Goal: Contribute content: Add original content to the website for others to see

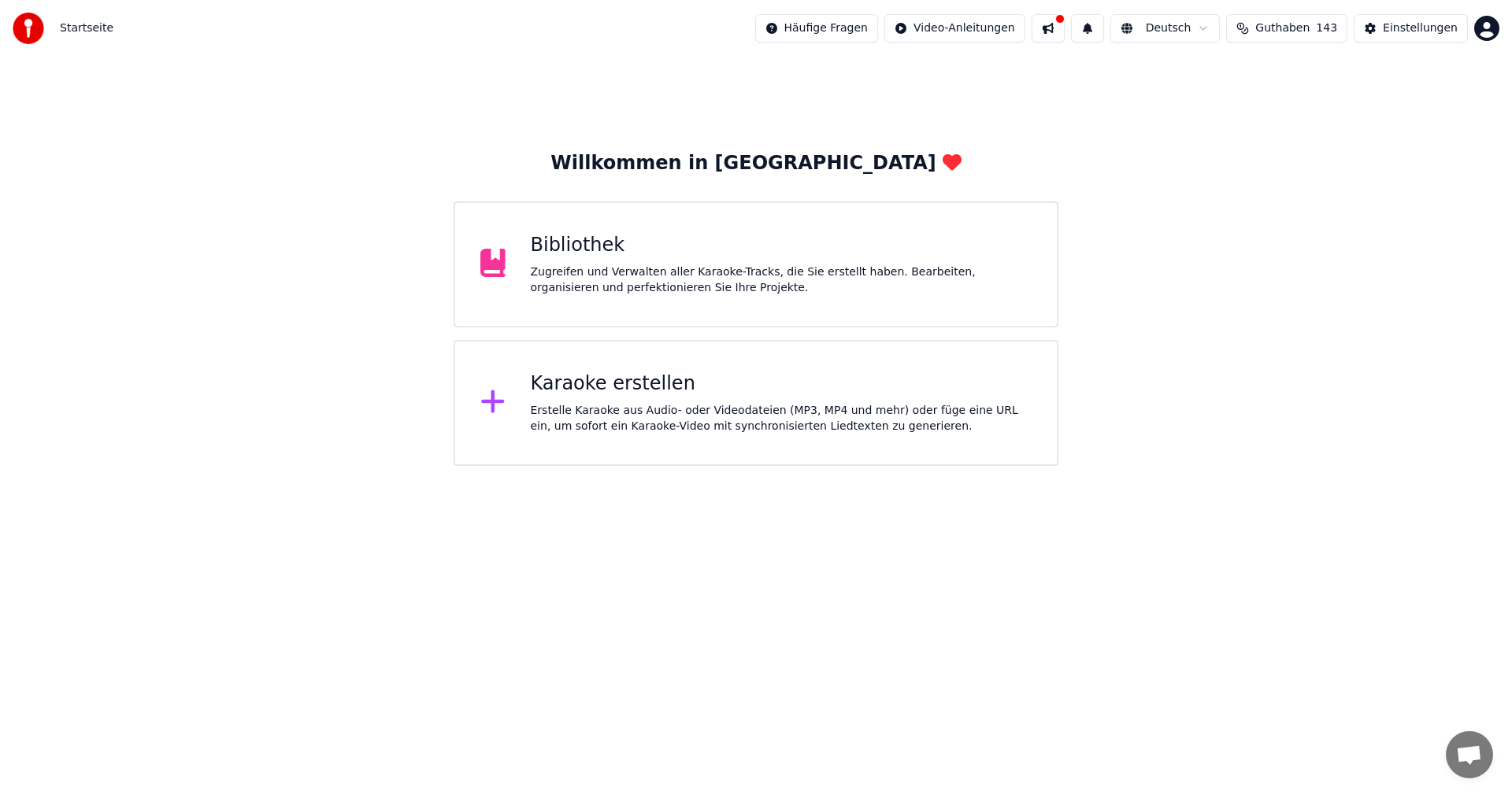
click at [1479, 27] on html "Startseite Häufige Fragen Video-Anleitungen Deutsch Guthaben 143 Einstellungen …" at bounding box center [756, 233] width 1512 height 466
click at [1410, 141] on span "Funktionen abstimmen" at bounding box center [1421, 149] width 127 height 16
click at [1408, 29] on div "Einstellungen" at bounding box center [1420, 28] width 75 height 16
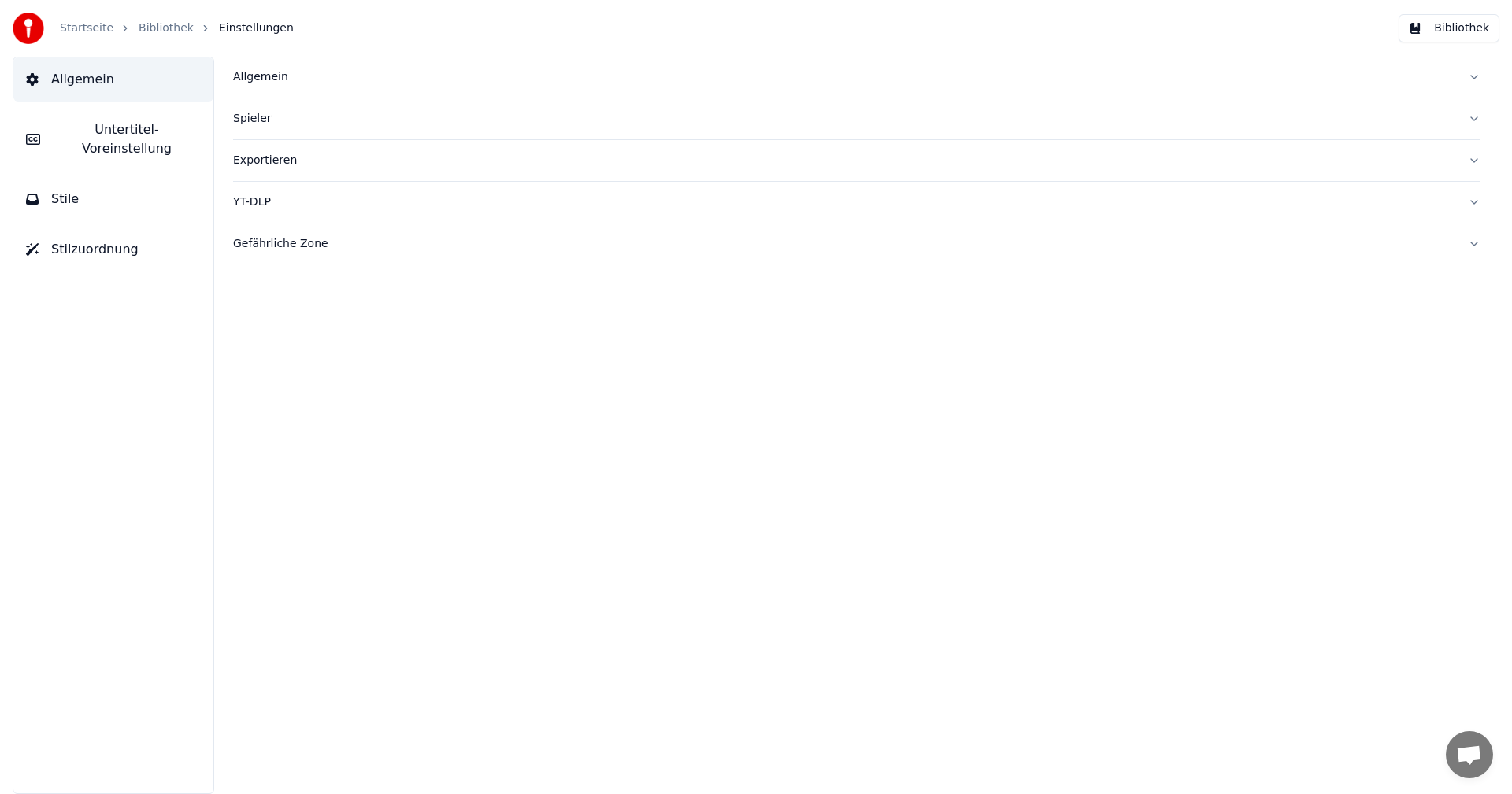
click at [389, 124] on div "Spieler" at bounding box center [843, 118] width 1222 height 16
click at [98, 128] on span "Untertitel-Voreinstellung" at bounding box center [127, 139] width 148 height 38
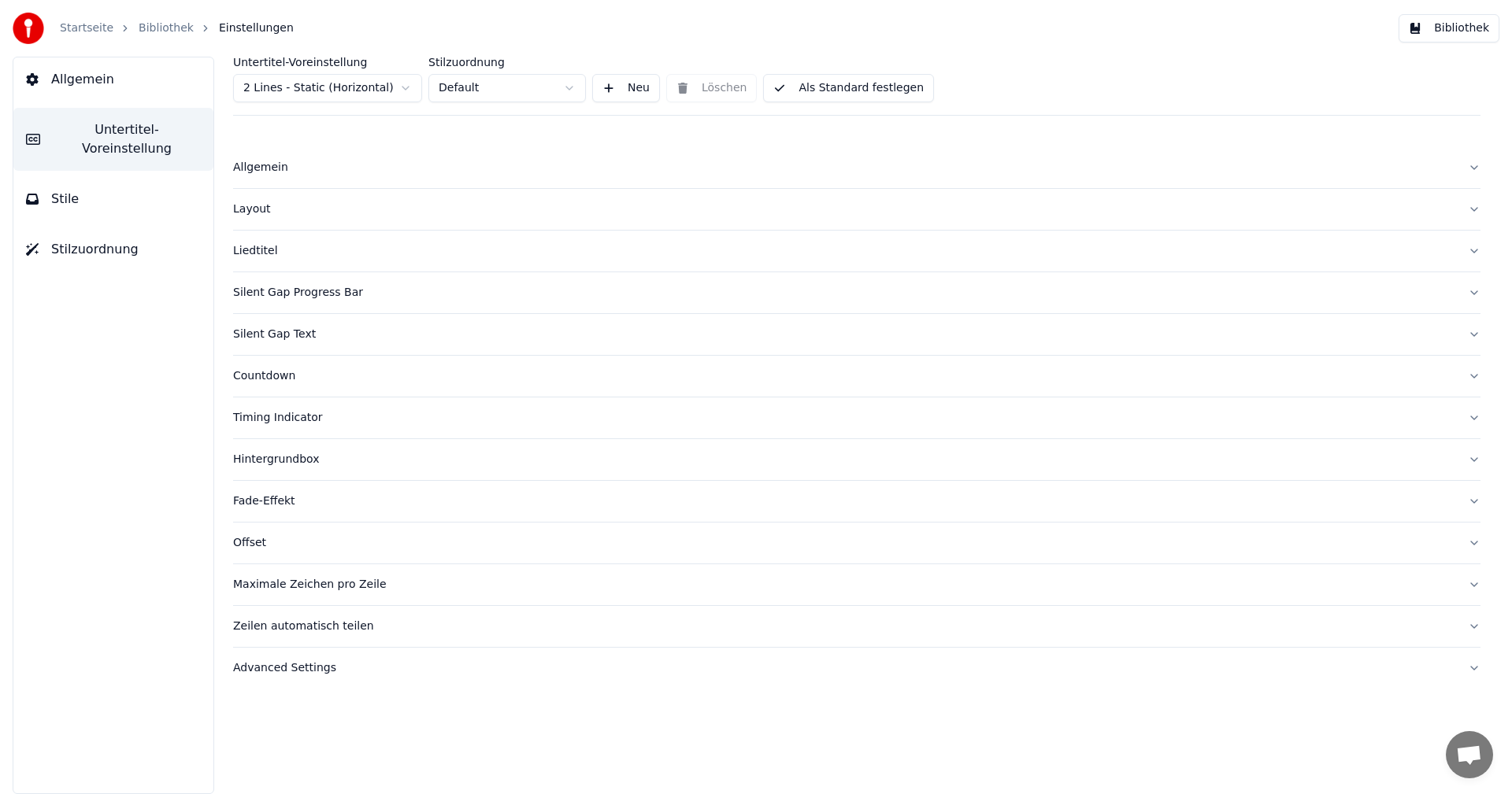
click at [570, 91] on html "Startseite Bibliothek Einstellungen Bibliothek Allgemein Untertitel-Voreinstell…" at bounding box center [756, 397] width 1512 height 794
click at [263, 673] on div "Advanced Settings" at bounding box center [843, 667] width 1222 height 16
click at [56, 77] on span "Allgemein" at bounding box center [82, 79] width 63 height 18
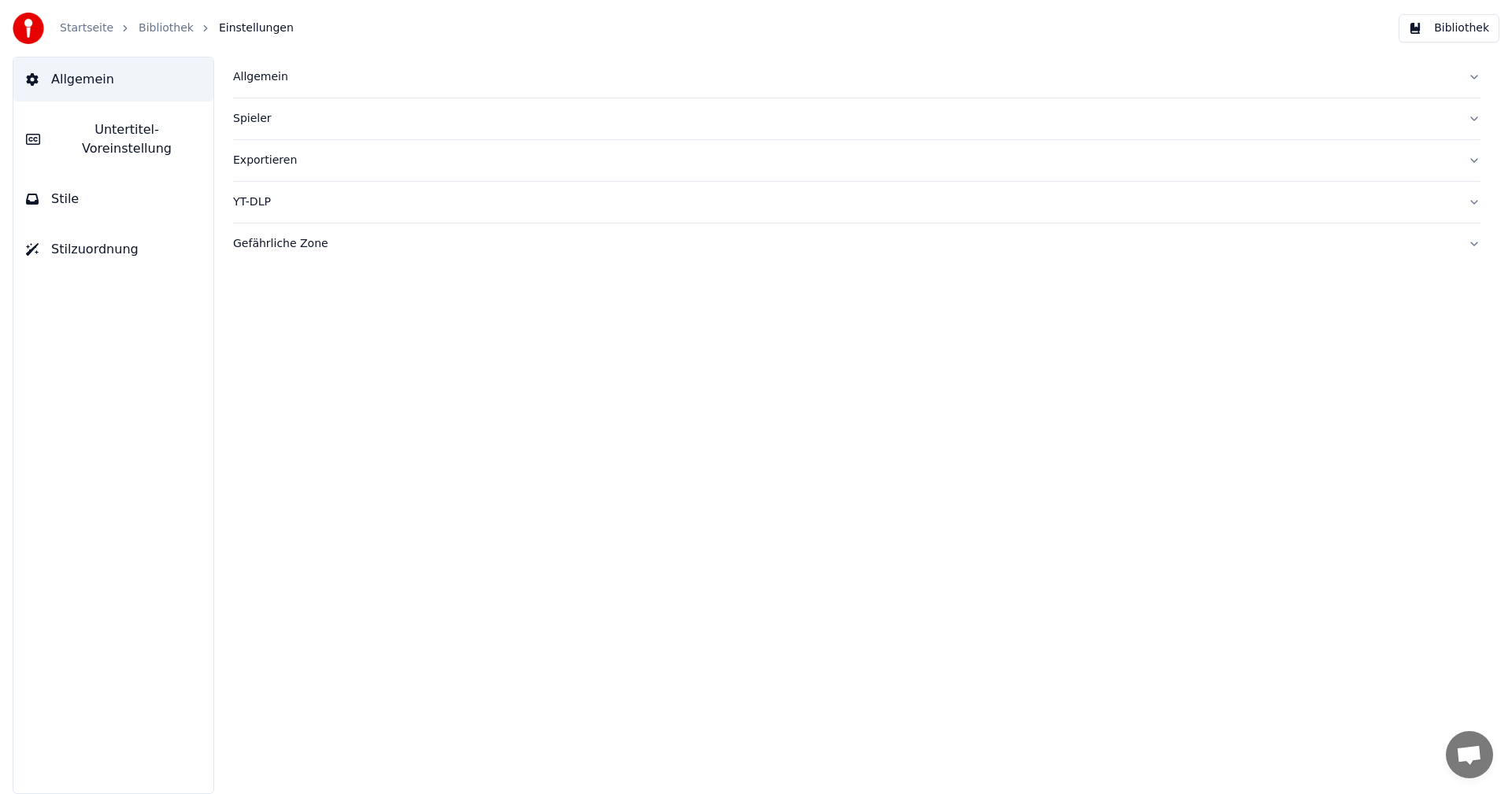
click at [250, 153] on div "Exportieren" at bounding box center [843, 160] width 1222 height 16
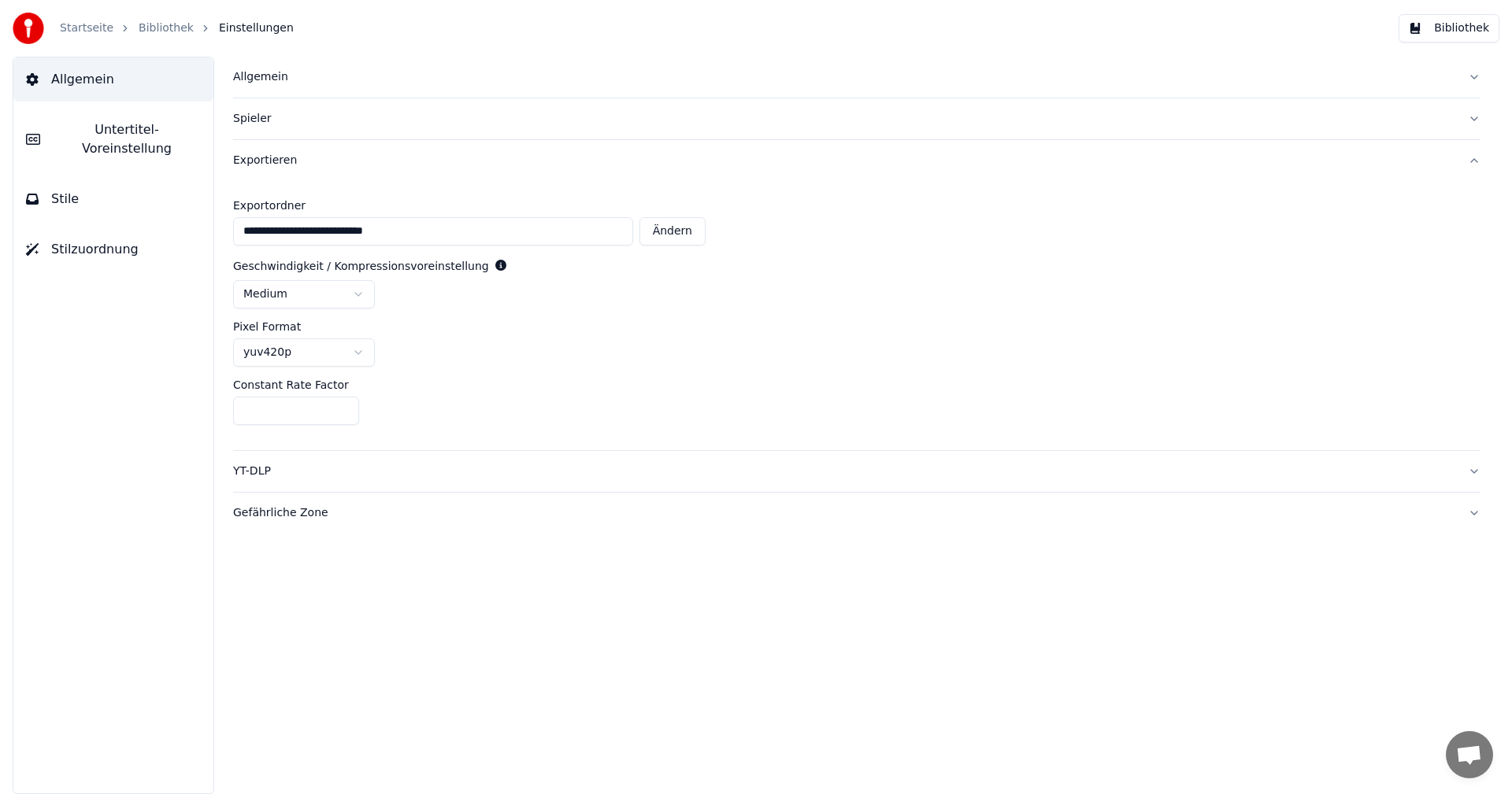
click at [64, 189] on span "Stile" at bounding box center [65, 199] width 28 height 18
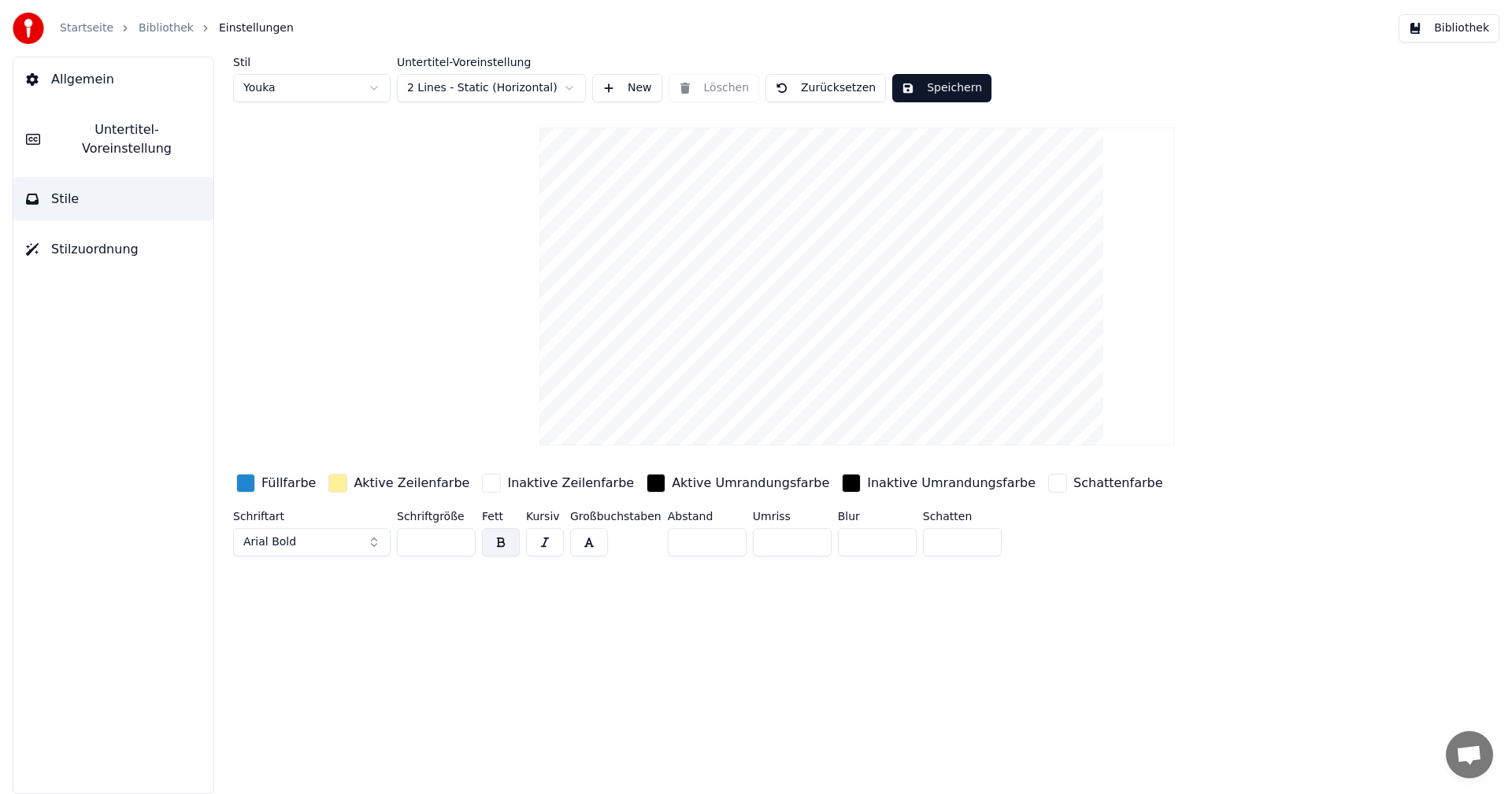
click at [74, 240] on span "Stilzuordnung" at bounding box center [94, 250] width 87 height 18
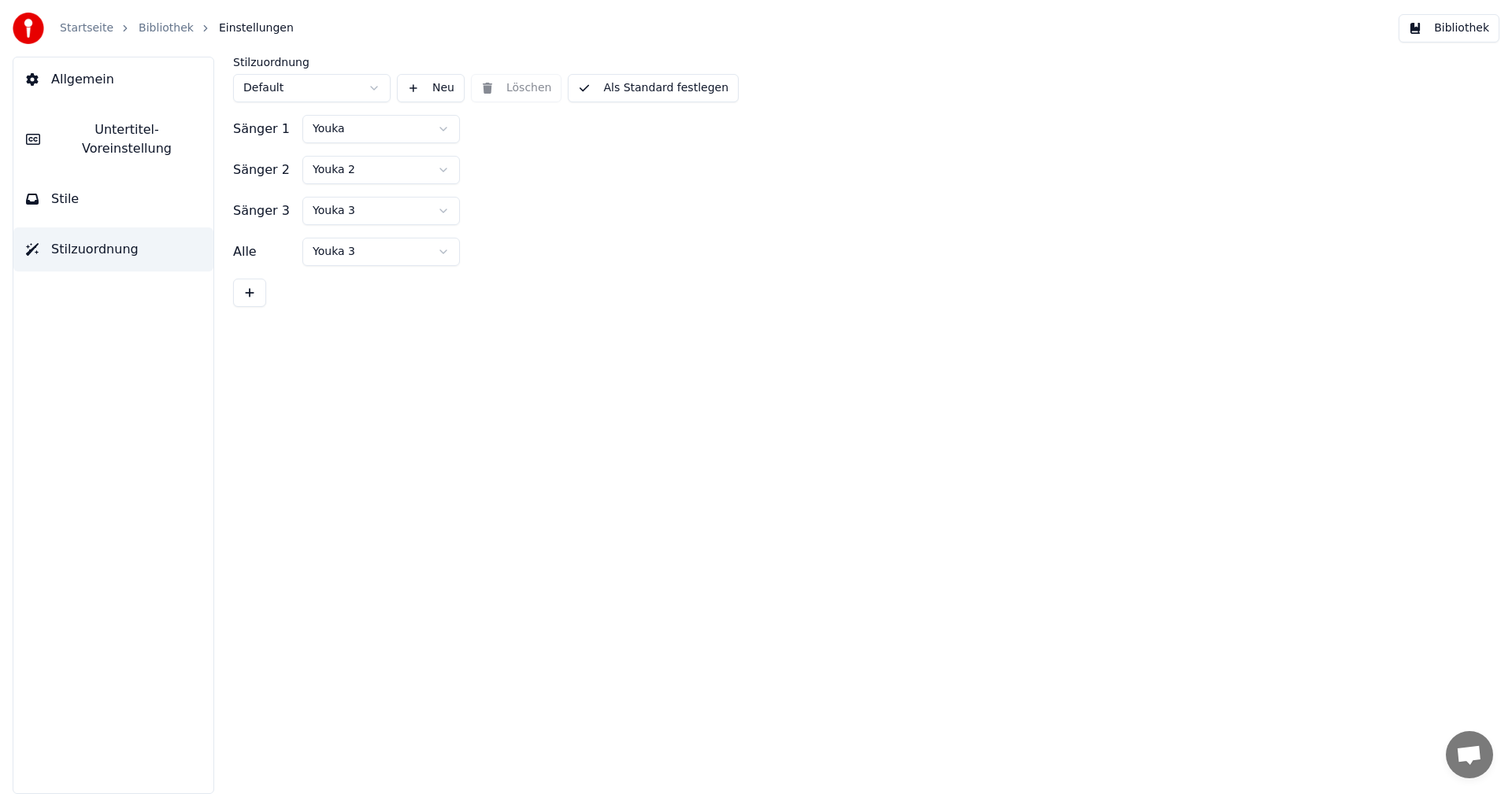
click at [405, 244] on html "Startseite Bibliothek Einstellungen Bibliothek Allgemein Untertitel-Voreinstell…" at bounding box center [756, 397] width 1512 height 794
click at [110, 24] on div "Startseite" at bounding box center [95, 28] width 71 height 16
click at [82, 28] on link "Startseite" at bounding box center [87, 28] width 54 height 16
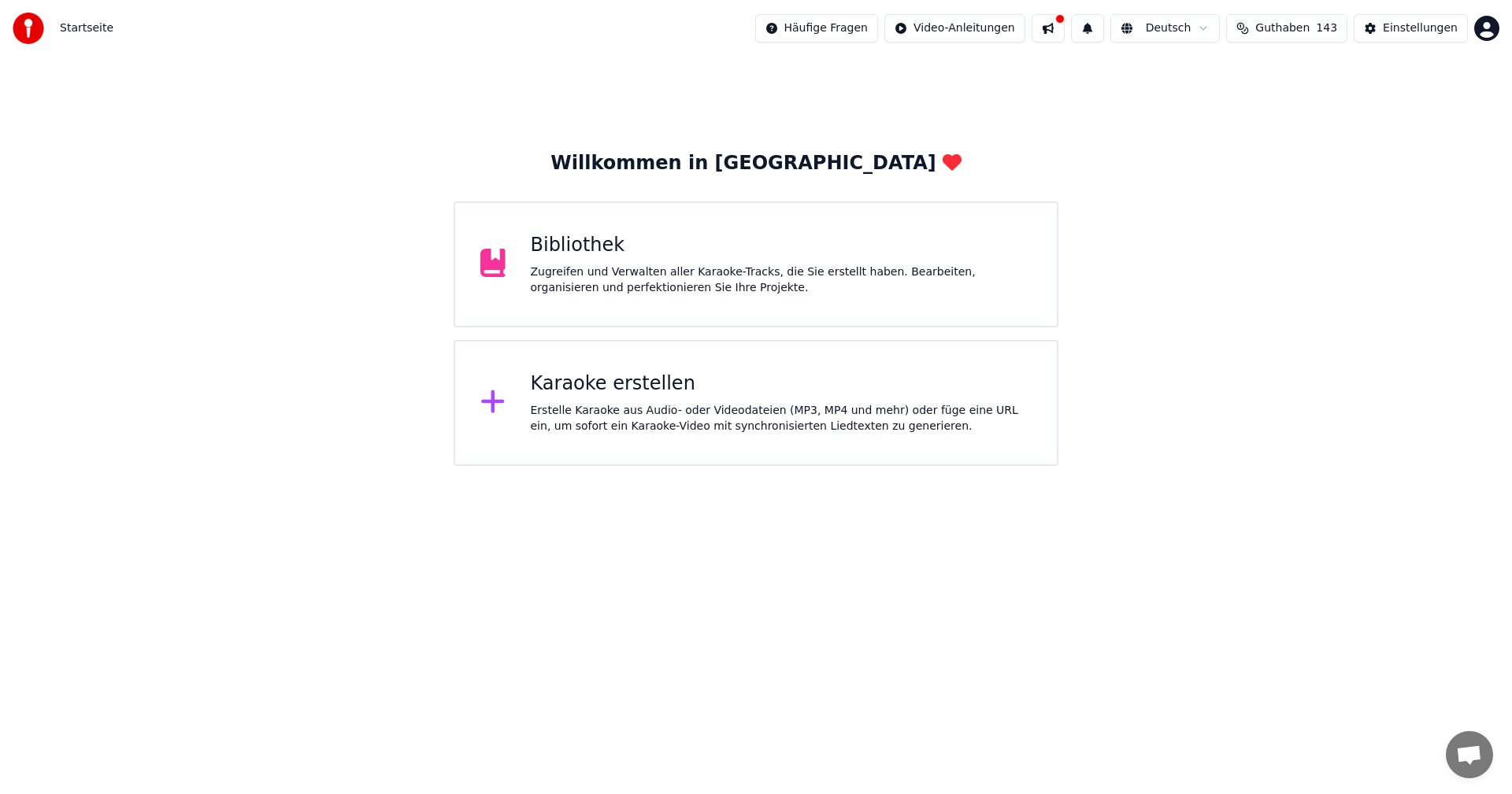
click at [1064, 32] on button at bounding box center [1048, 28] width 33 height 29
click at [1411, 223] on div "Willkommen in Youka Bibliothek Zugreifen und Verwalten aller Karaoke-Tracks, di…" at bounding box center [756, 261] width 1512 height 409
click at [1486, 30] on html "Startseite Häufige Fragen Video-Anleitungen Deutsch Guthaben 143 Einstellungen …" at bounding box center [756, 233] width 1512 height 466
click at [1393, 59] on div "wilroy@gmx.de Abrechnung Funktionen abstimmen Abmelden 2.2.0 8ece1f4" at bounding box center [1417, 138] width 189 height 187
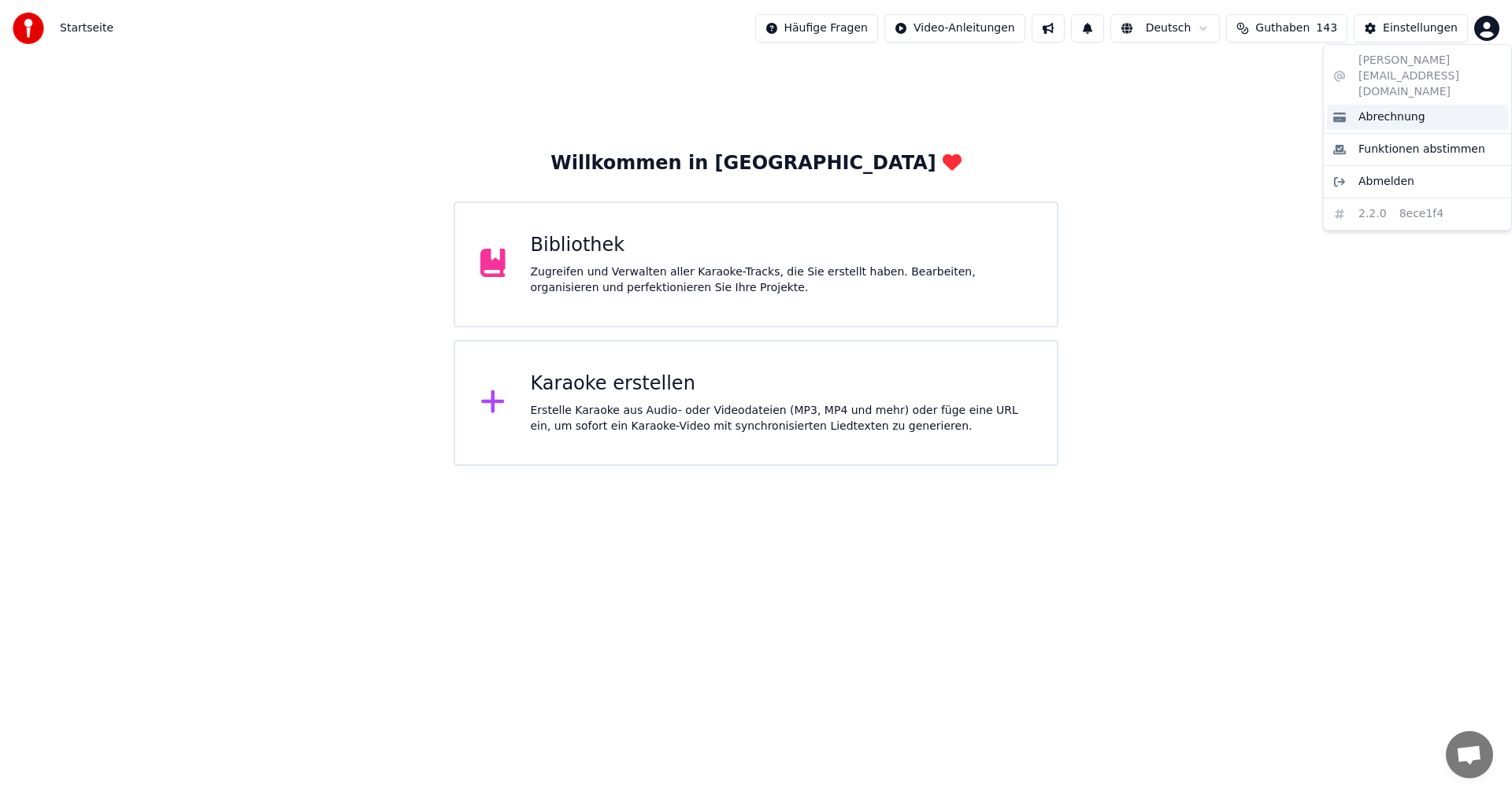
click at [1383, 109] on span "Abrechnung" at bounding box center [1392, 116] width 67 height 16
click at [1064, 27] on button at bounding box center [1048, 28] width 33 height 29
click at [1104, 28] on button at bounding box center [1088, 28] width 33 height 29
click at [1130, 176] on div "Willkommen in Youka Bibliothek Zugreifen und Verwalten aller Karaoke-Tracks, di…" at bounding box center [756, 261] width 1512 height 409
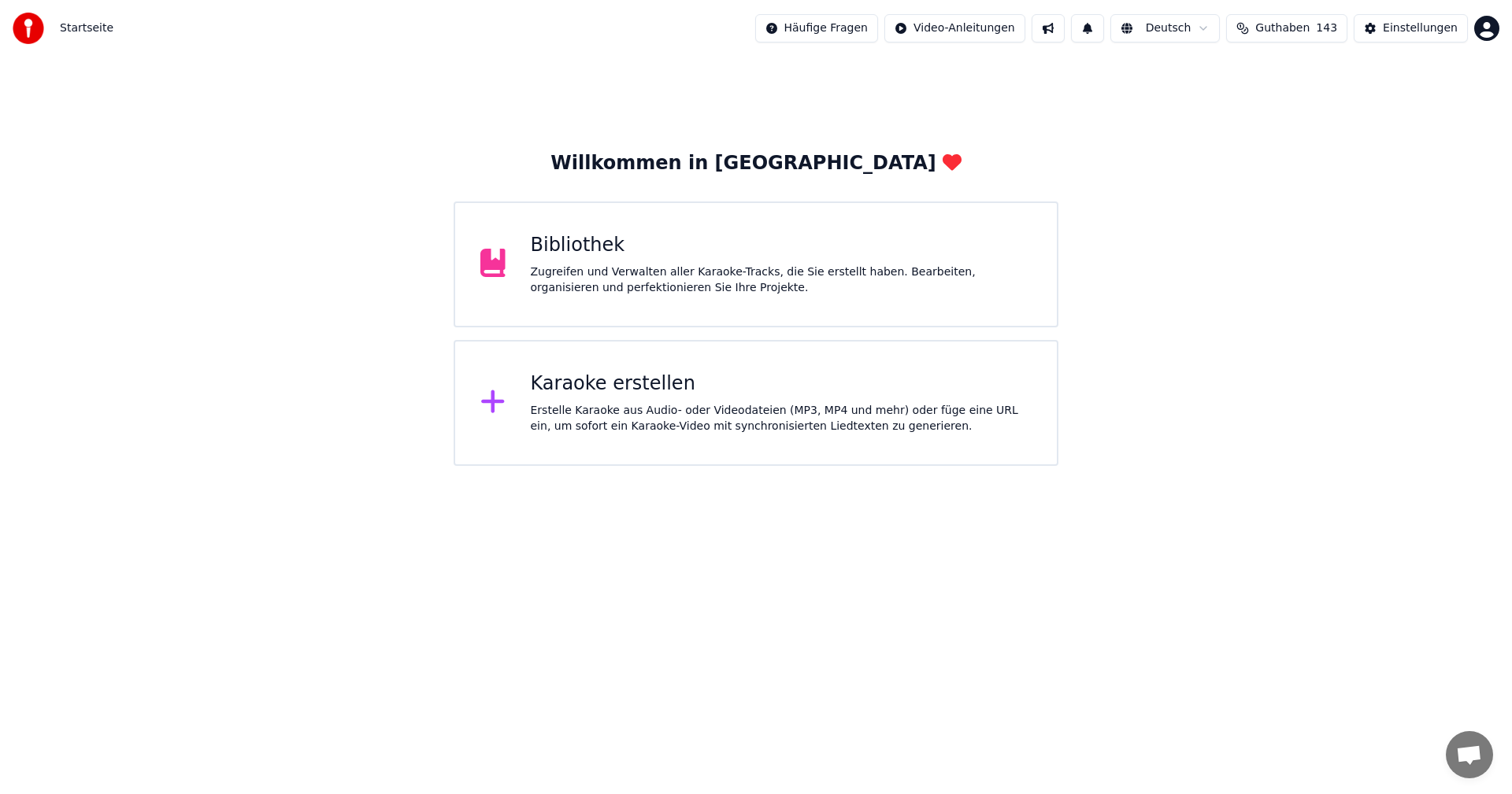
click at [871, 21] on html "Startseite Häufige Fragen Video-Anleitungen Deutsch Guthaben 143 Einstellungen …" at bounding box center [756, 233] width 1512 height 466
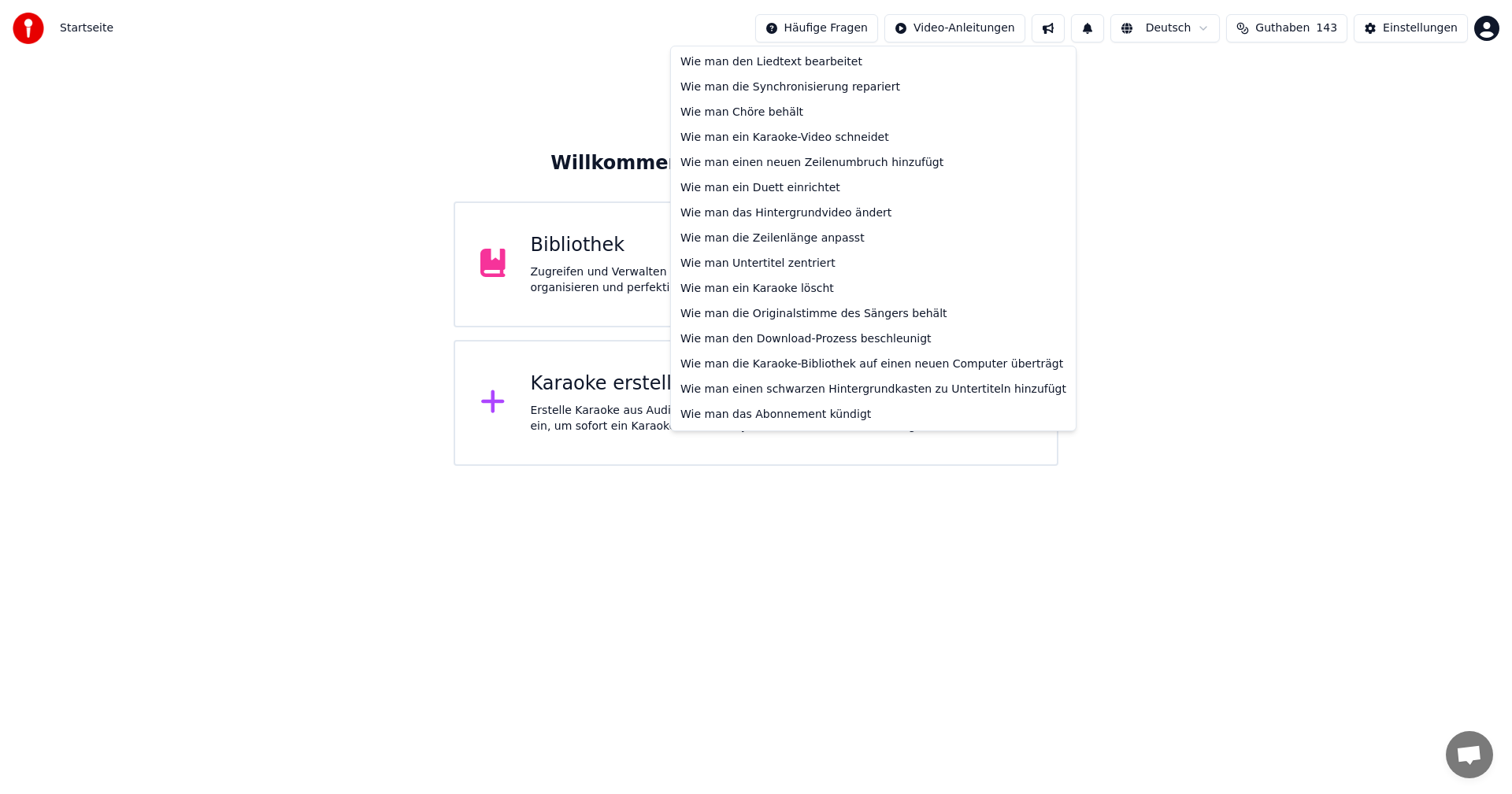
click at [1215, 28] on html "Startseite Häufige Fragen Video-Anleitungen Deutsch Guthaben 143 Einstellungen …" at bounding box center [756, 233] width 1512 height 466
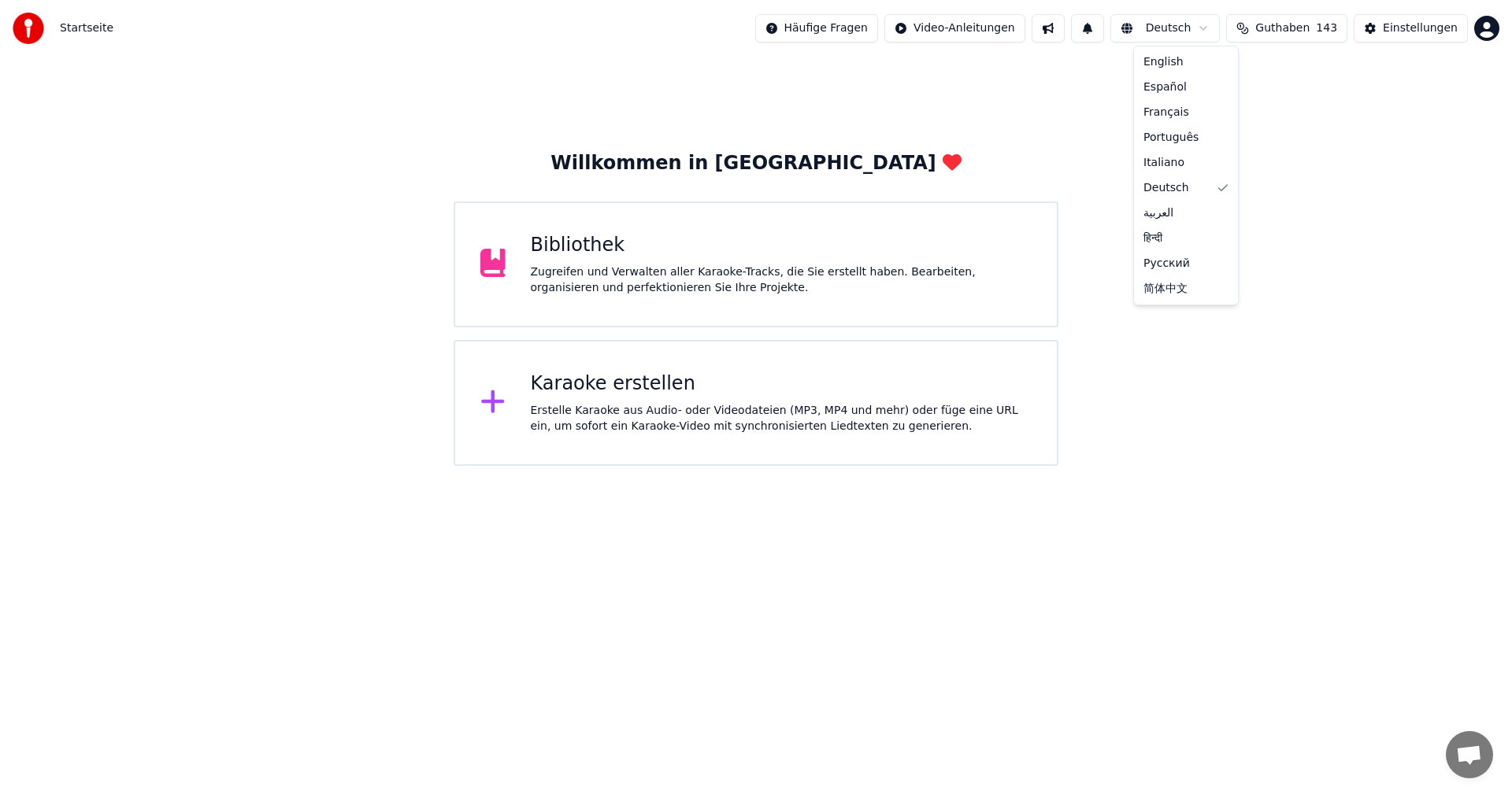
click at [1215, 28] on html "Startseite Häufige Fragen Video-Anleitungen Deutsch Guthaben 143 Einstellungen …" at bounding box center [756, 233] width 1512 height 466
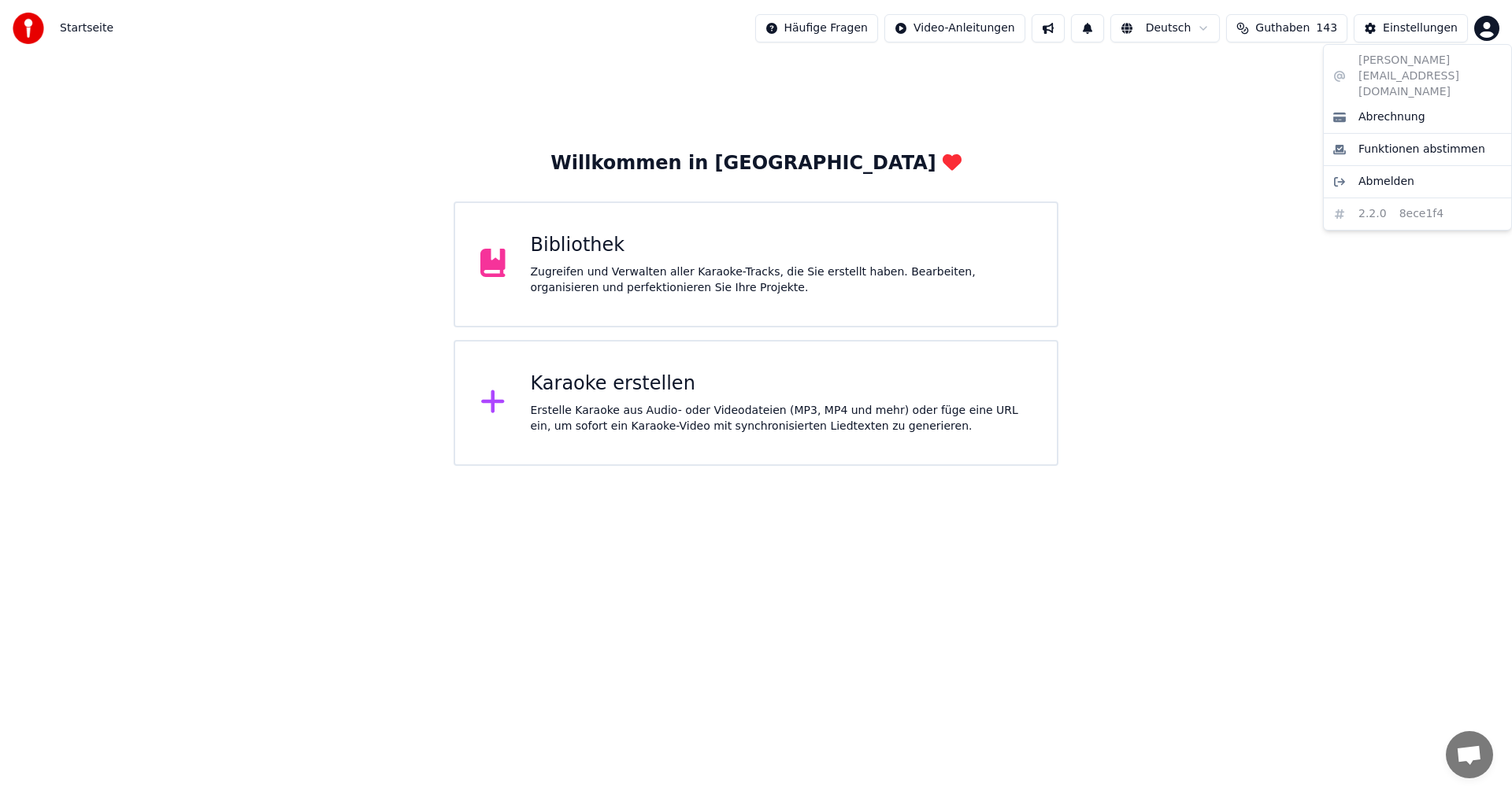
click at [1490, 25] on html "Startseite Häufige Fragen Video-Anleitungen Deutsch Guthaben 143 Einstellungen …" at bounding box center [756, 233] width 1512 height 466
click at [1395, 174] on span "Abmelden" at bounding box center [1386, 181] width 55 height 16
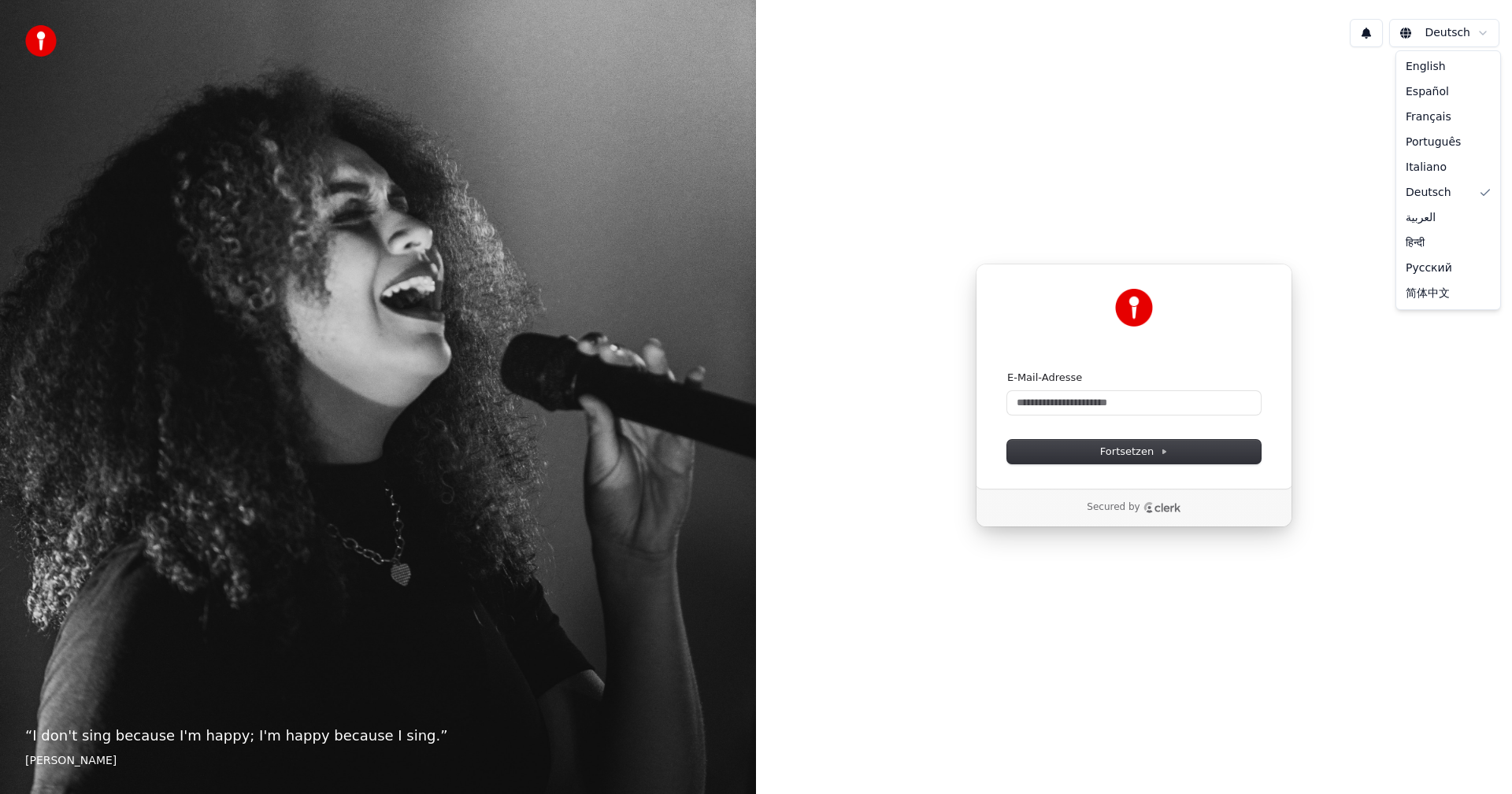
click at [1486, 35] on html "“ I don't sing because I'm happy; I'm happy because I sing. ” [PERSON_NAME] Wei…" at bounding box center [756, 397] width 1512 height 794
click at [1486, 36] on html "“ I don't sing because I'm happy; I'm happy because I sing. ” [PERSON_NAME] Wei…" at bounding box center [756, 397] width 1512 height 794
click at [38, 45] on img at bounding box center [41, 41] width 31 height 31
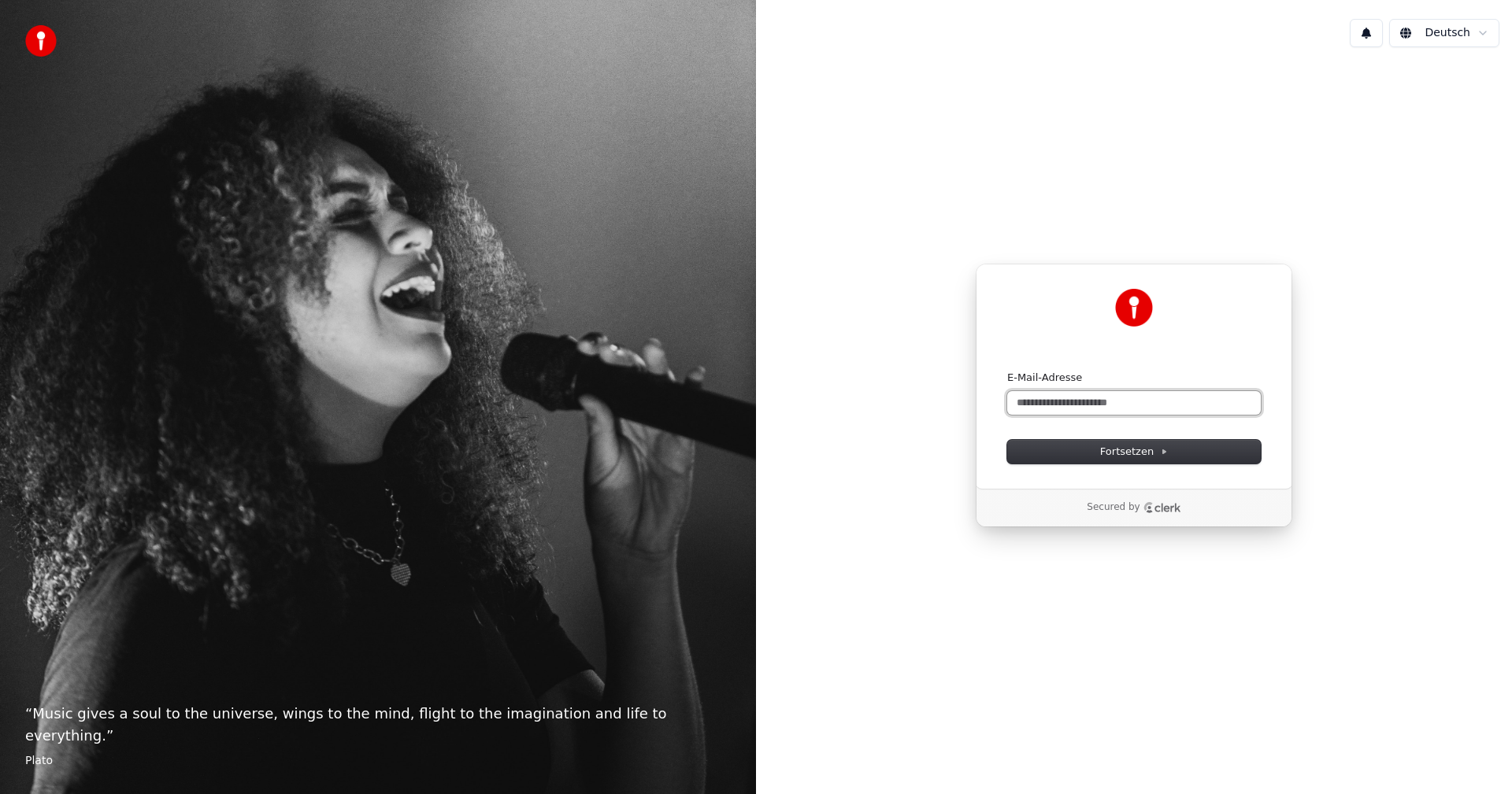
click at [1120, 403] on input "E-Mail-Adresse" at bounding box center [1134, 403] width 253 height 24
click at [1160, 448] on icon at bounding box center [1163, 451] width 8 height 8
type input "**********"
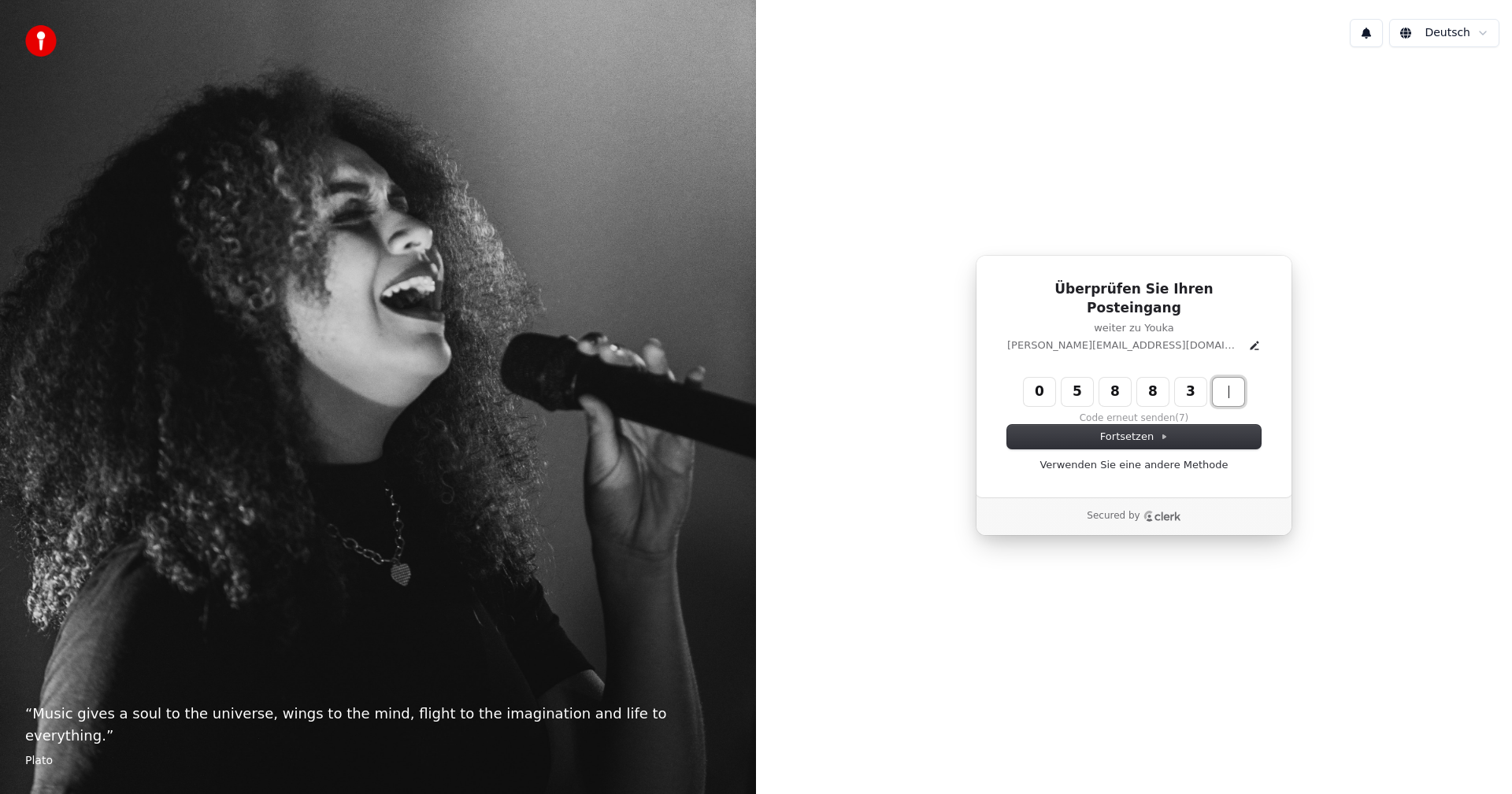
type input "******"
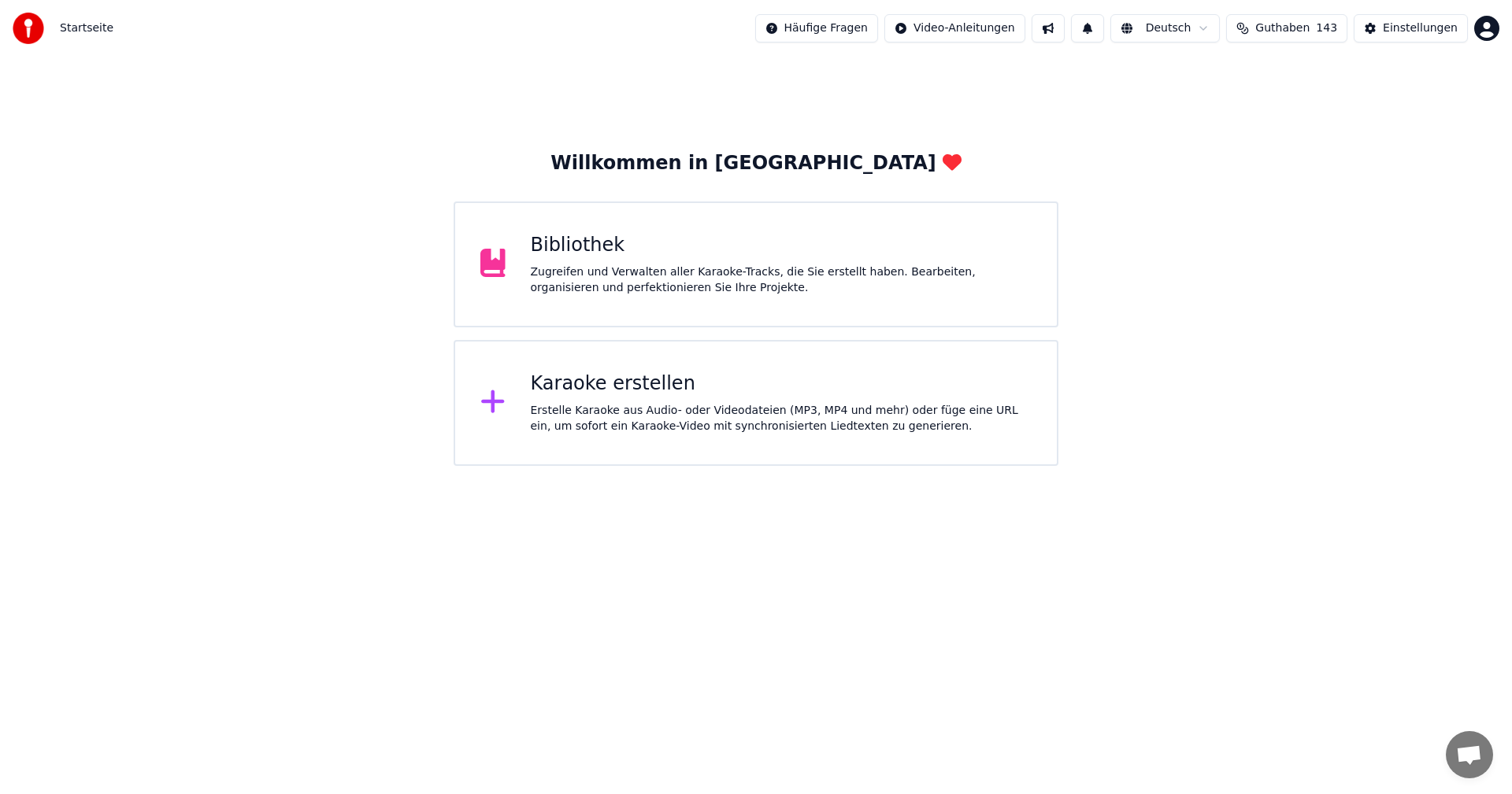
click at [531, 243] on div "Bibliothek" at bounding box center [781, 245] width 501 height 25
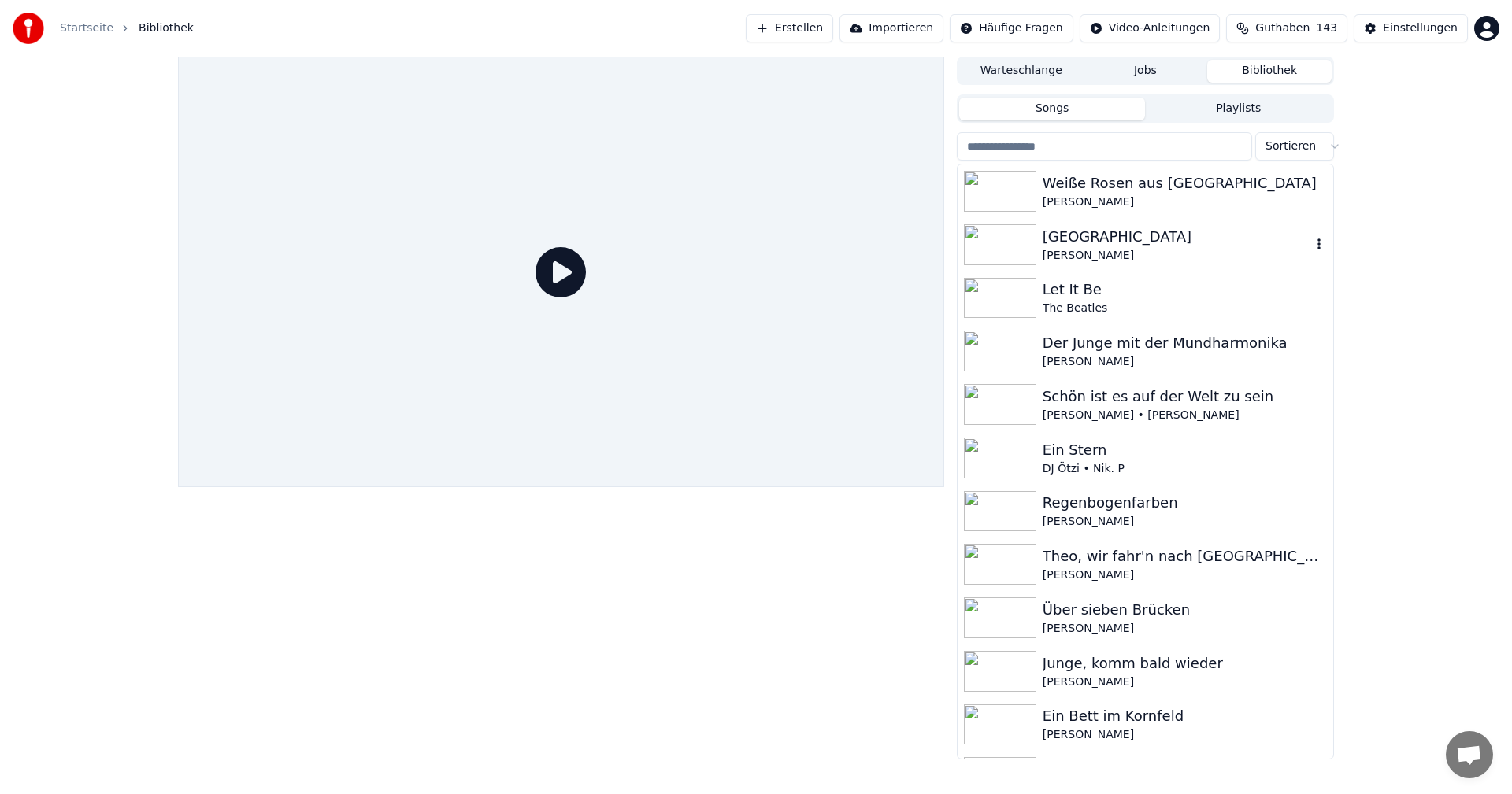
click at [1319, 267] on div "Albany Roger Whitaker" at bounding box center [1145, 245] width 375 height 54
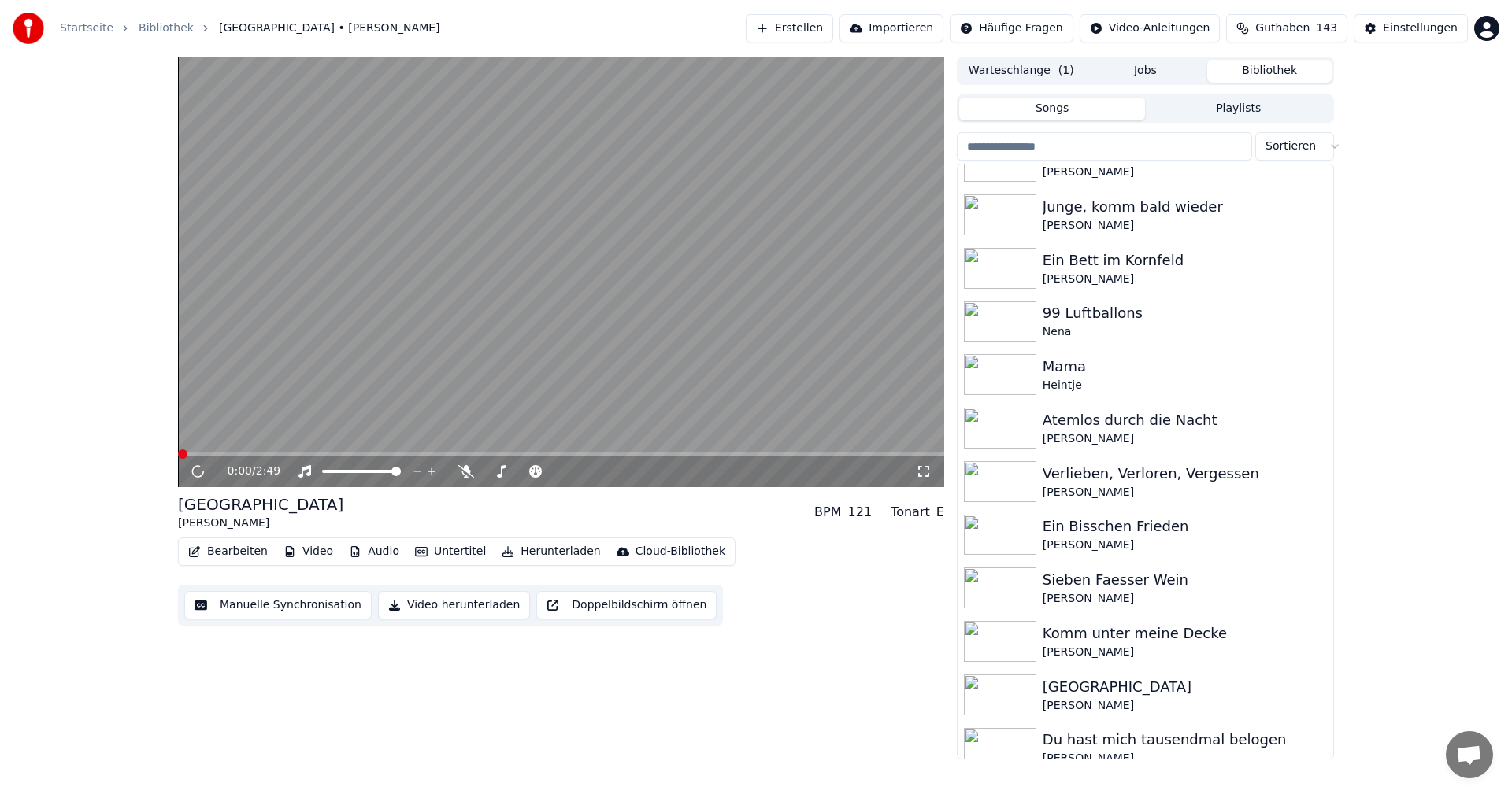
scroll to position [580, 0]
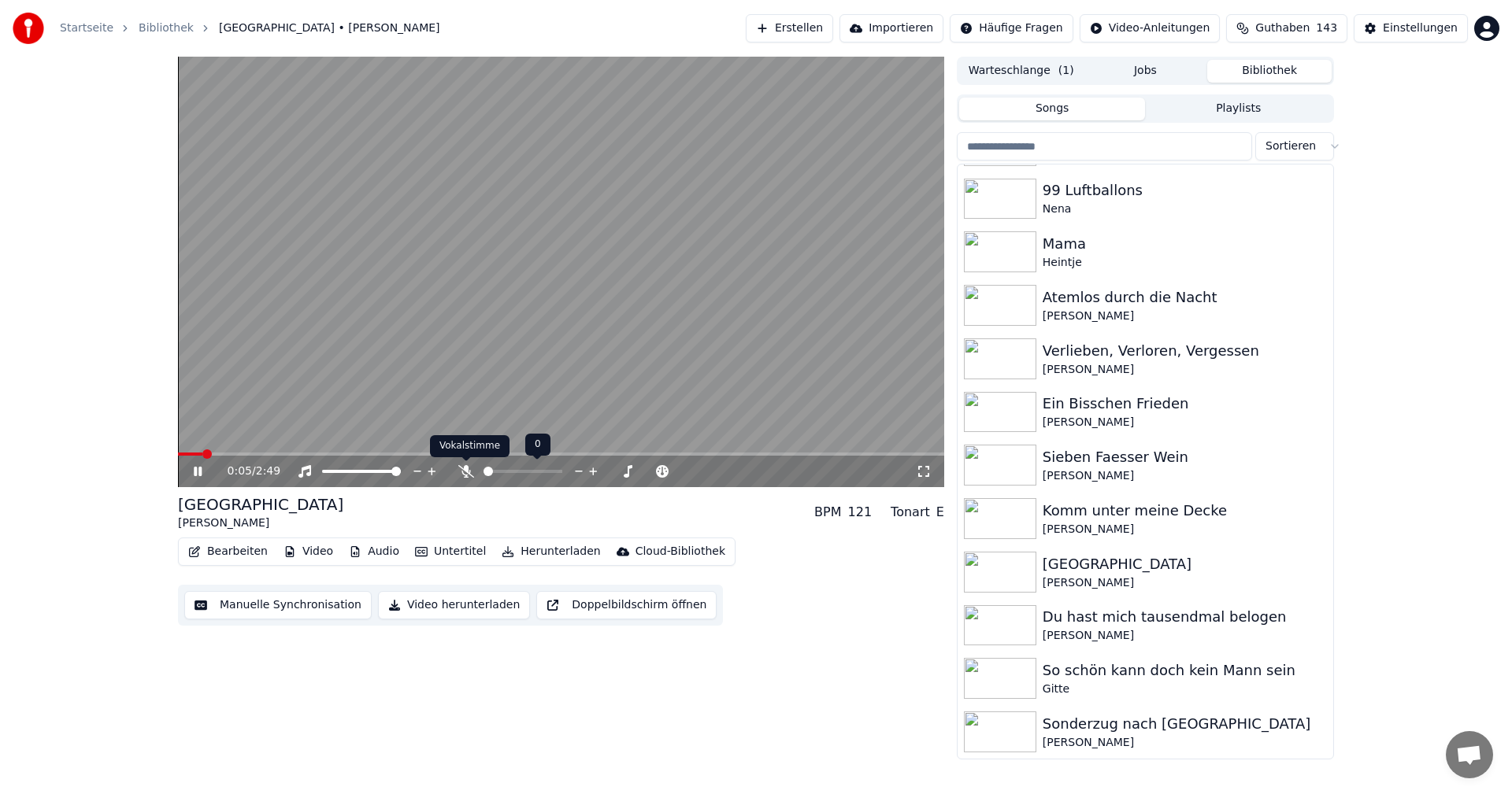
click at [461, 468] on icon at bounding box center [465, 471] width 16 height 13
drag, startPoint x: 203, startPoint y: 470, endPoint x: 362, endPoint y: 453, distance: 159.9
click at [203, 470] on icon at bounding box center [209, 471] width 37 height 13
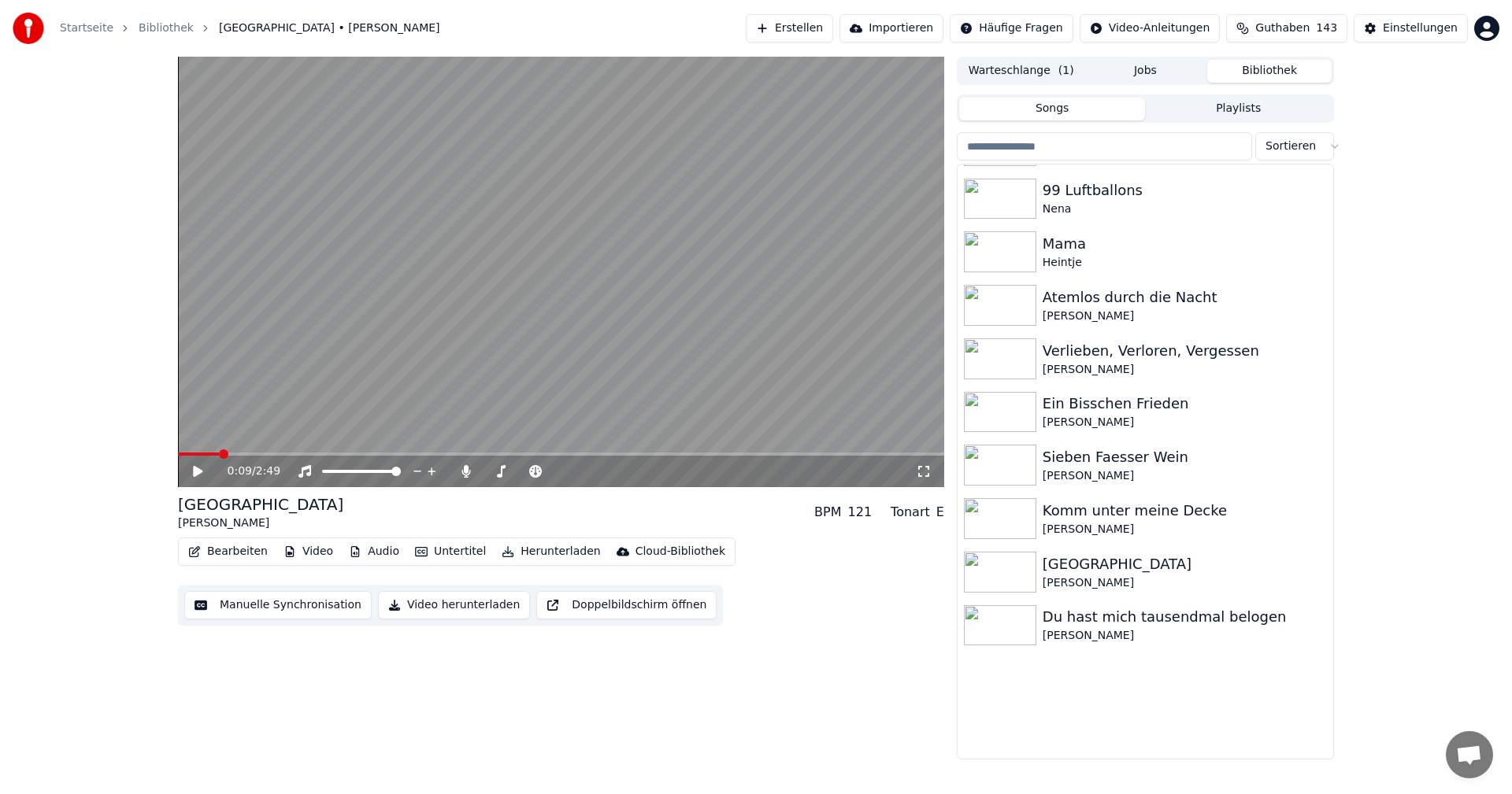
scroll to position [0, 0]
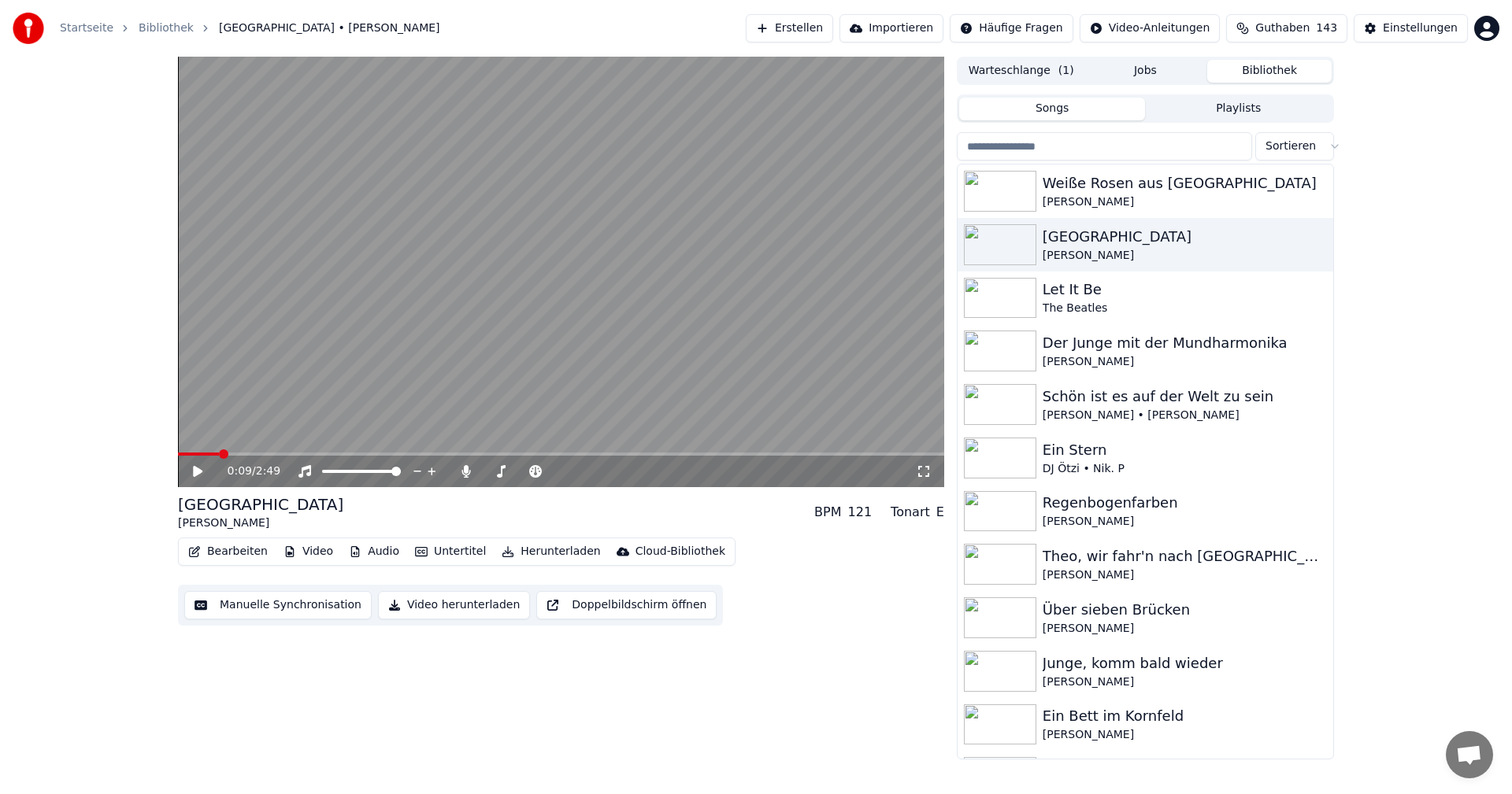
click at [1327, 140] on html "Startseite Bibliothek Albany • Roger Whitaker Erstellen Importieren Häufige Fra…" at bounding box center [756, 397] width 1512 height 794
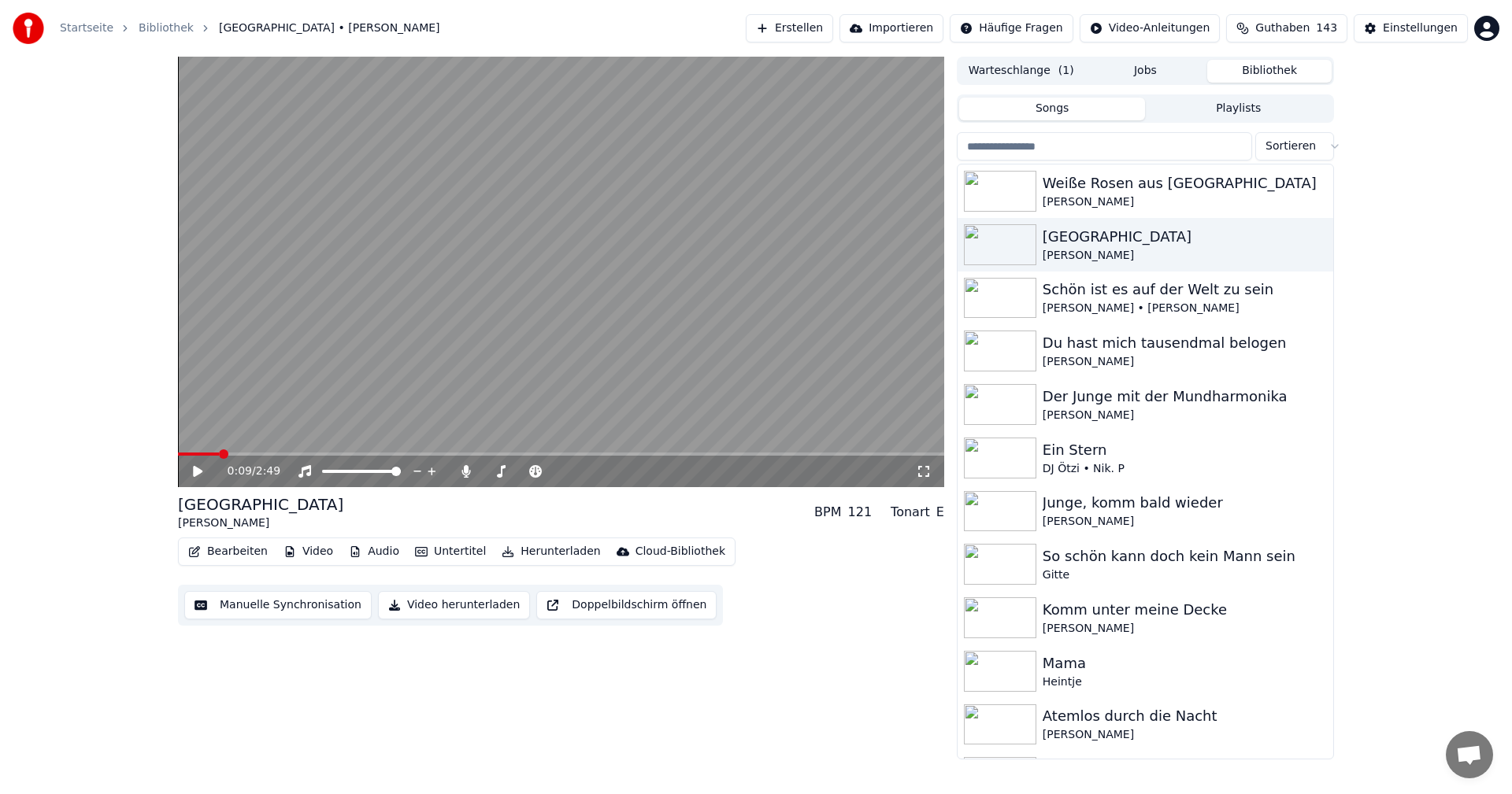
click at [1326, 146] on html "Startseite Bibliothek Albany • Roger Whitaker Erstellen Importieren Häufige Fra…" at bounding box center [756, 397] width 1512 height 794
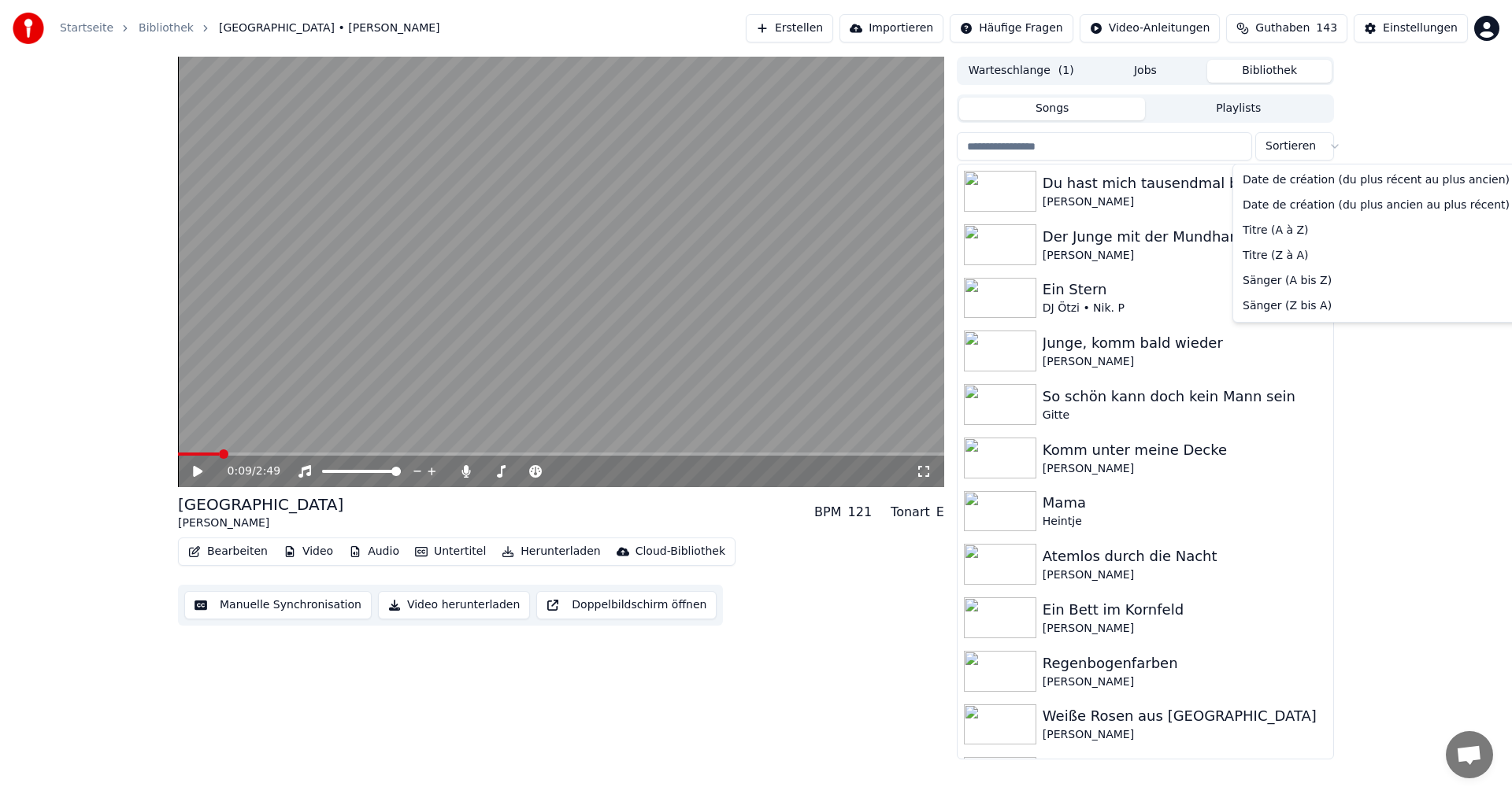
click at [1279, 138] on html "Startseite Bibliothek Albany • Roger Whitaker Erstellen Importieren Häufige Fra…" at bounding box center [756, 397] width 1512 height 794
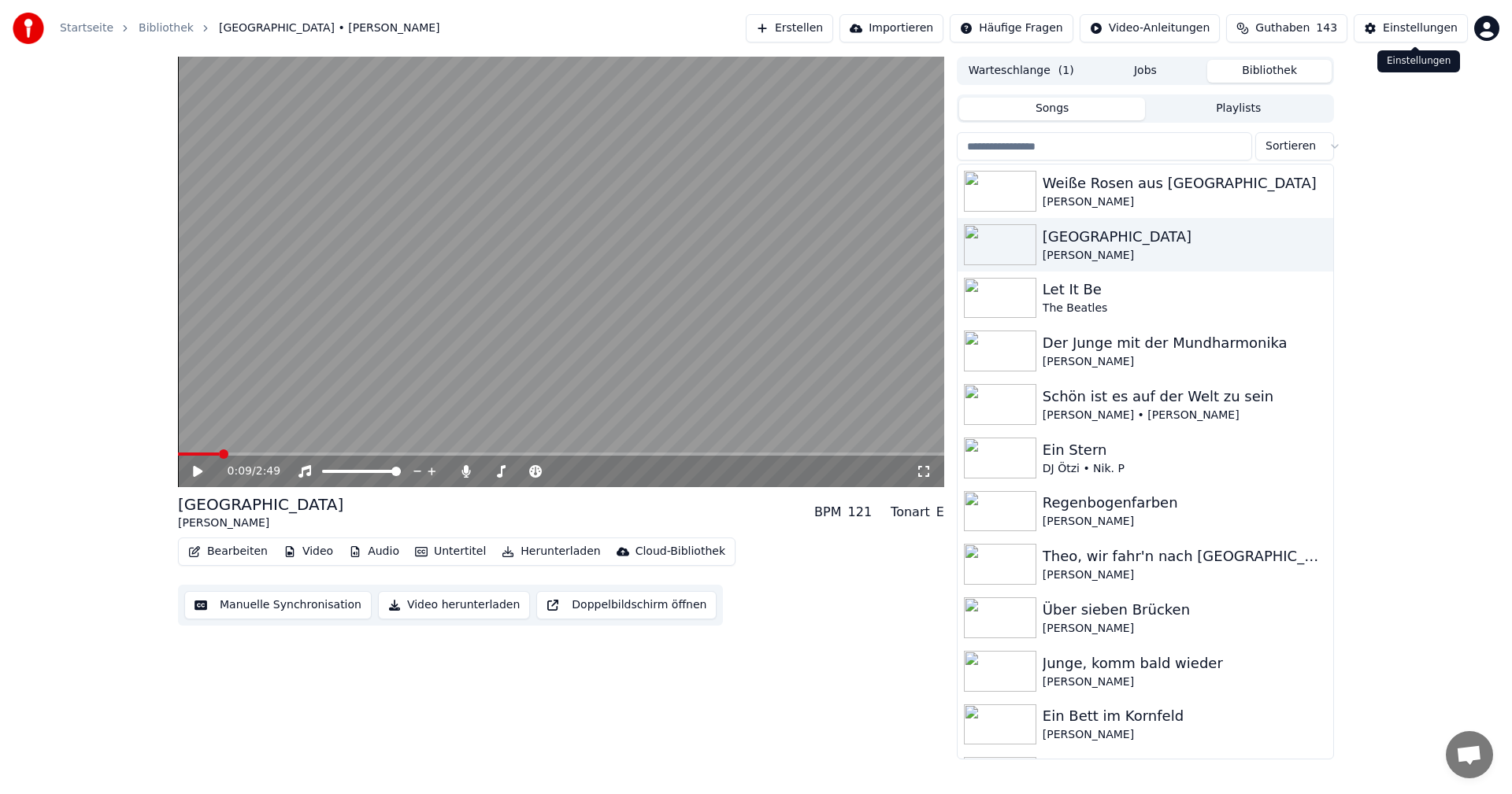
click at [1398, 29] on div "Einstellungen" at bounding box center [1420, 28] width 75 height 16
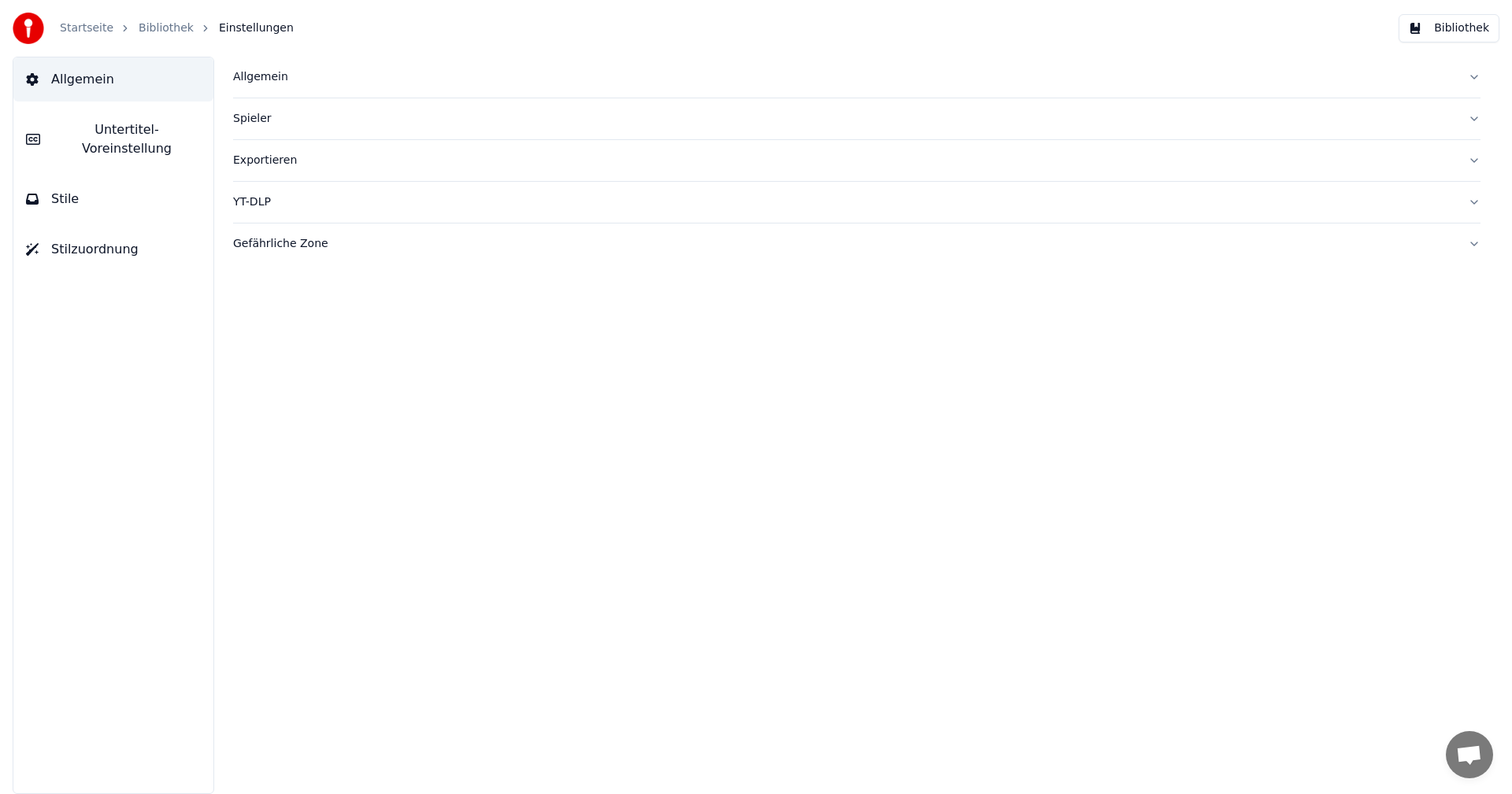
click at [251, 161] on div "Exportieren" at bounding box center [843, 160] width 1222 height 16
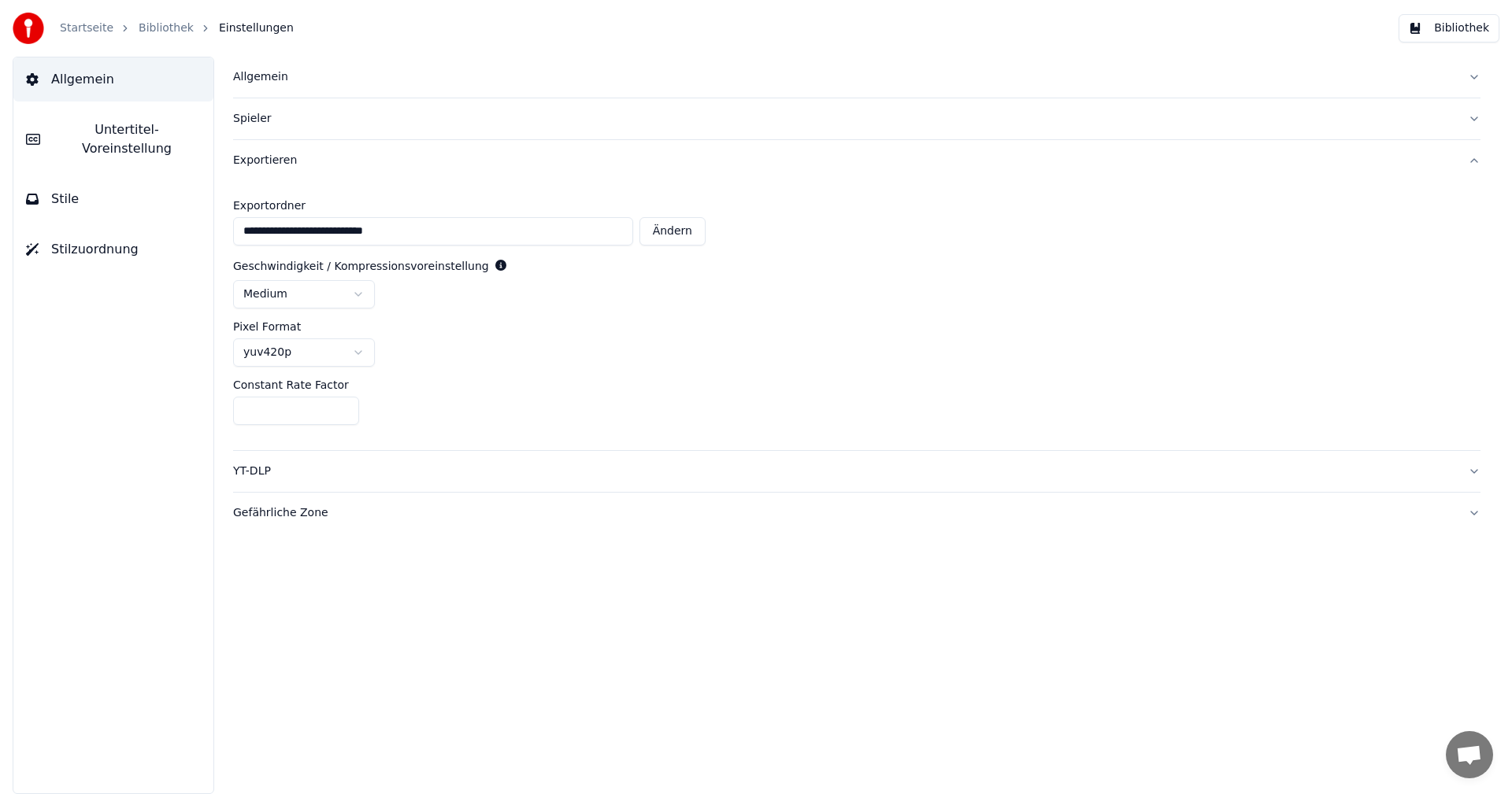
click at [89, 30] on link "Startseite" at bounding box center [87, 28] width 54 height 16
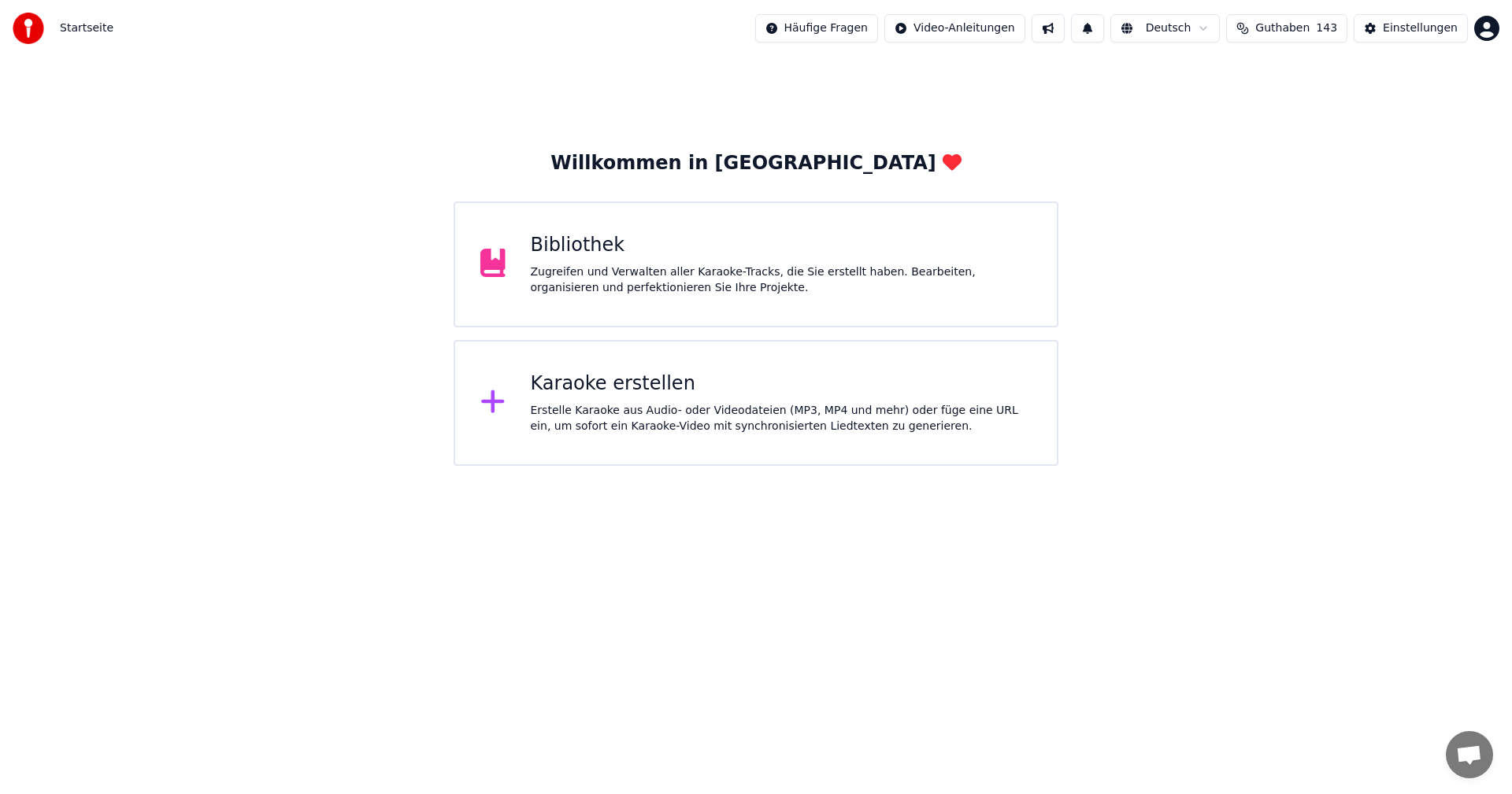
drag, startPoint x: 1473, startPoint y: 223, endPoint x: 1449, endPoint y: 223, distance: 24.0
click at [1473, 223] on div "Willkommen in Youka Bibliothek Zugreifen und Verwalten aller Karaoke-Tracks, di…" at bounding box center [756, 261] width 1512 height 409
click at [718, 199] on div "Willkommen in Youka Bibliothek Zugreifen und Verwalten aller Karaoke-Tracks, di…" at bounding box center [756, 308] width 605 height 315
click at [719, 244] on div "Bibliothek" at bounding box center [781, 245] width 501 height 25
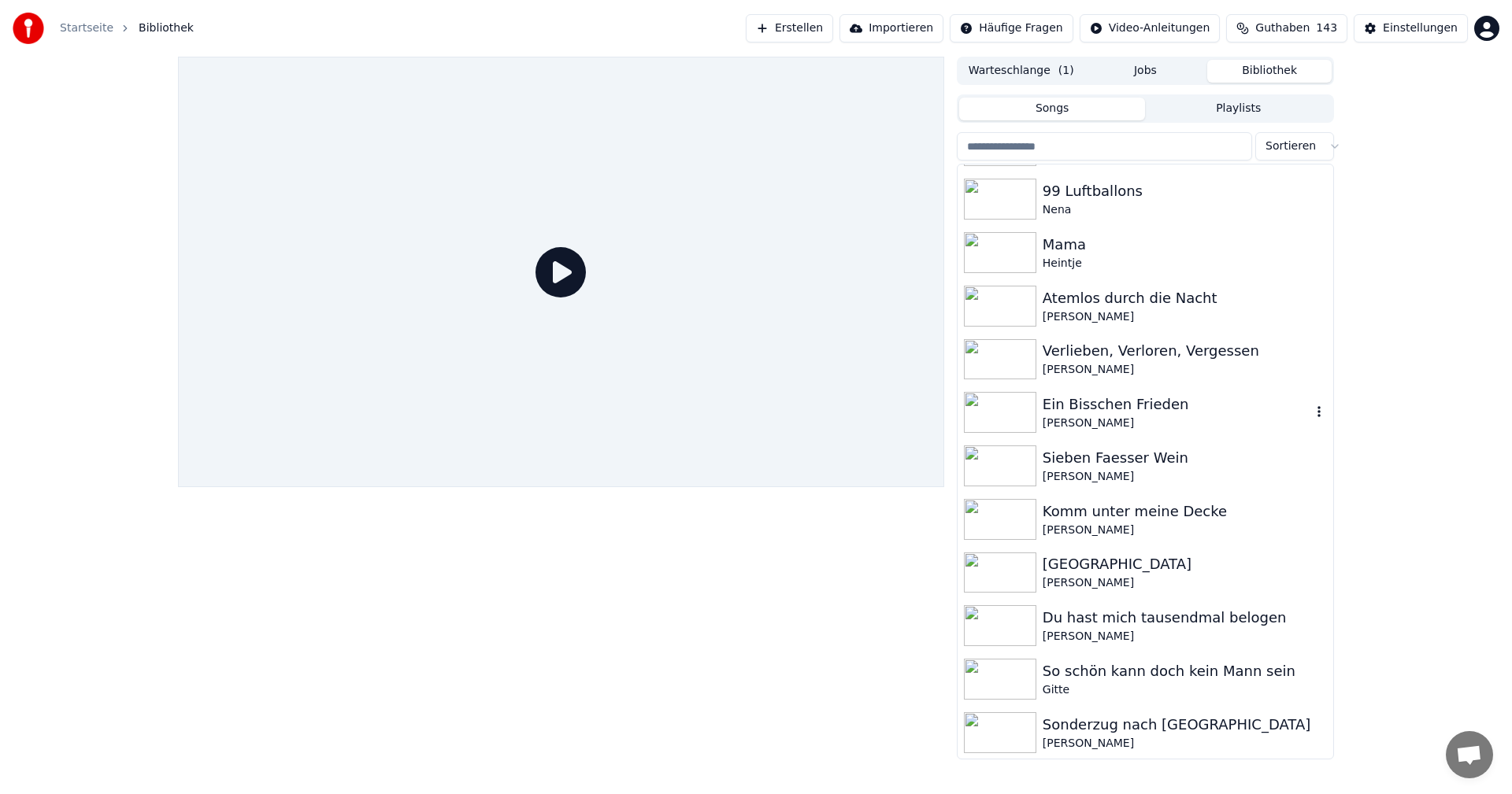
scroll to position [580, 0]
click at [816, 22] on button "Erstellen" at bounding box center [789, 28] width 87 height 29
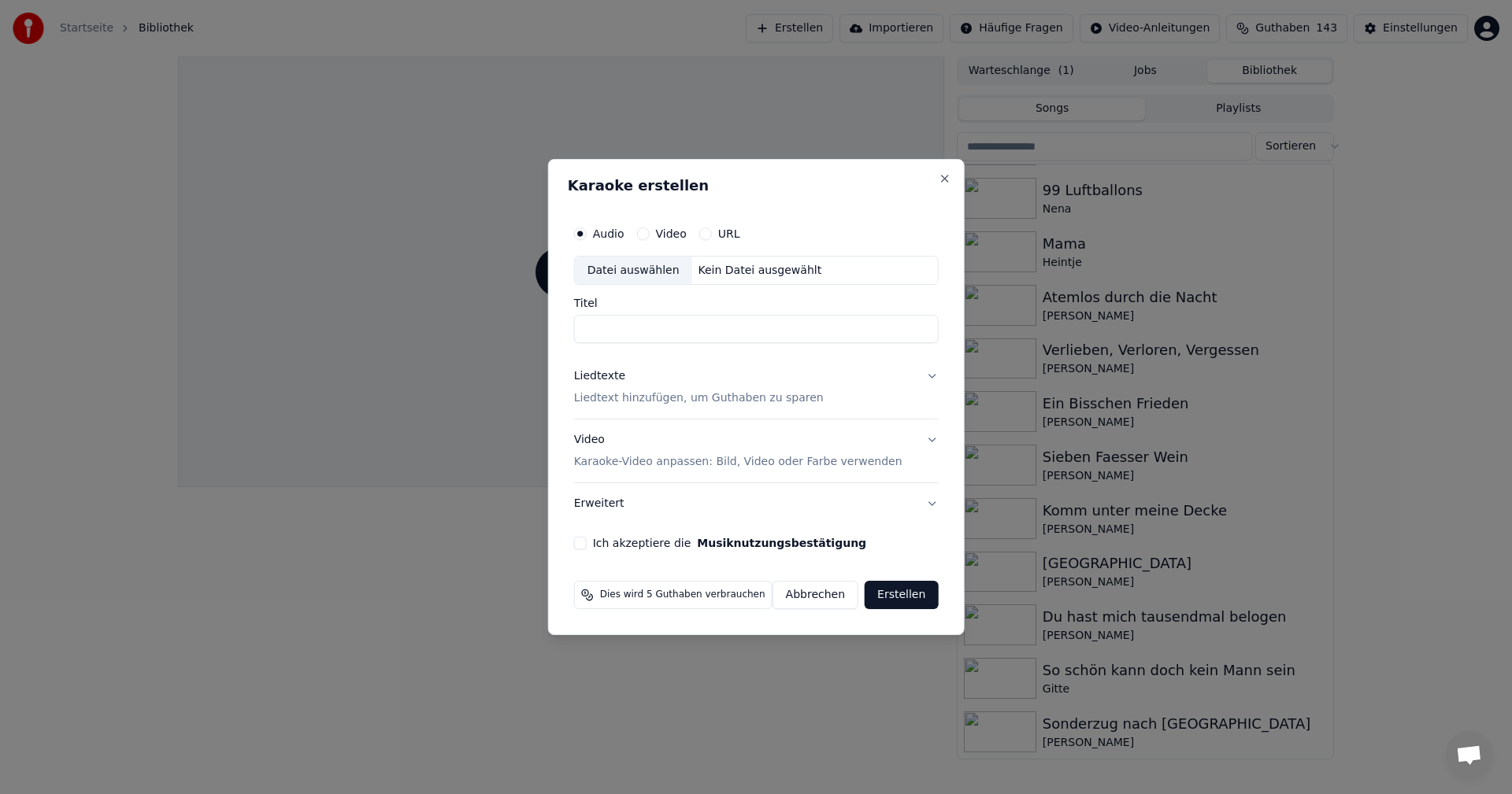
click at [629, 272] on div "Datei auswählen" at bounding box center [633, 271] width 117 height 29
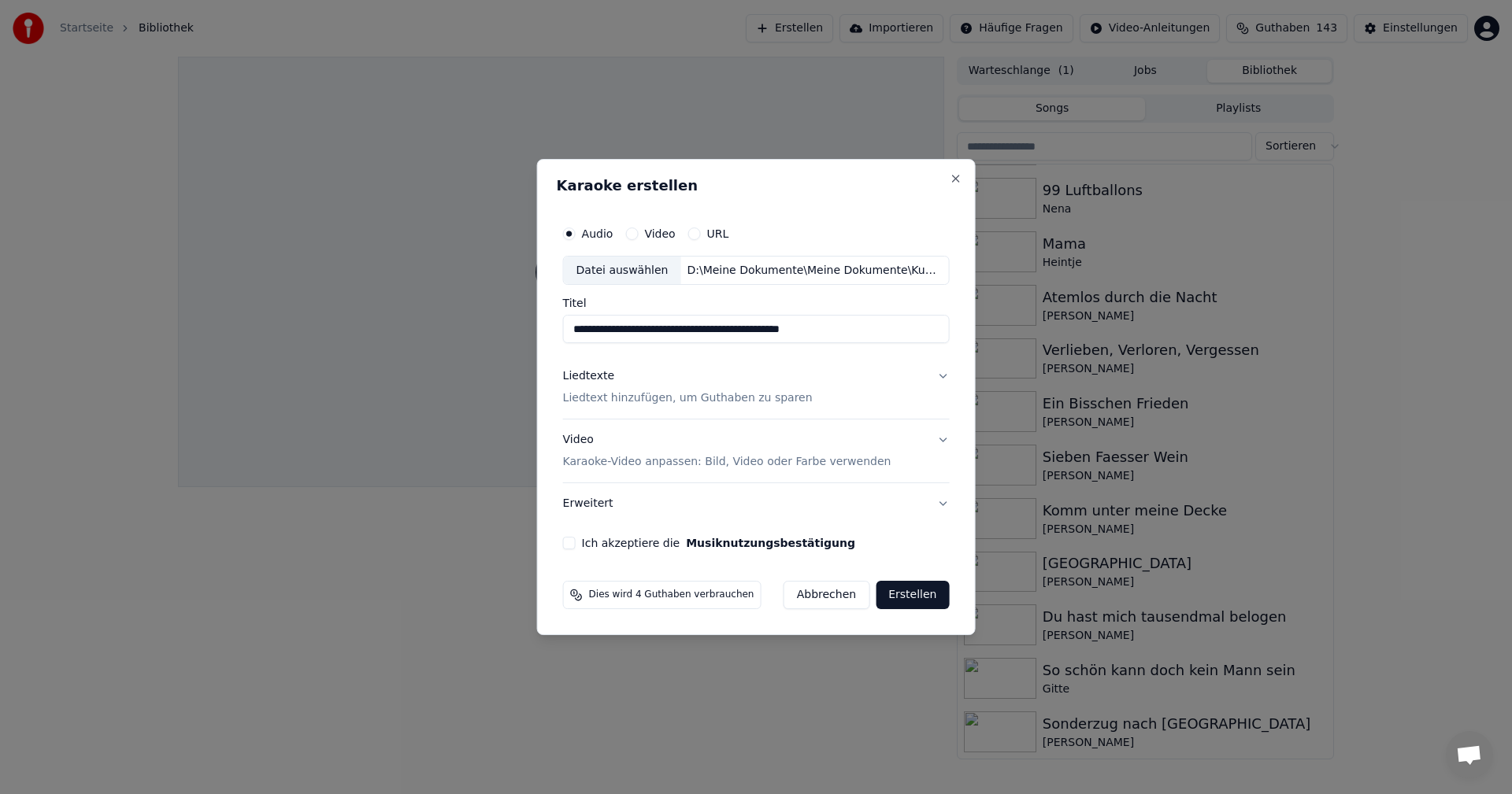
drag, startPoint x: 596, startPoint y: 327, endPoint x: 577, endPoint y: 324, distance: 19.2
click at [577, 324] on input "**********" at bounding box center [756, 329] width 387 height 29
type input "**********"
click at [601, 405] on p "Liedtext hinzufügen, um Guthaben zu sparen" at bounding box center [688, 398] width 250 height 16
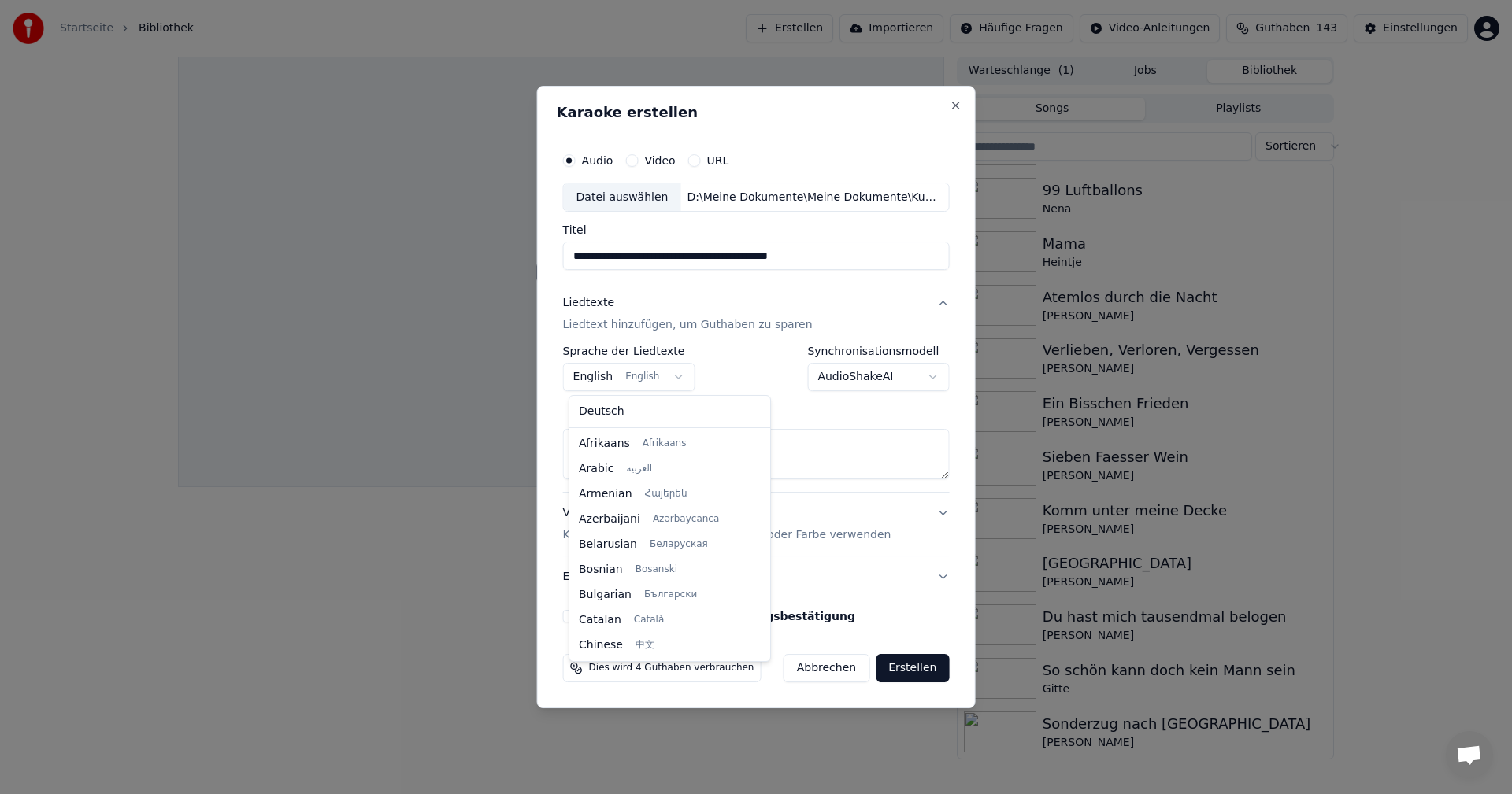
click at [671, 377] on body "**********" at bounding box center [756, 397] width 1512 height 794
select select "**"
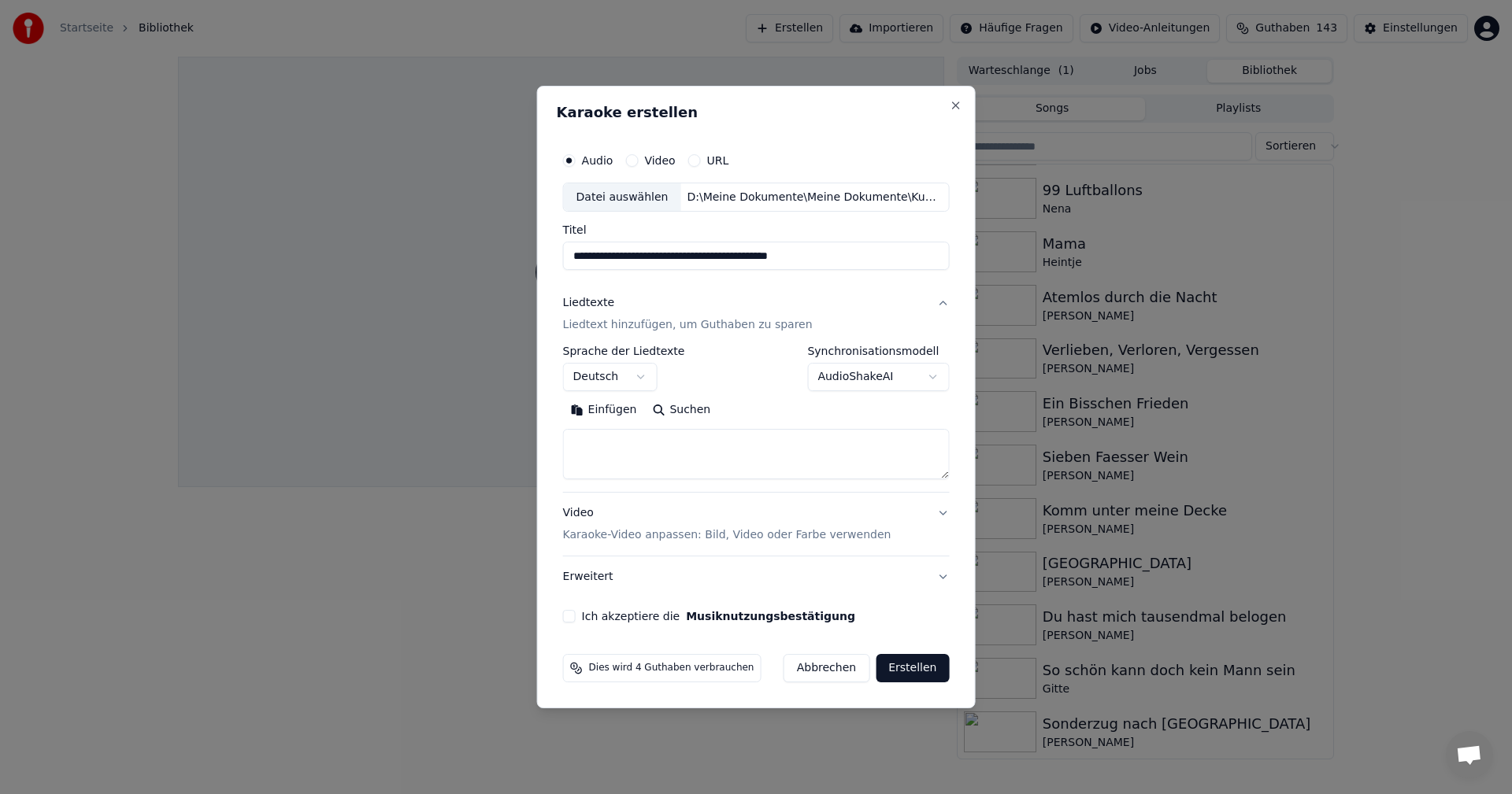
click at [829, 666] on button "Abbrechen" at bounding box center [826, 667] width 86 height 29
select select
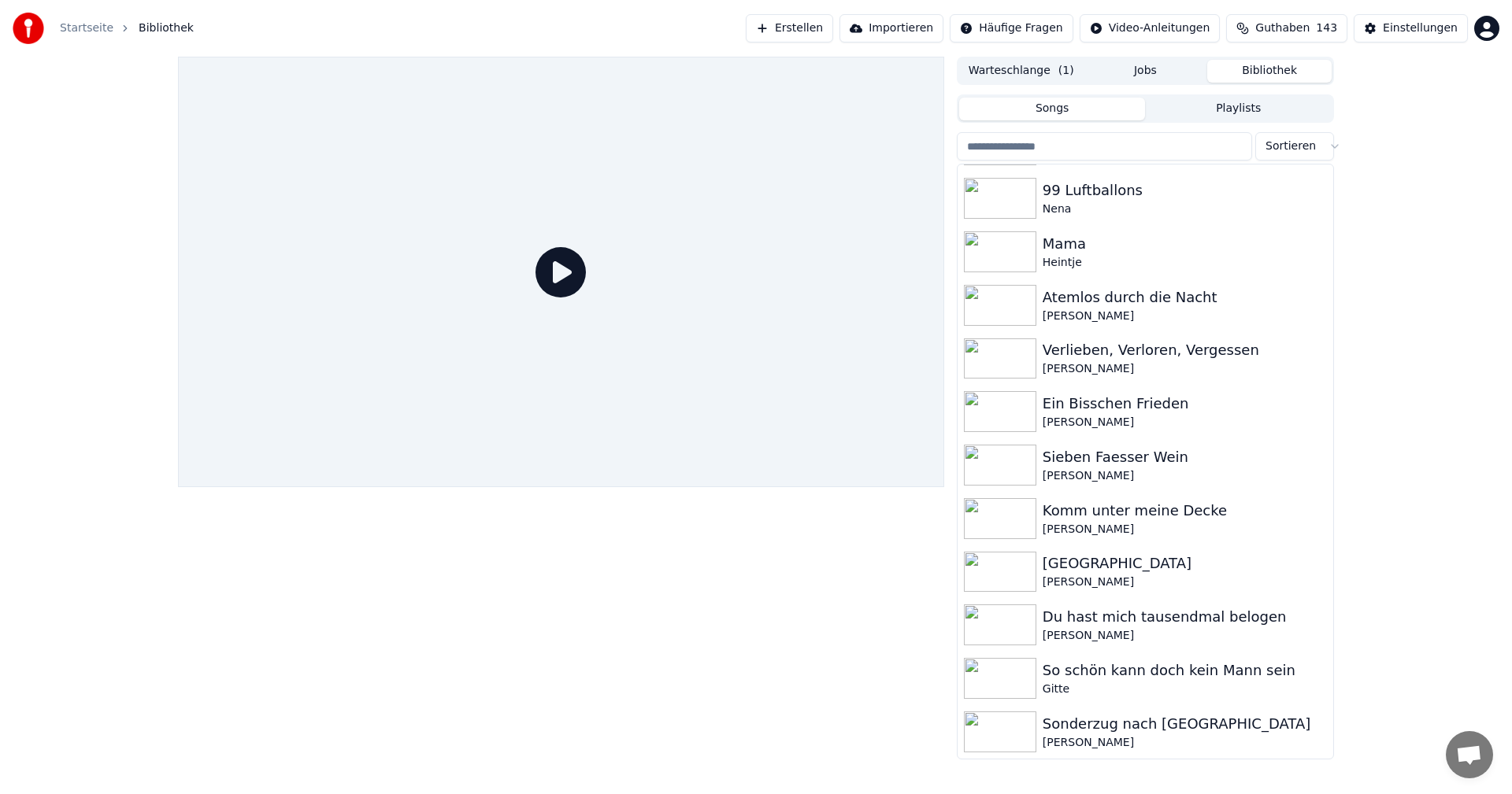
click at [823, 26] on button "Erstellen" at bounding box center [789, 28] width 87 height 29
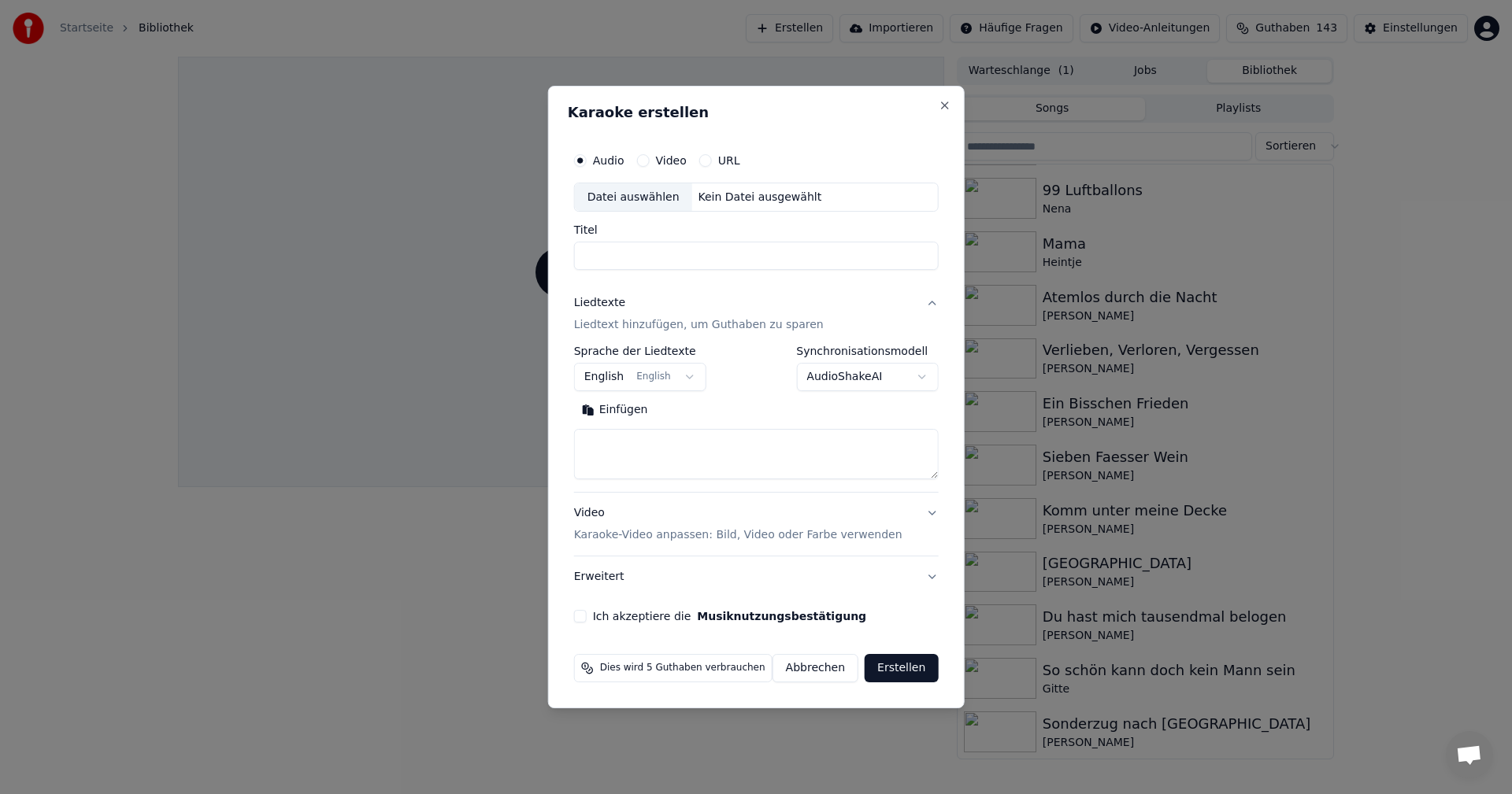
click at [621, 202] on div "Datei auswählen" at bounding box center [633, 197] width 117 height 29
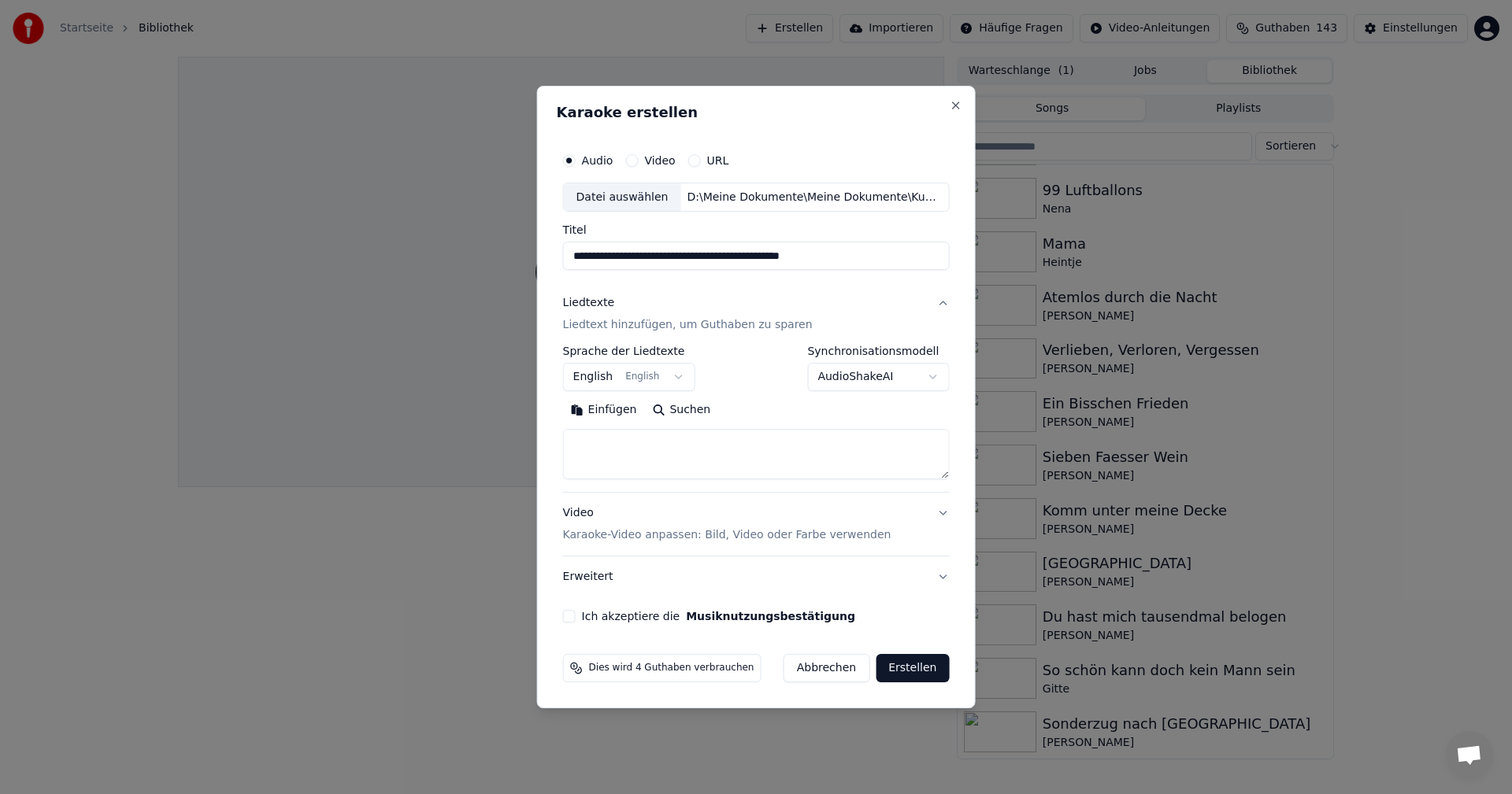
drag, startPoint x: 595, startPoint y: 257, endPoint x: 539, endPoint y: 254, distance: 56.1
click at [539, 254] on body "**********" at bounding box center [756, 397] width 1512 height 794
type input "**********"
click at [669, 377] on body "**********" at bounding box center [756, 397] width 1512 height 794
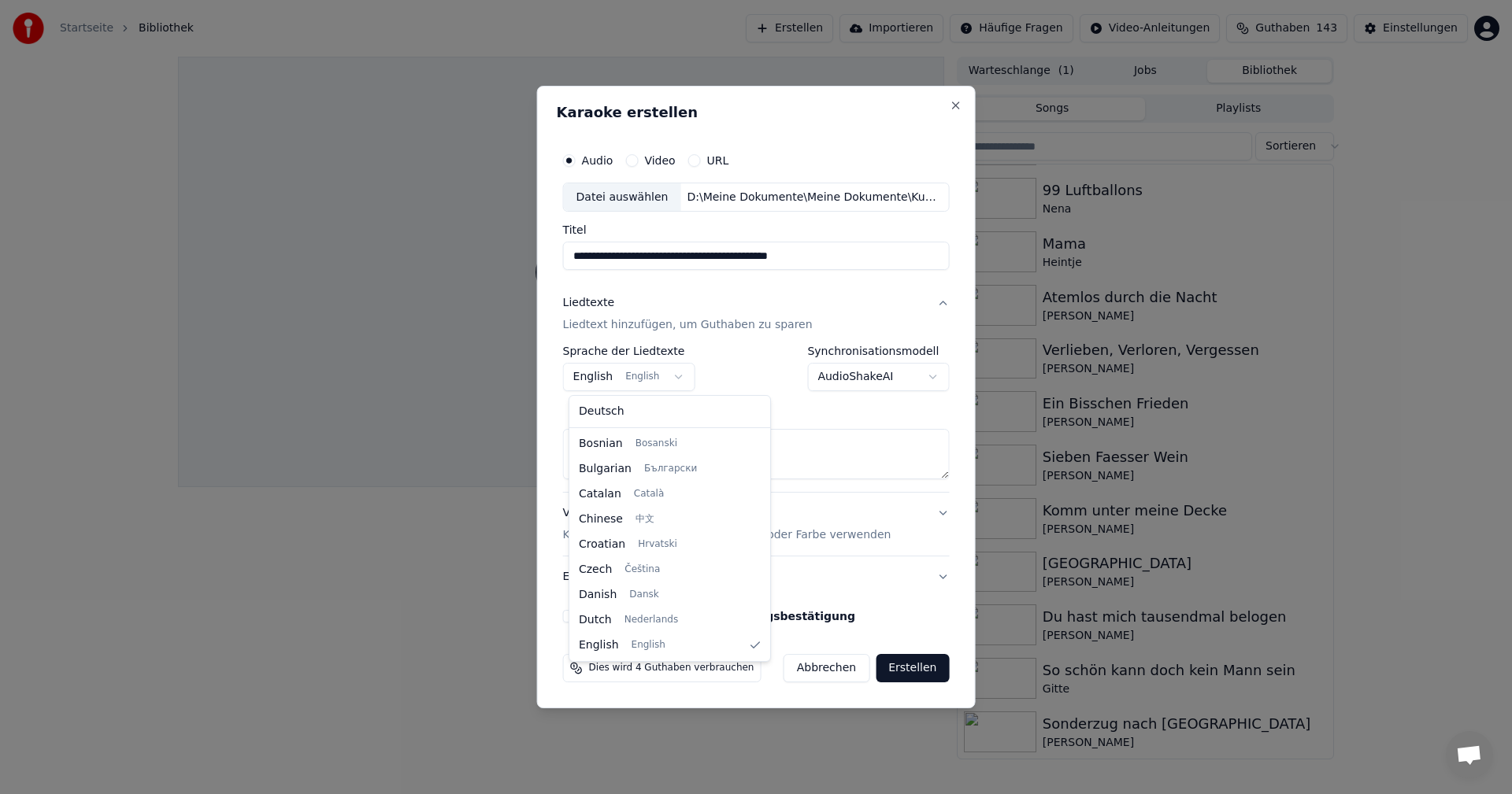
select select "**"
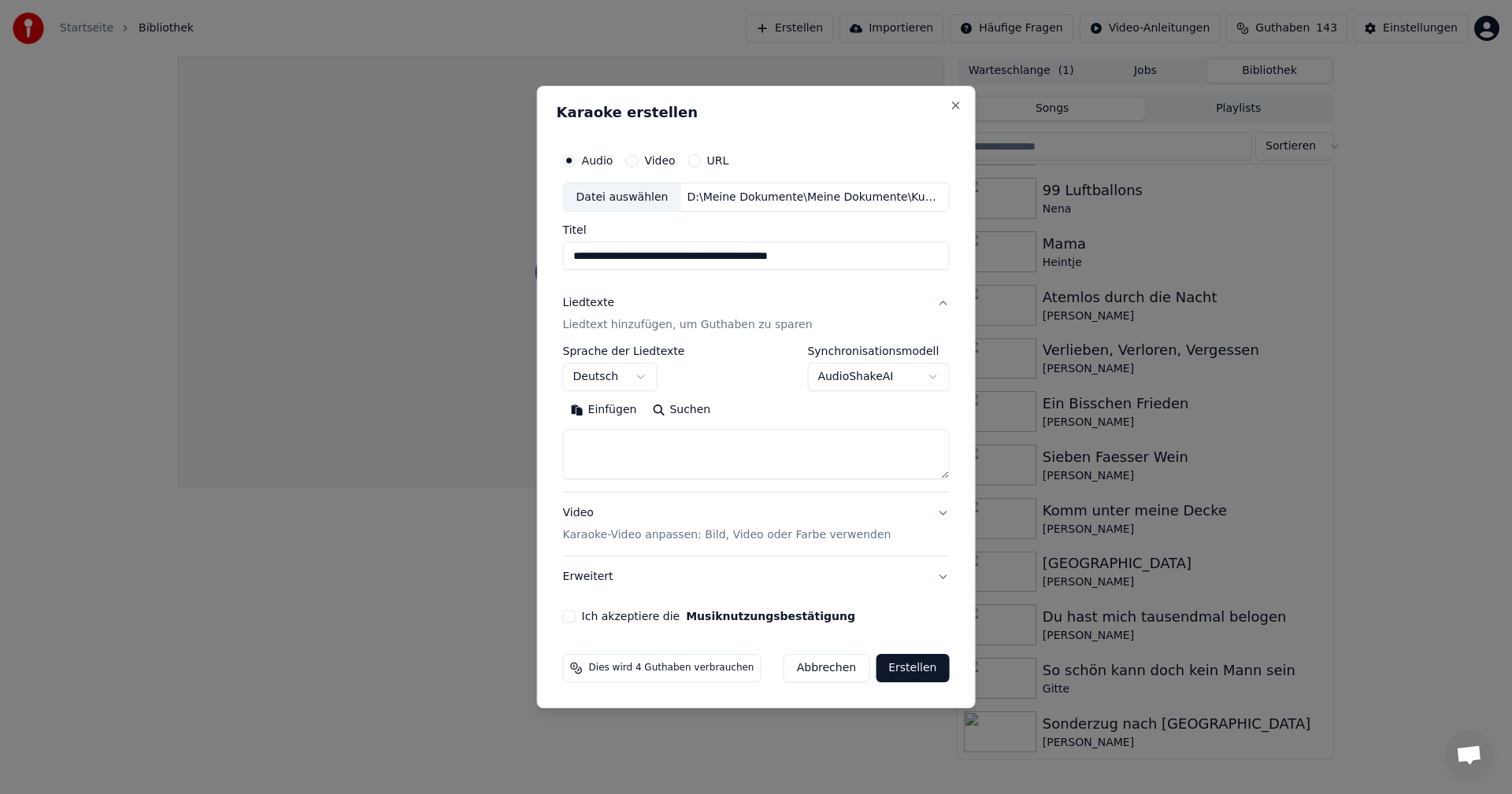
click at [613, 440] on textarea at bounding box center [756, 455] width 387 height 50
click at [619, 641] on form "**********" at bounding box center [756, 414] width 400 height 551
click at [598, 452] on textarea at bounding box center [756, 455] width 387 height 50
click at [583, 409] on button "Einfügen" at bounding box center [604, 410] width 82 height 25
click at [623, 535] on p "Karaoke-Video anpassen: Bild, Video oder Farbe verwenden" at bounding box center [727, 534] width 328 height 16
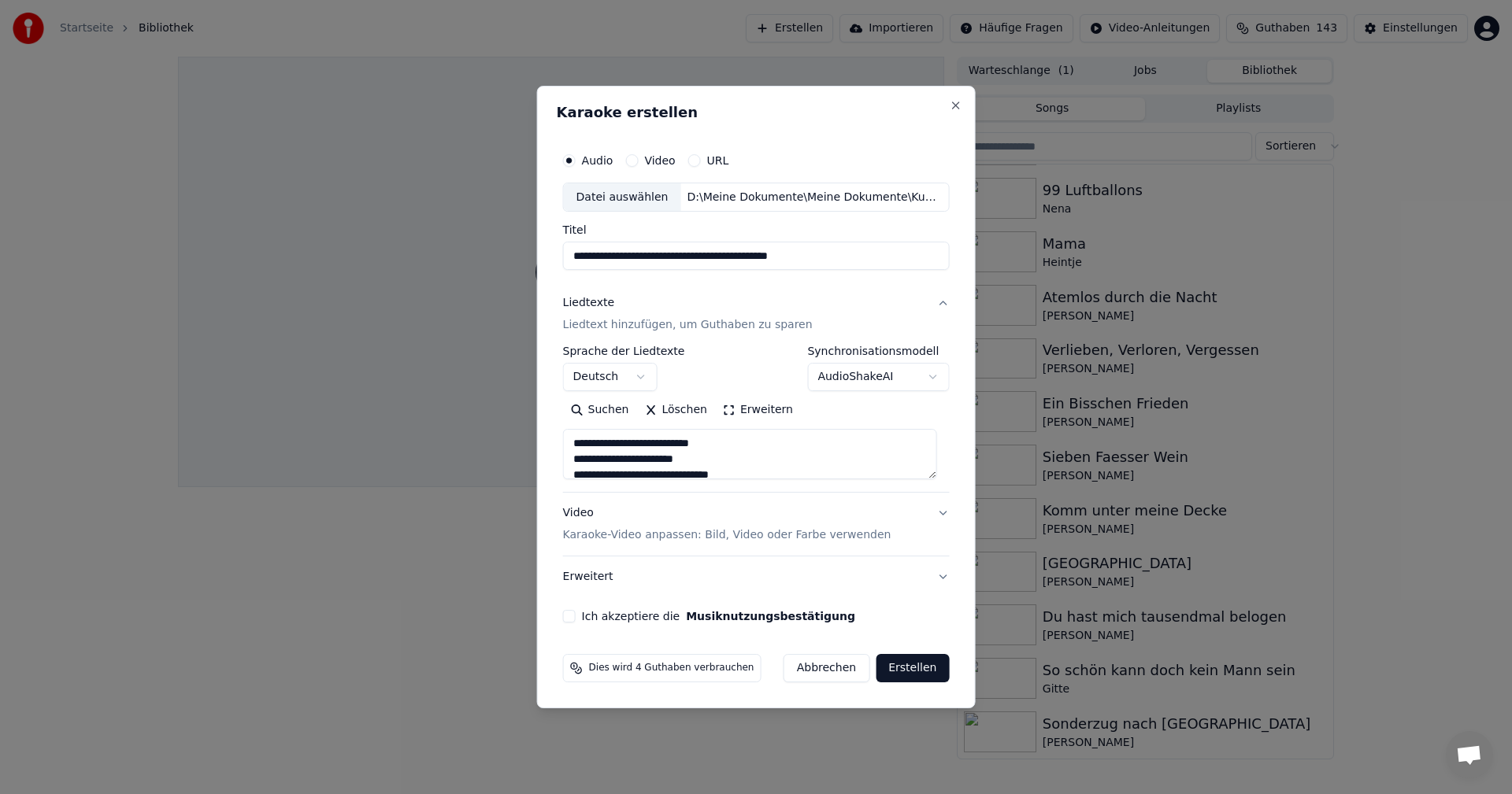
type textarea "**********"
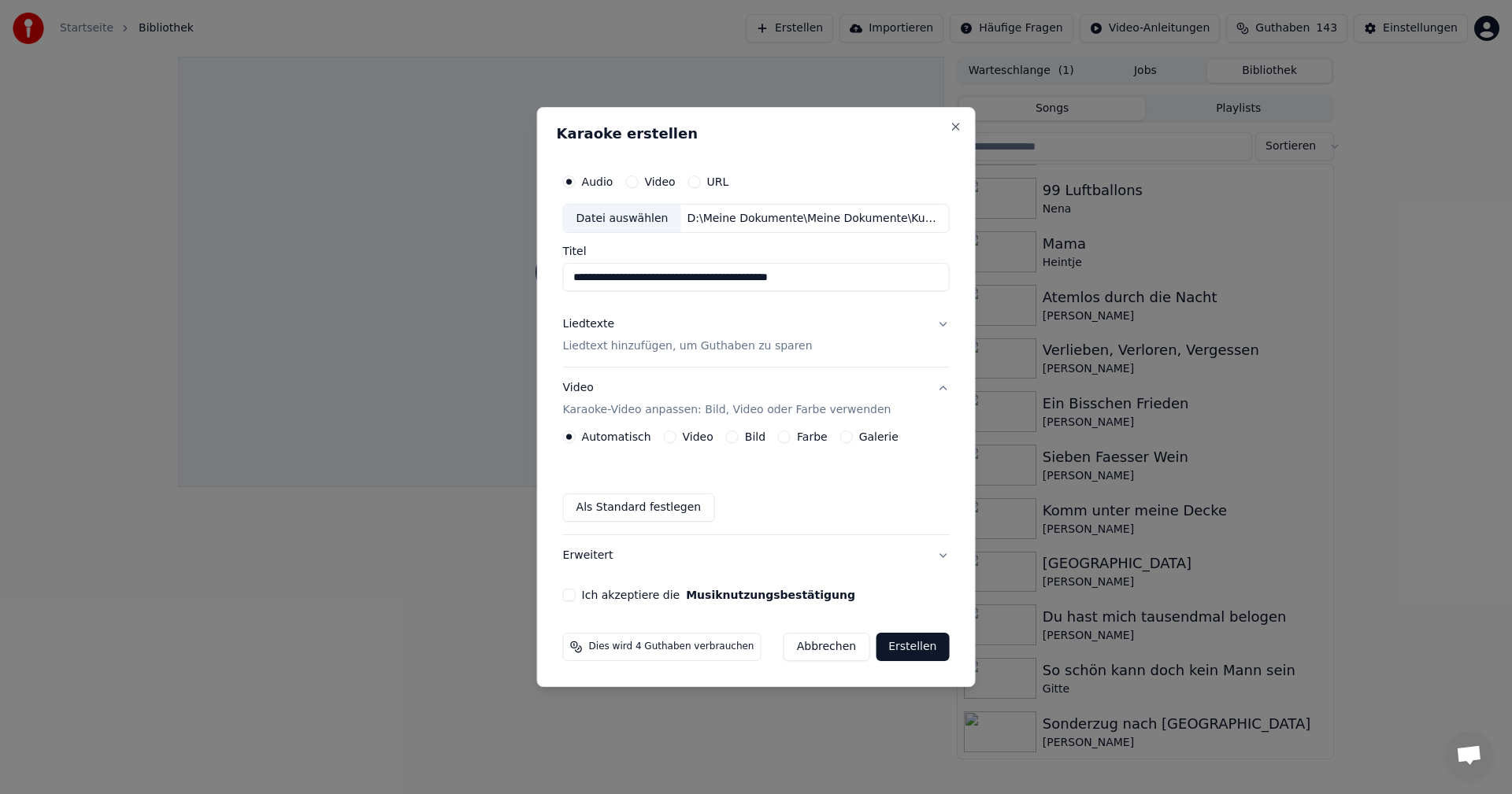
click at [731, 438] on button "Bild" at bounding box center [732, 437] width 13 height 13
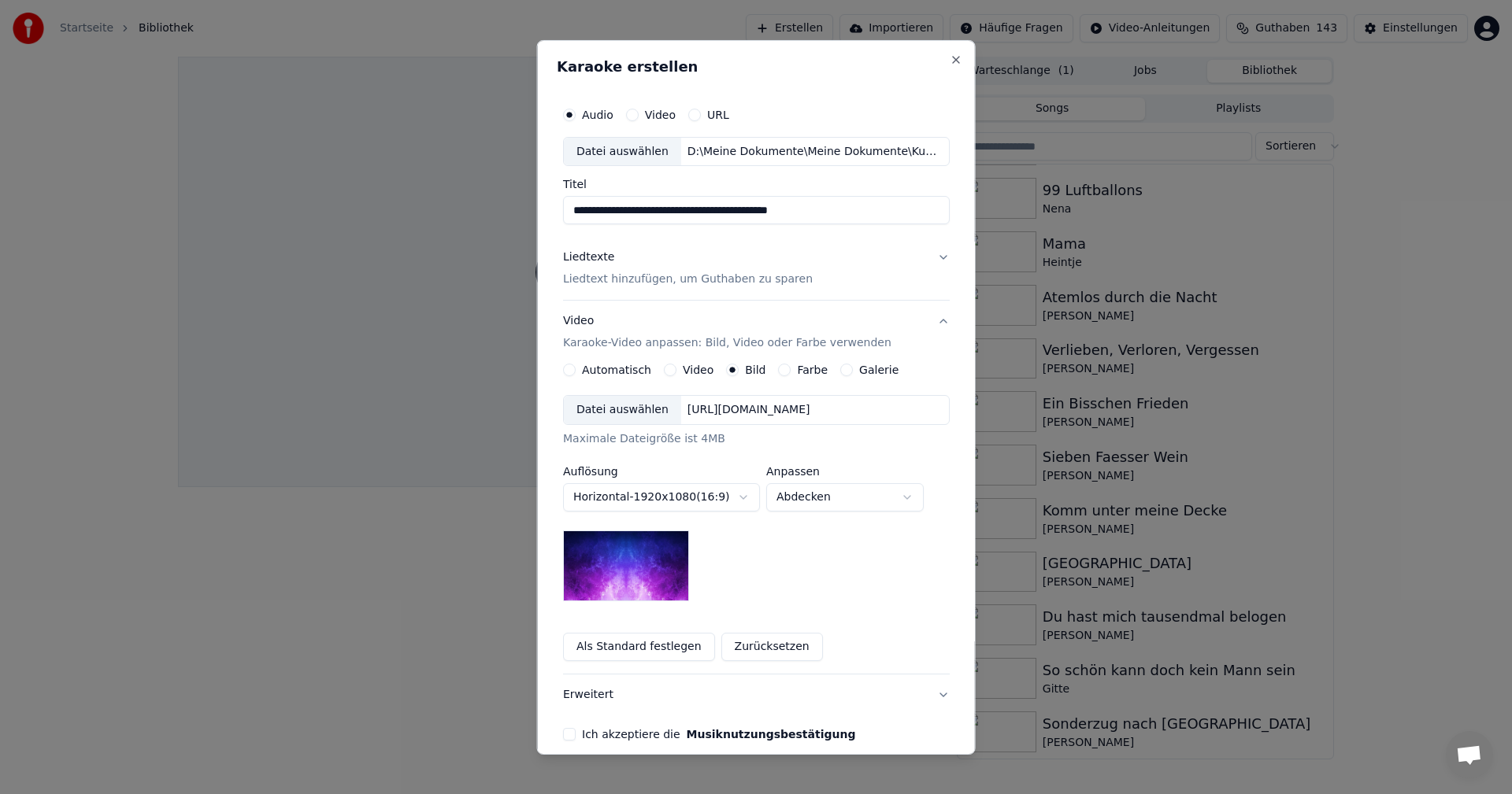
click at [622, 415] on div "Datei auswählen" at bounding box center [622, 409] width 117 height 29
click at [912, 498] on body "**********" at bounding box center [756, 397] width 1512 height 794
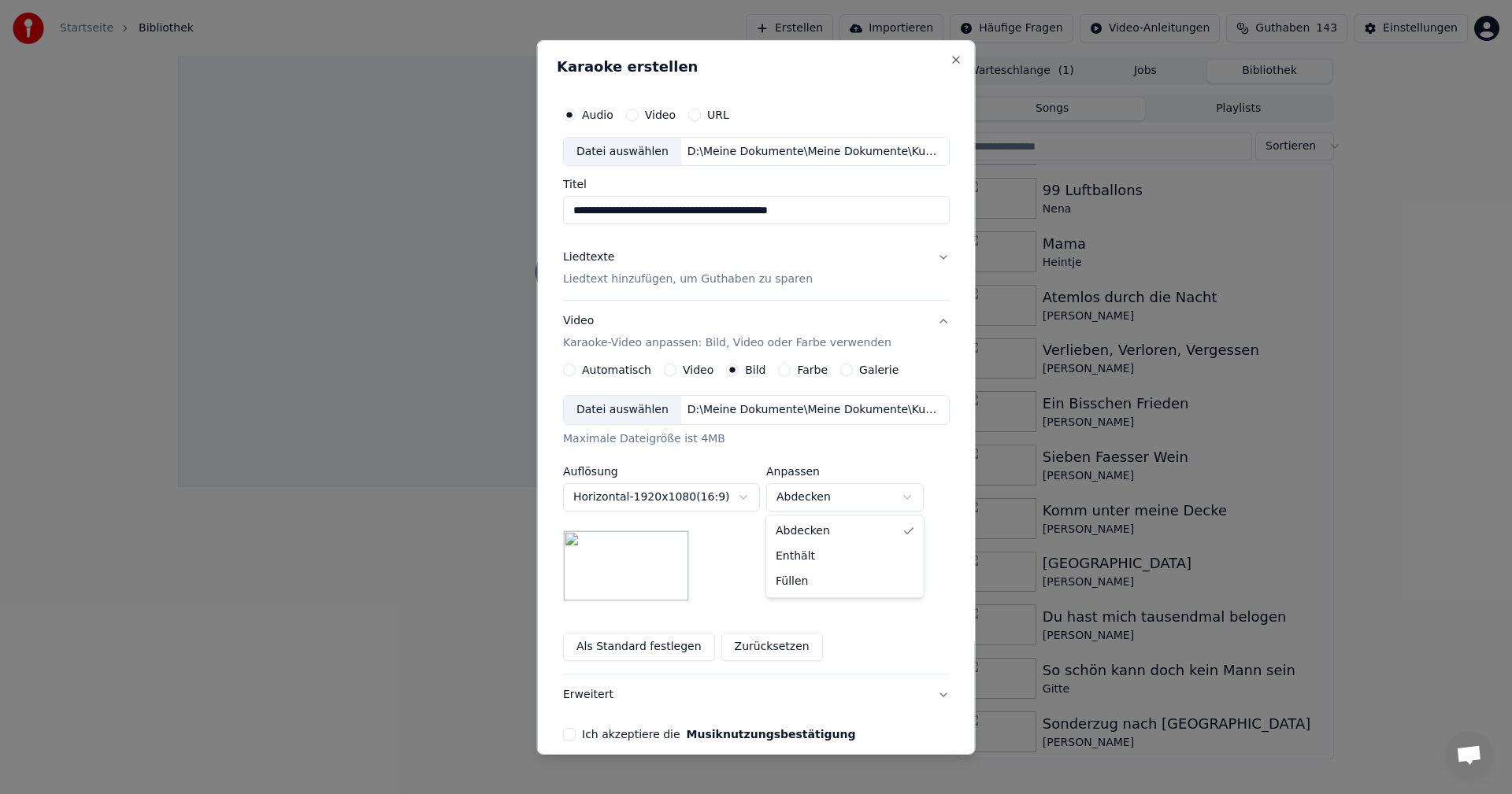
select select "*******"
click at [565, 735] on button "Ich akzeptiere die Musiknutzungsbestätigung" at bounding box center [570, 734] width 13 height 13
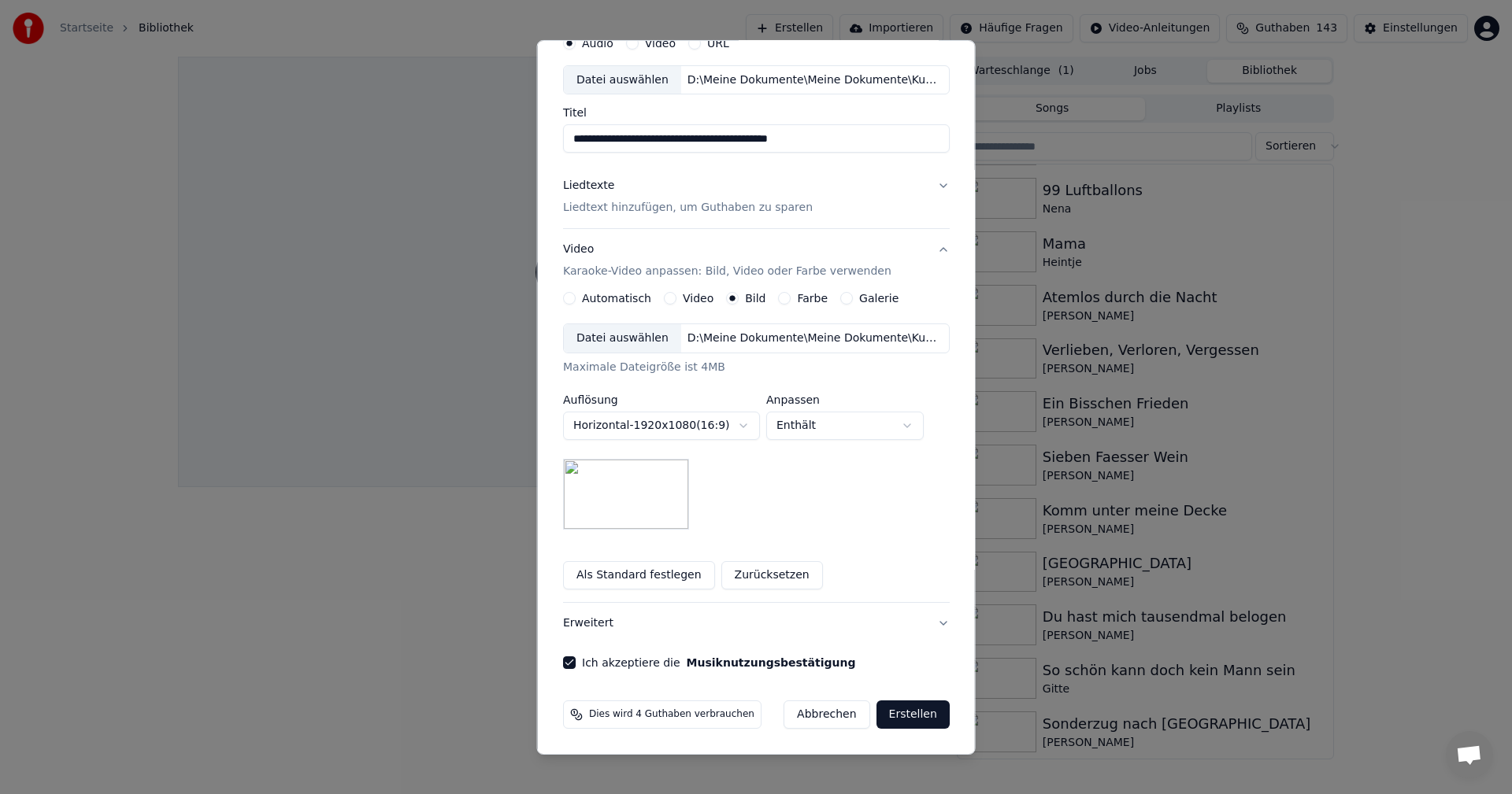
click at [898, 713] on button "Erstellen" at bounding box center [912, 715] width 73 height 29
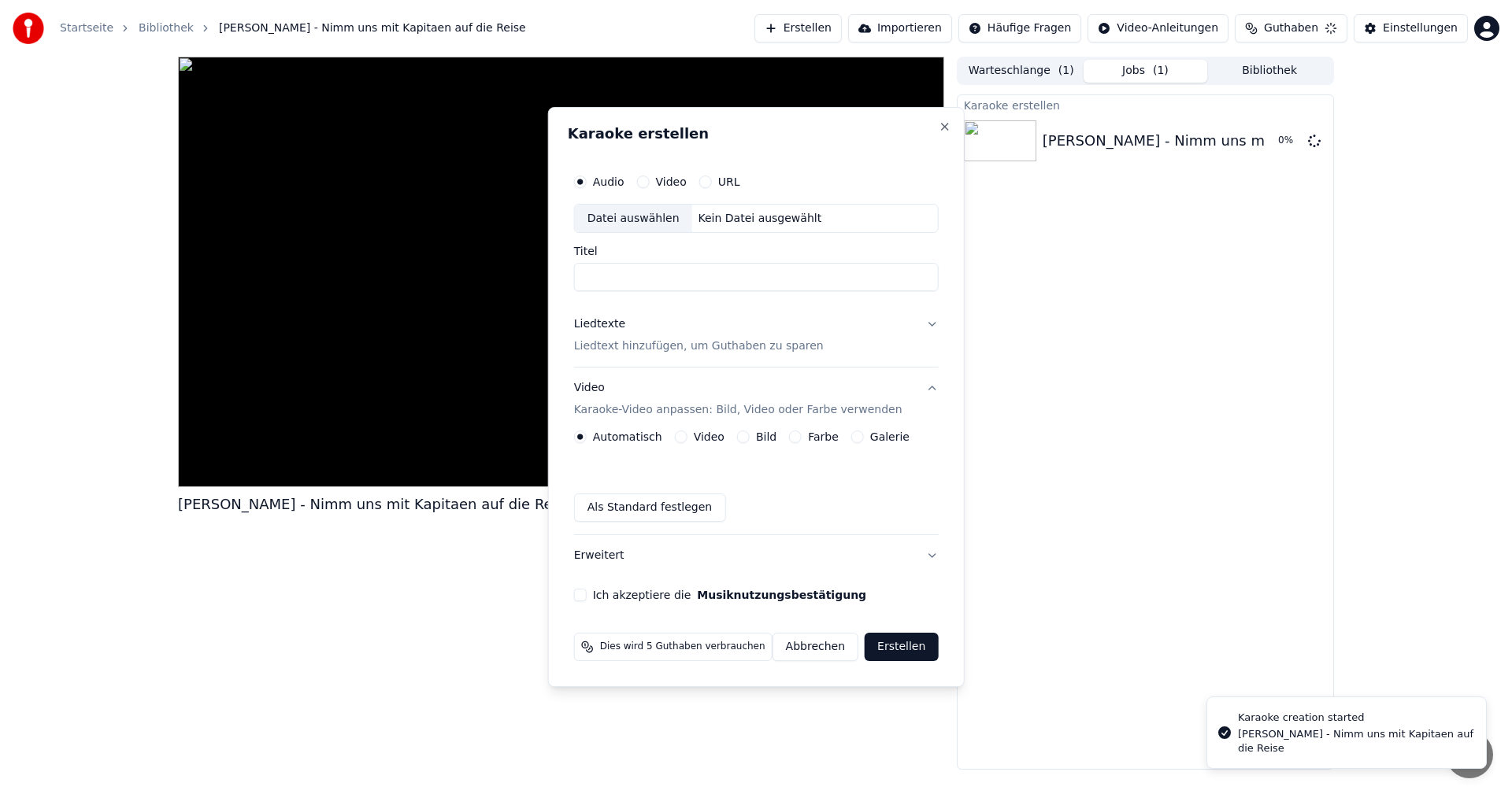
scroll to position [0, 0]
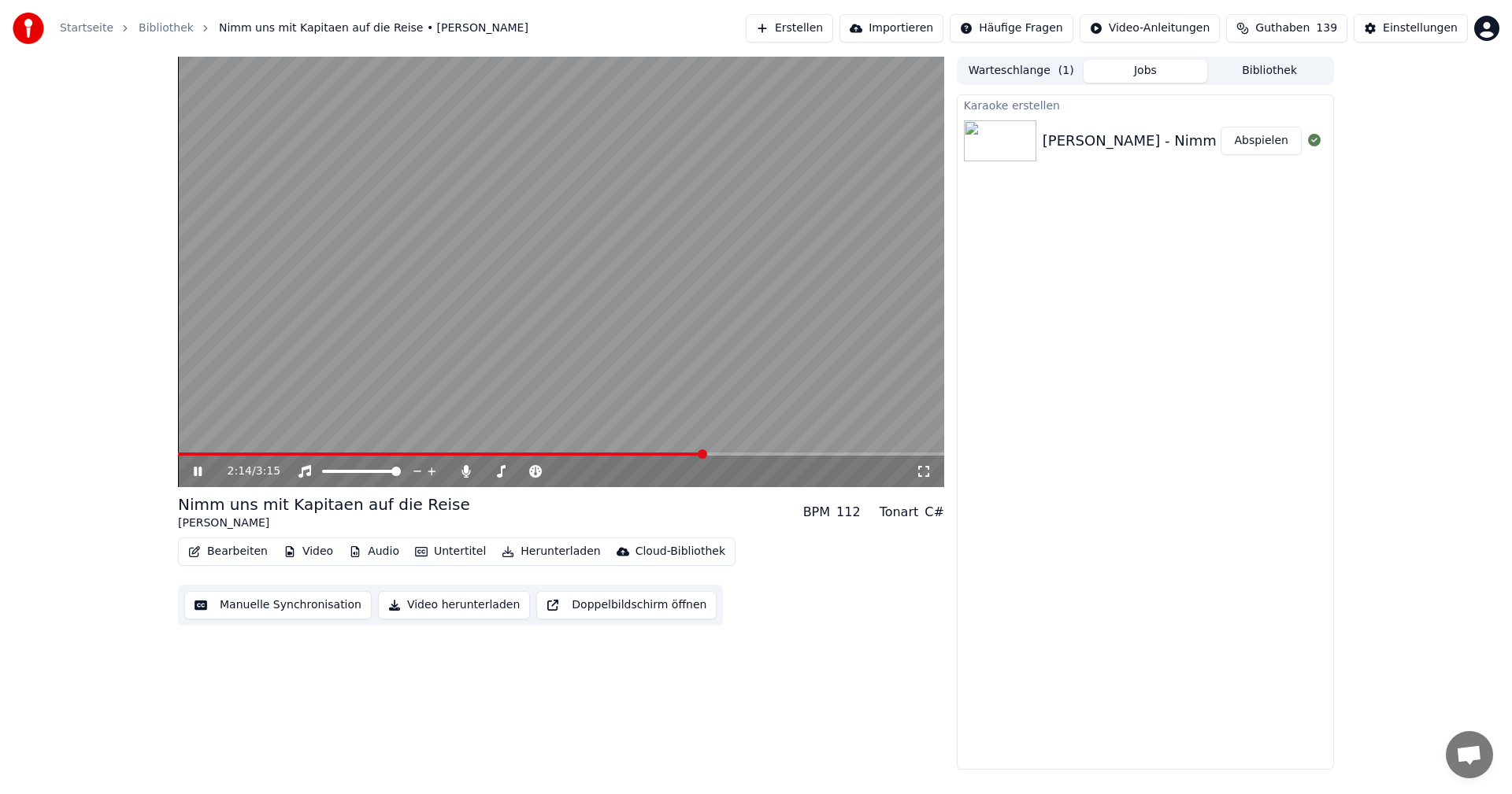
click at [203, 472] on icon at bounding box center [209, 471] width 37 height 13
click at [684, 453] on span at bounding box center [682, 454] width 9 height 9
click at [192, 471] on icon at bounding box center [209, 471] width 37 height 13
click at [199, 473] on icon at bounding box center [209, 471] width 37 height 13
click at [278, 611] on button "Manuelle Synchronisation" at bounding box center [277, 605] width 188 height 29
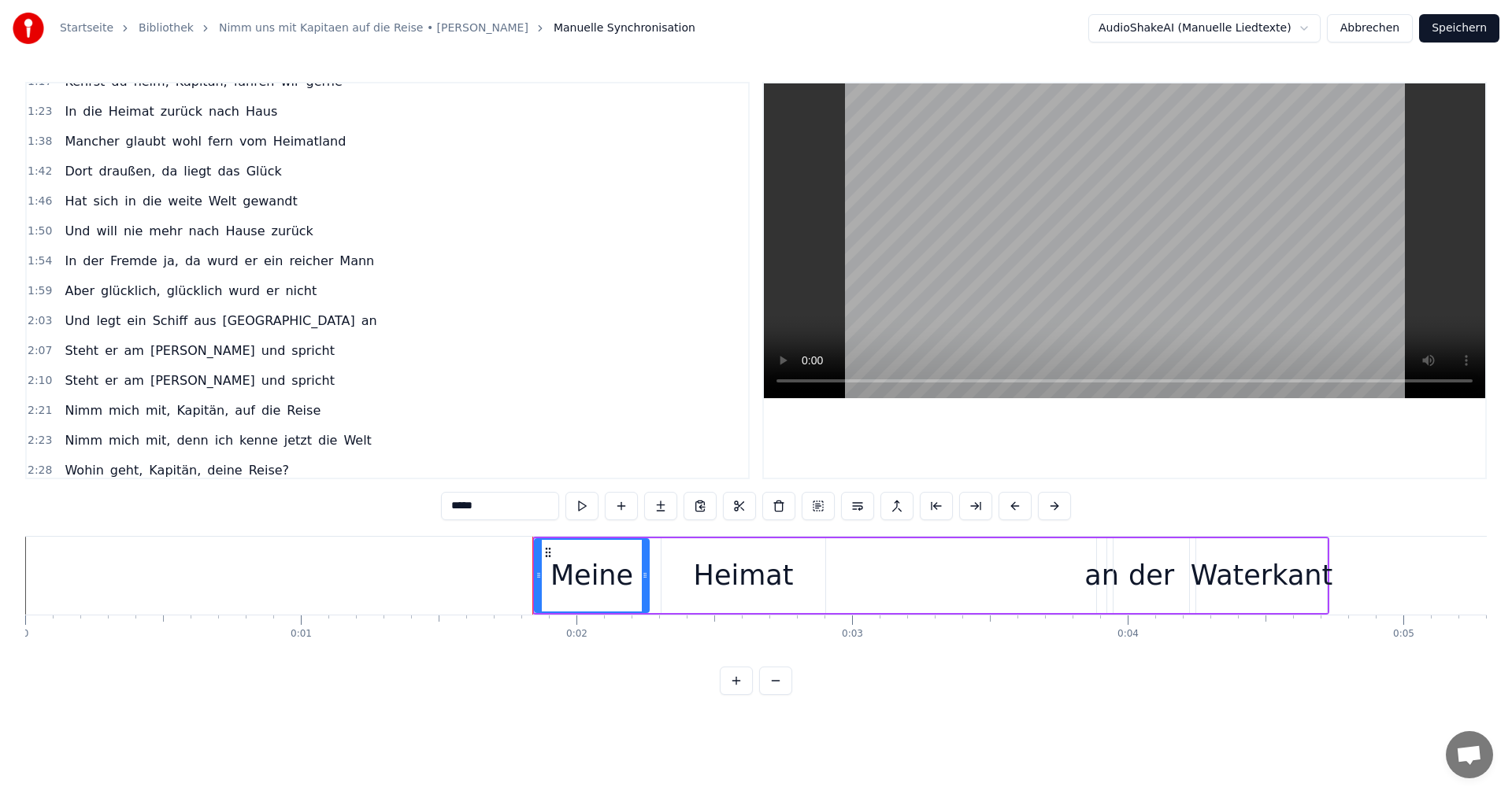
scroll to position [545, 0]
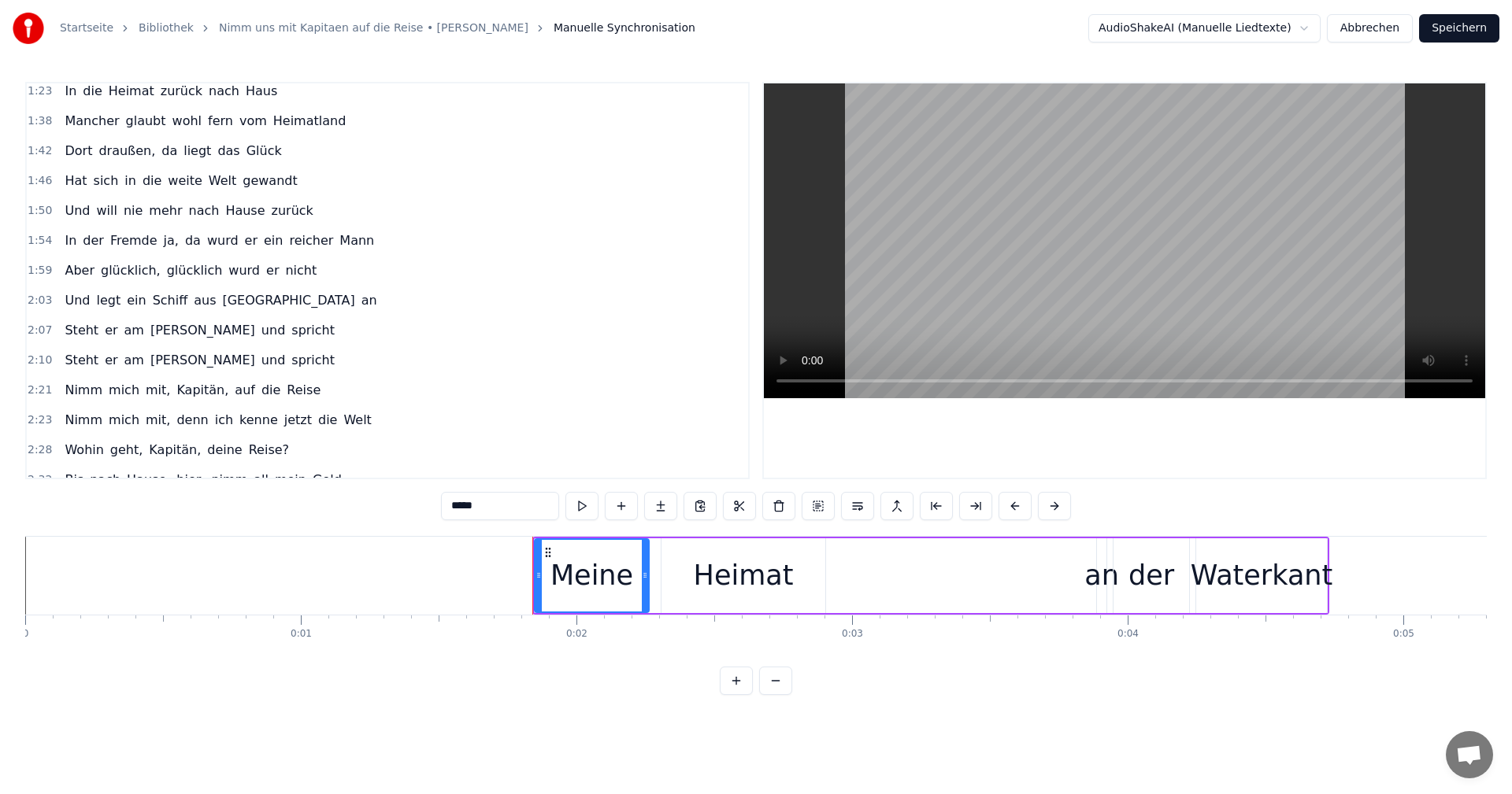
click at [39, 335] on span "2:07" at bounding box center [40, 330] width 24 height 16
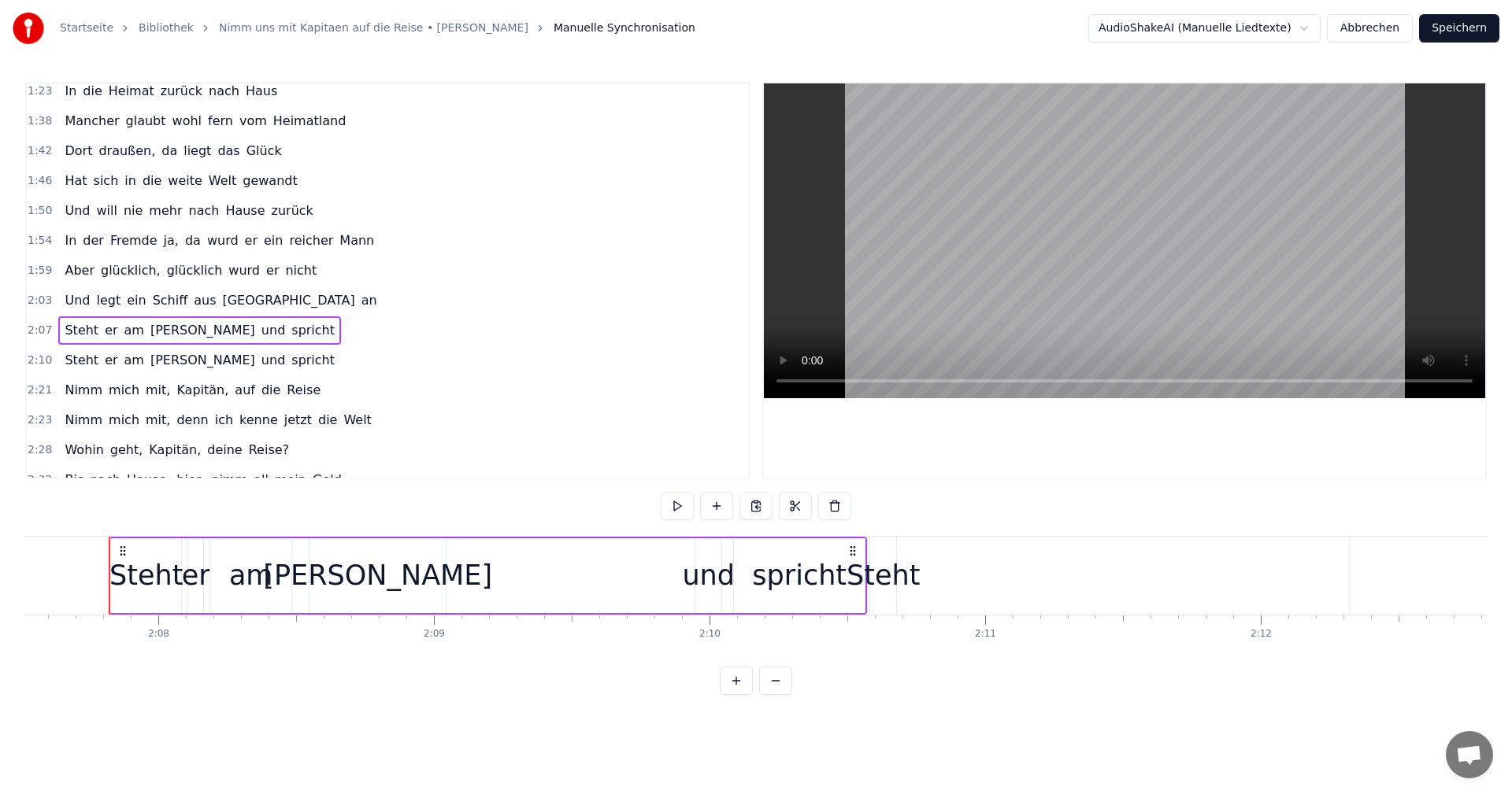
scroll to position [0, 35141]
click at [871, 579] on div "Steht" at bounding box center [878, 575] width 73 height 42
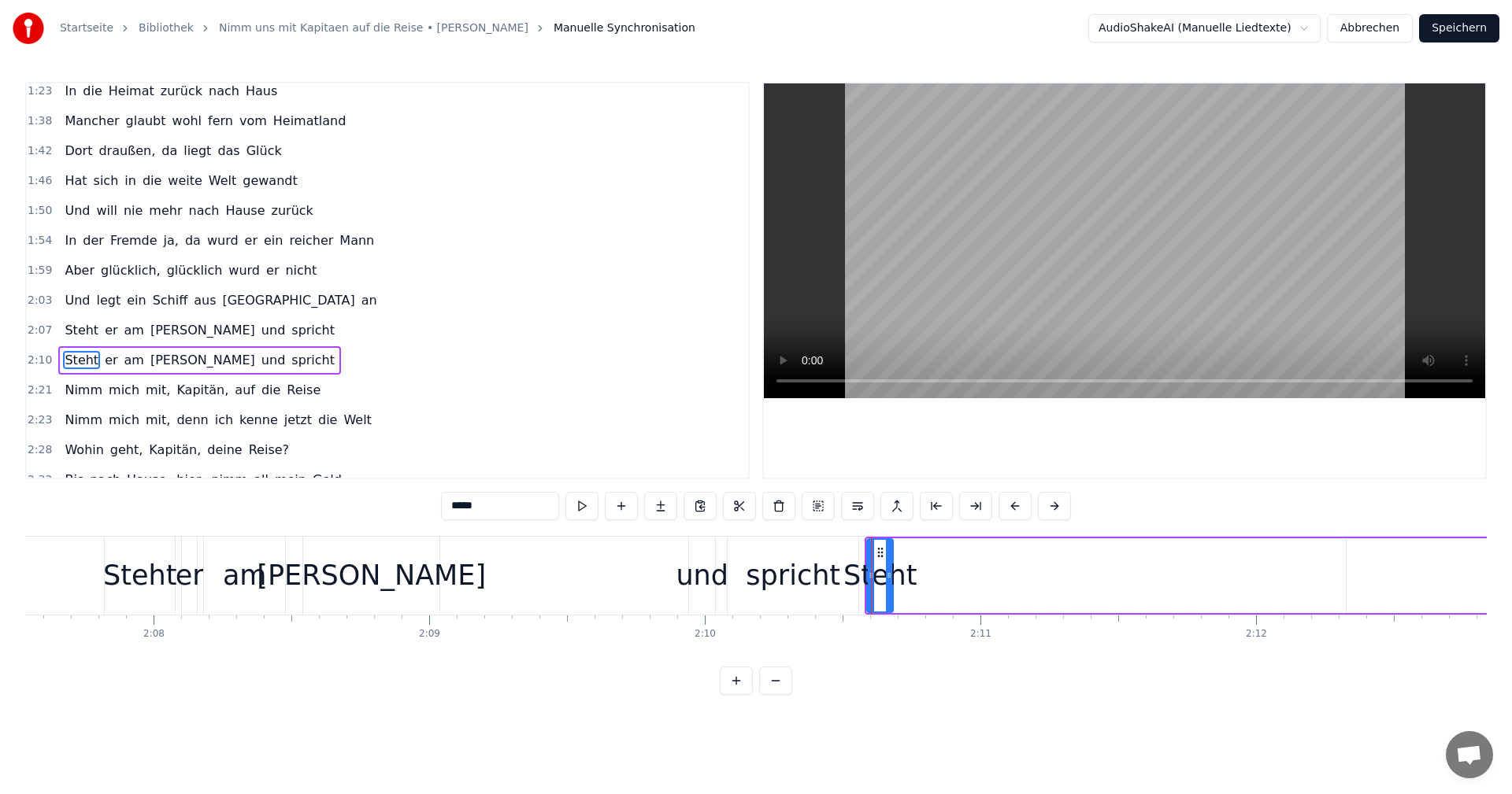
scroll to position [625, 0]
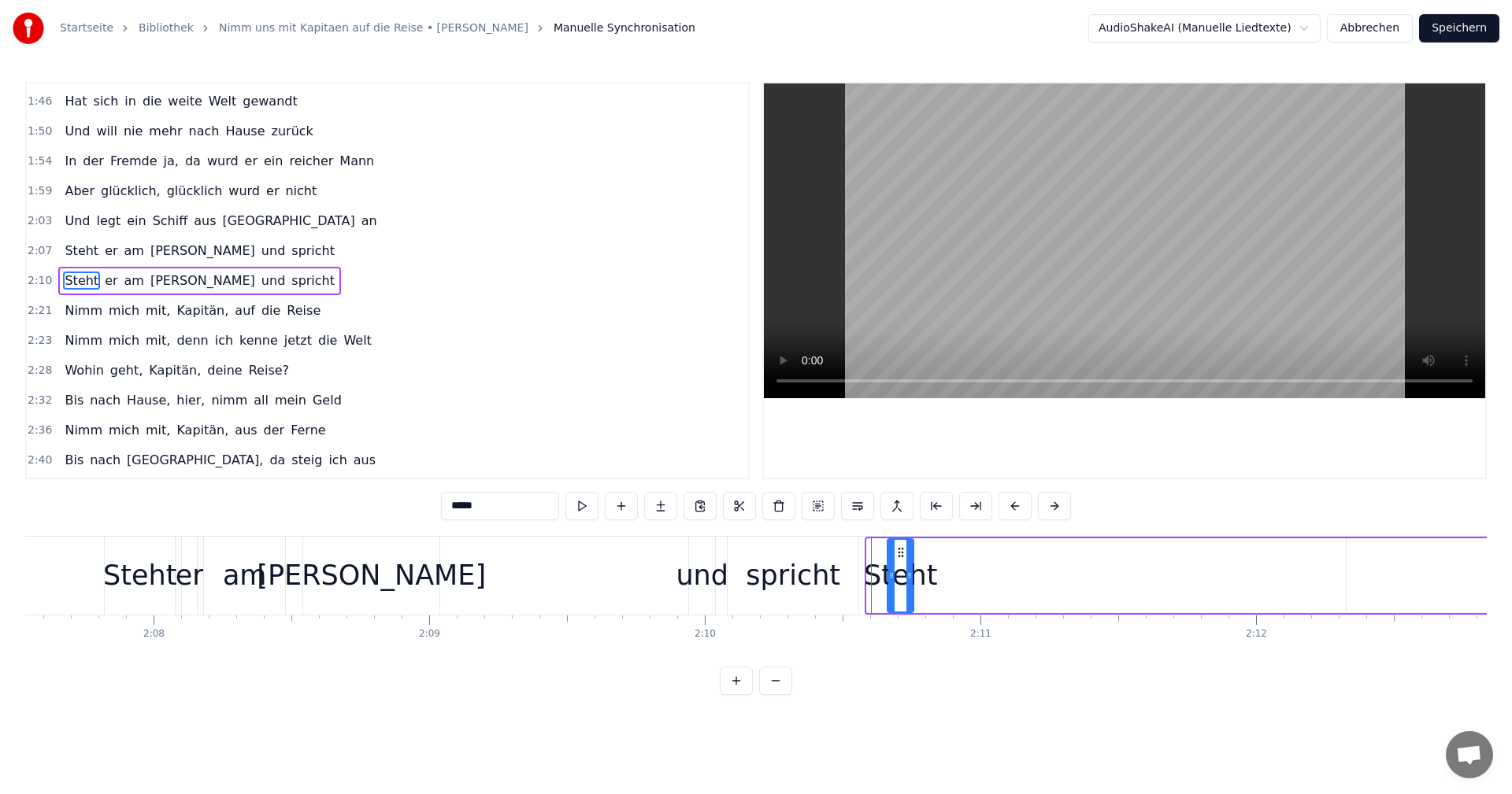
drag, startPoint x: 879, startPoint y: 551, endPoint x: 900, endPoint y: 550, distance: 21.0
click at [900, 550] on icon at bounding box center [901, 553] width 13 height 13
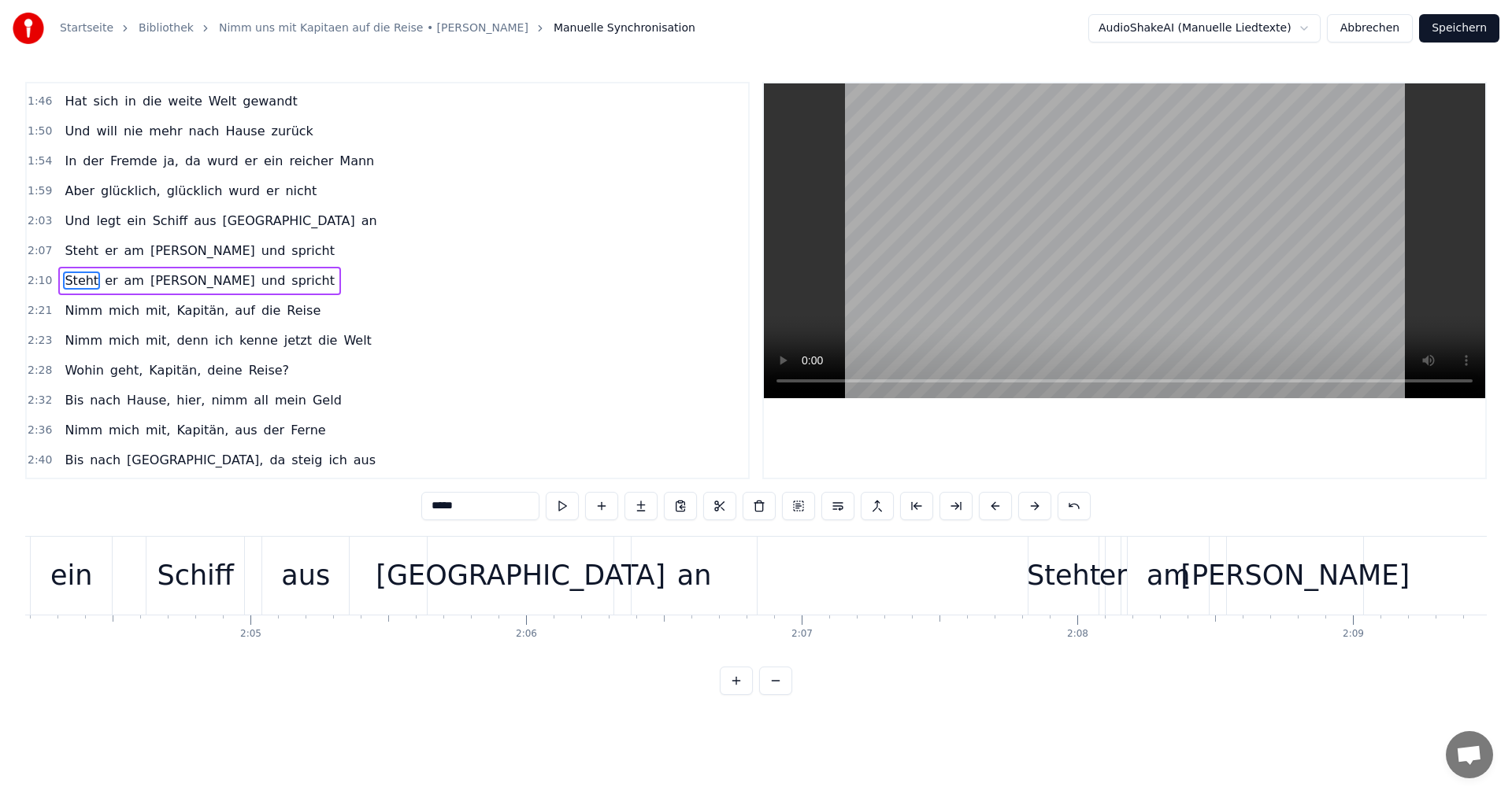
scroll to position [0, 34602]
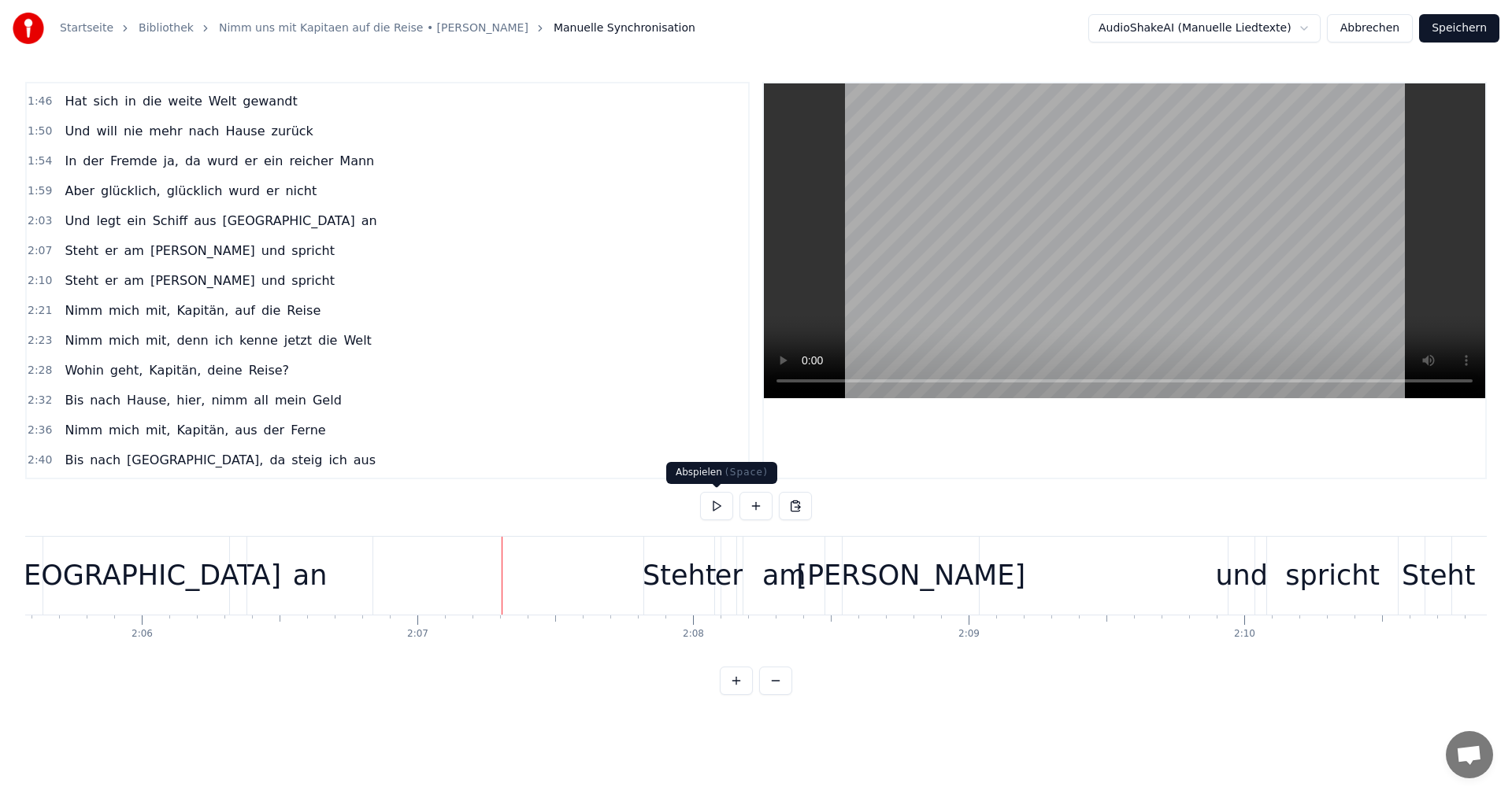
click at [719, 507] on button at bounding box center [717, 506] width 33 height 29
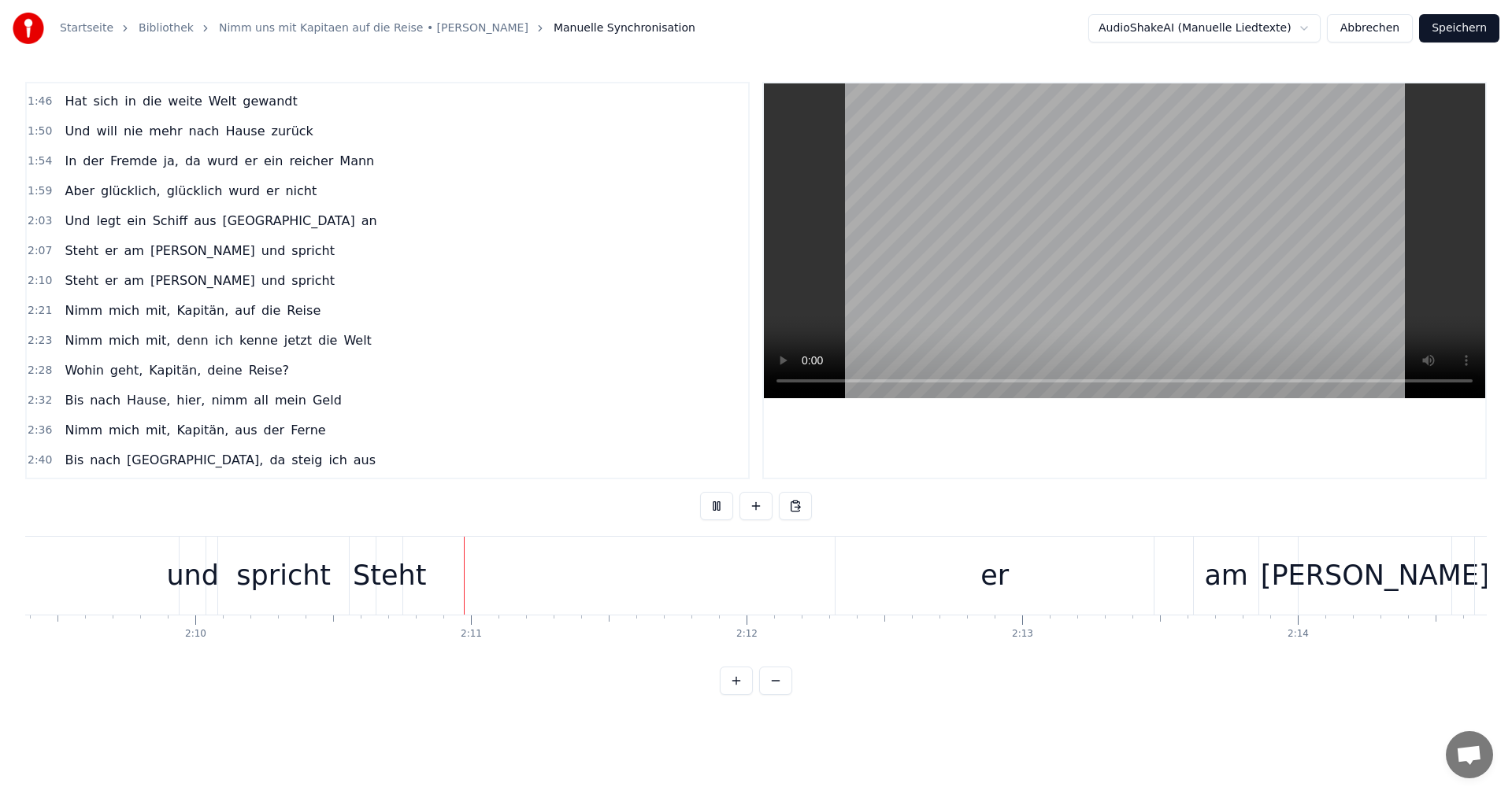
click at [719, 506] on button at bounding box center [717, 506] width 33 height 29
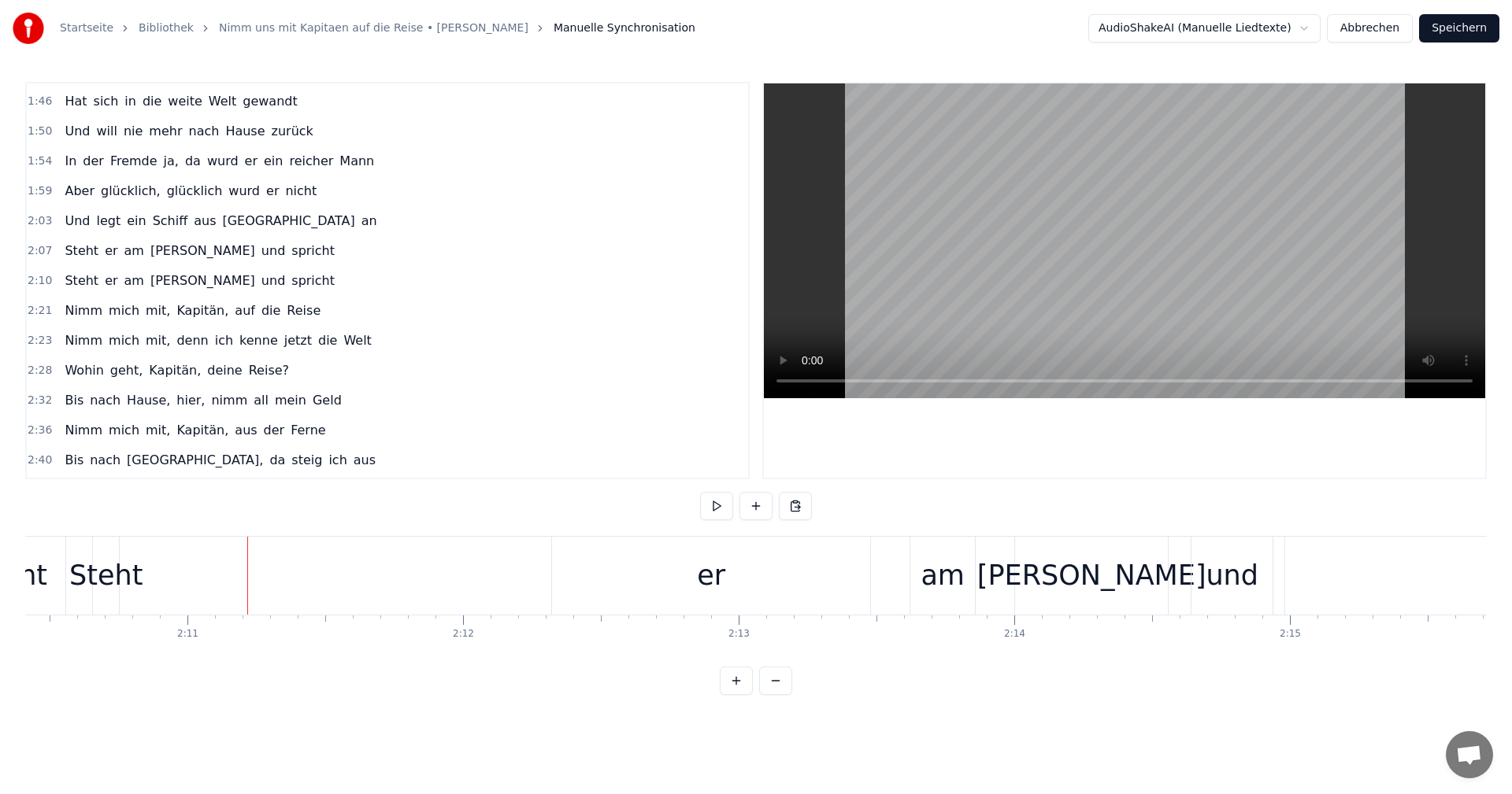
click at [107, 573] on div "Steht" at bounding box center [105, 575] width 73 height 42
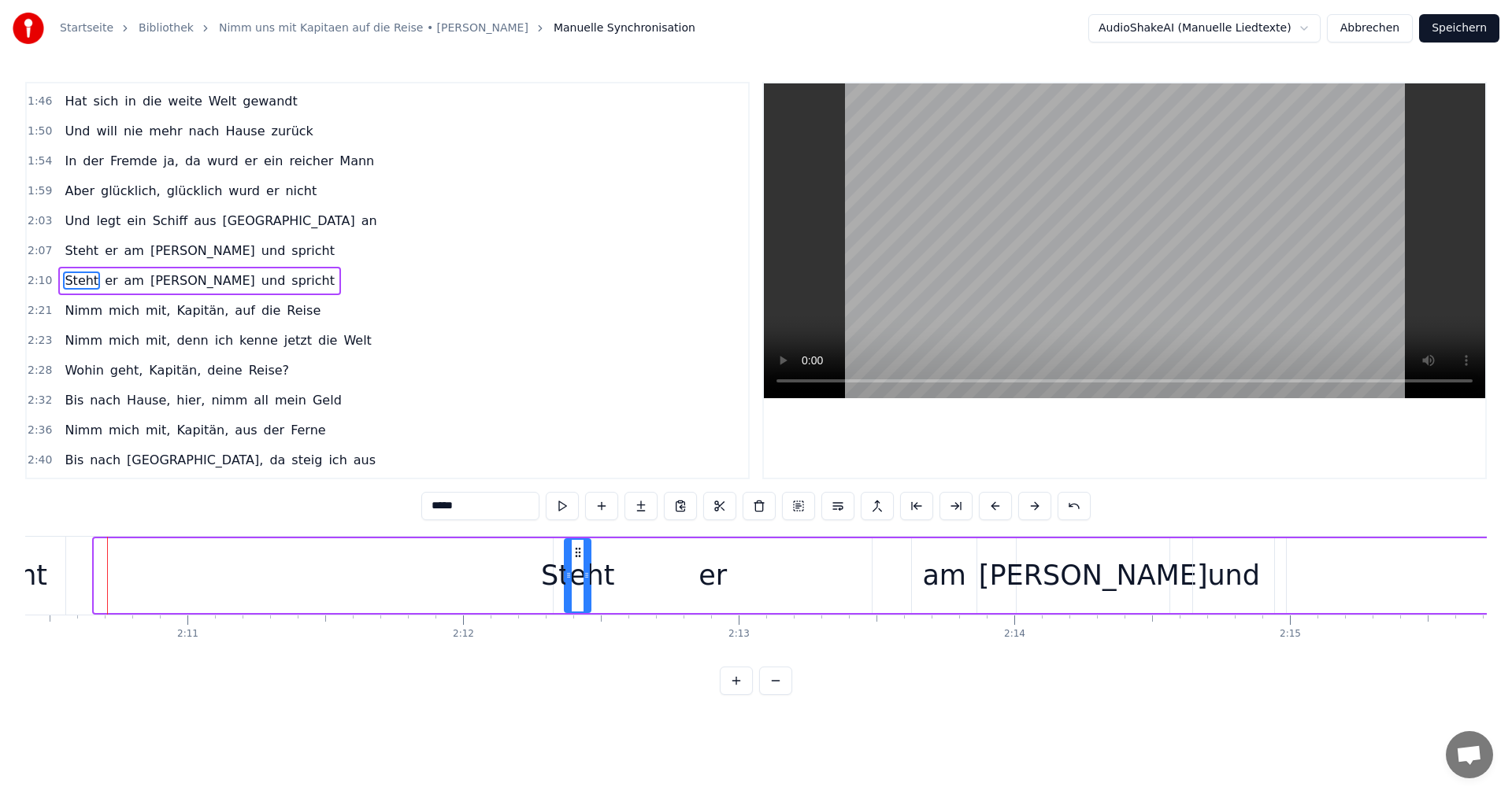
drag, startPoint x: 110, startPoint y: 552, endPoint x: 580, endPoint y: 568, distance: 470.3
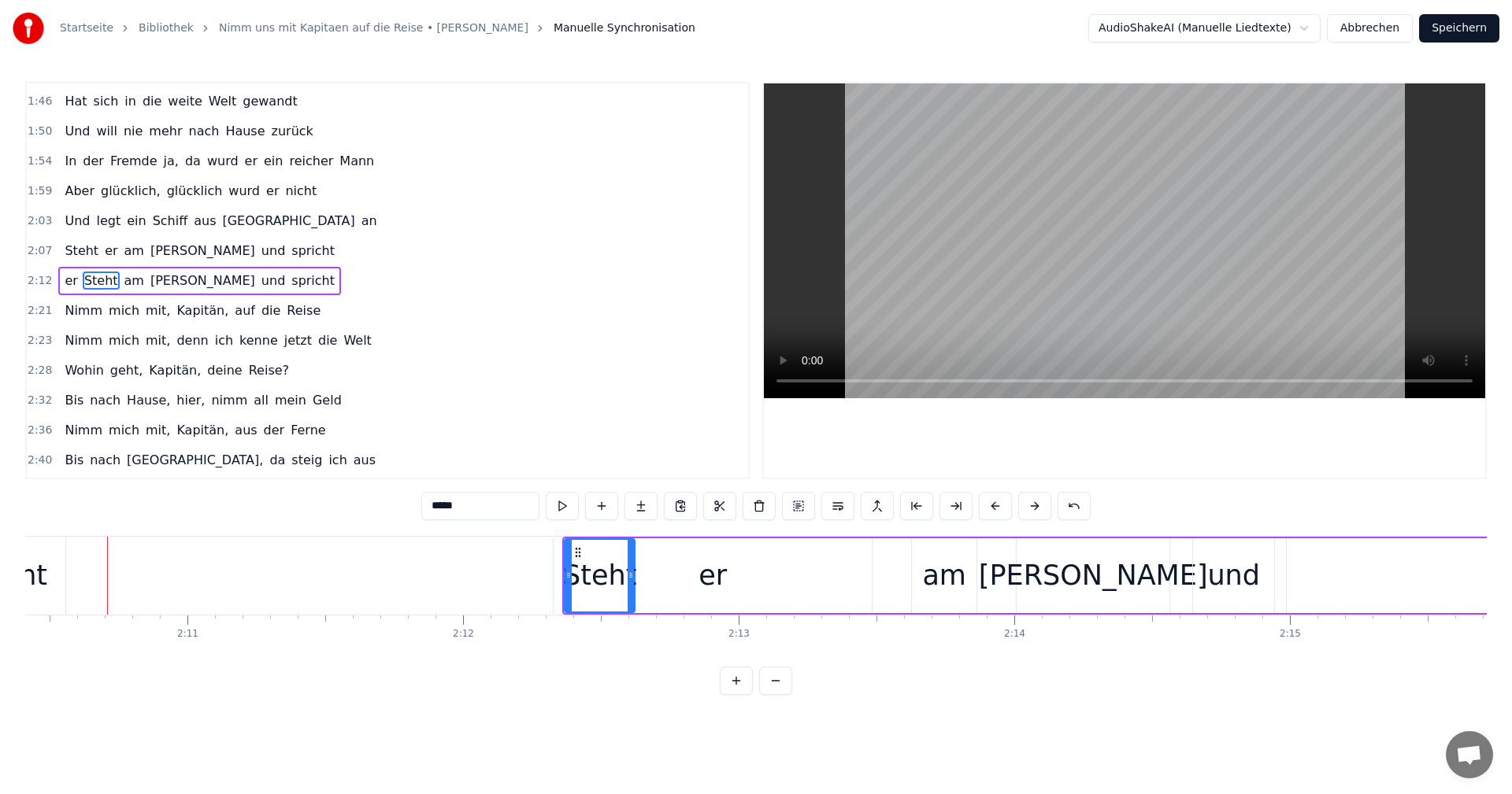
drag, startPoint x: 585, startPoint y: 577, endPoint x: 630, endPoint y: 577, distance: 45.0
click at [630, 577] on circle at bounding box center [630, 577] width 1 height 1
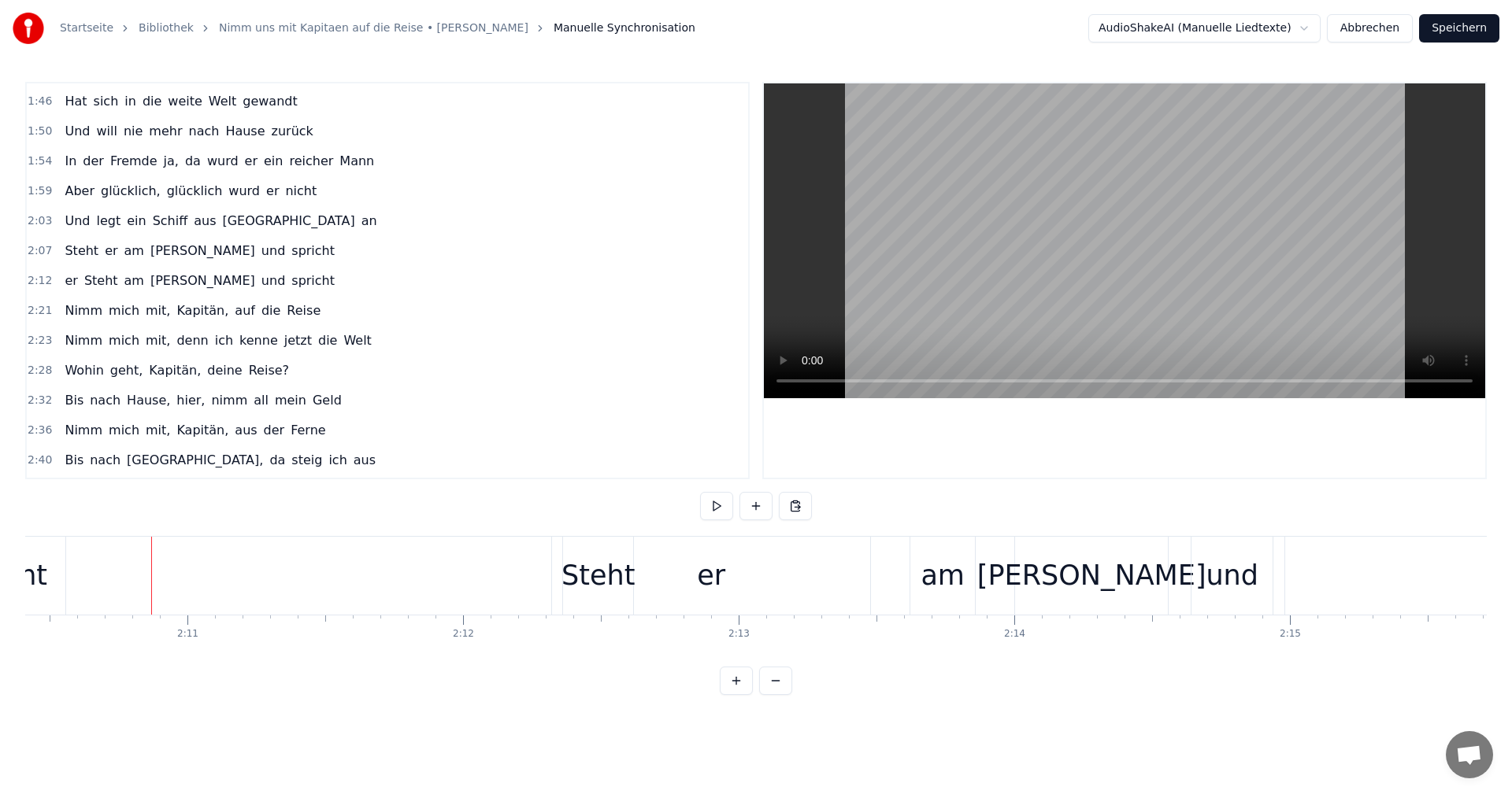
click at [710, 577] on div "er" at bounding box center [710, 575] width 29 height 42
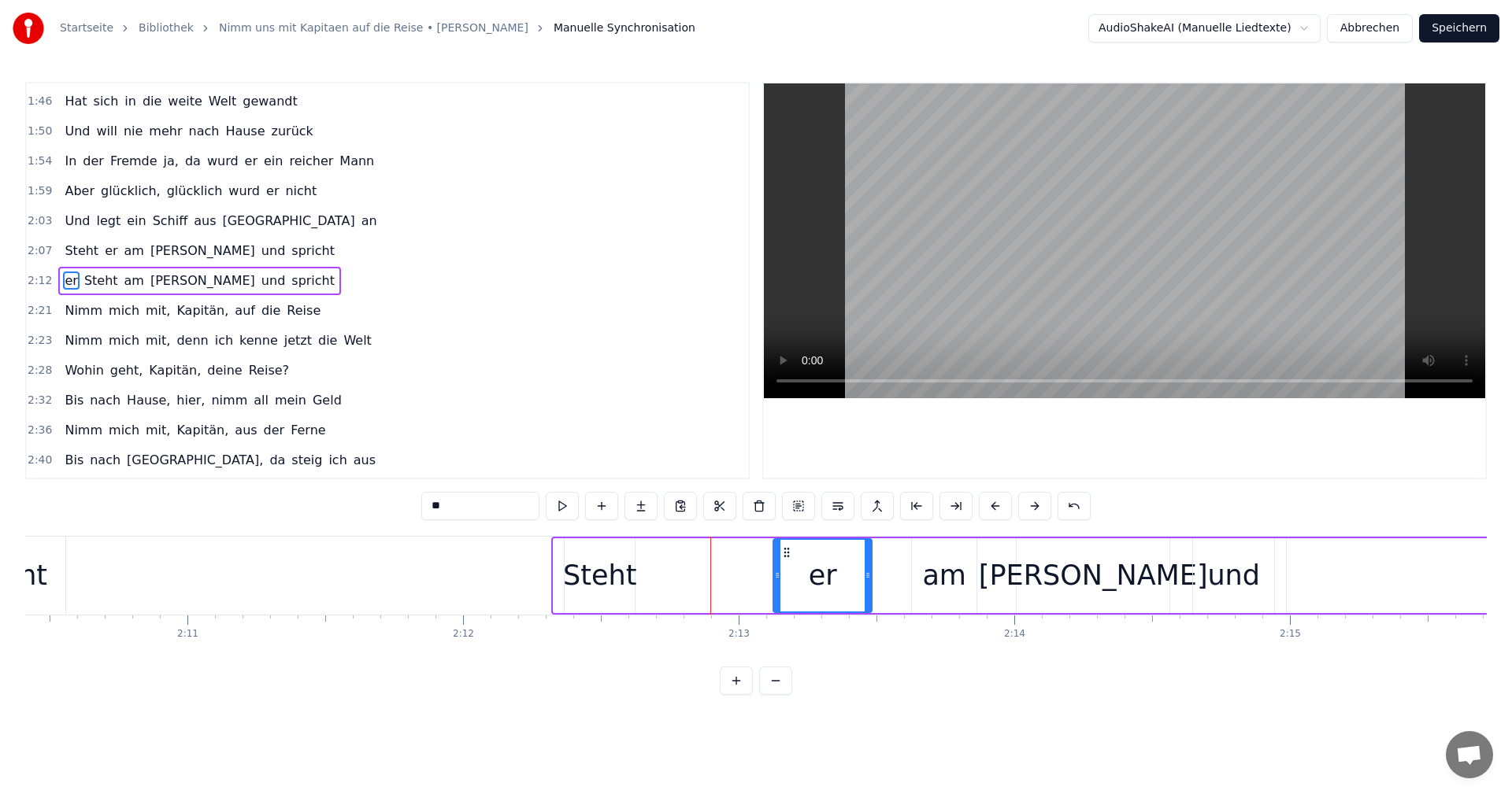
drag, startPoint x: 557, startPoint y: 575, endPoint x: 776, endPoint y: 576, distance: 219.0
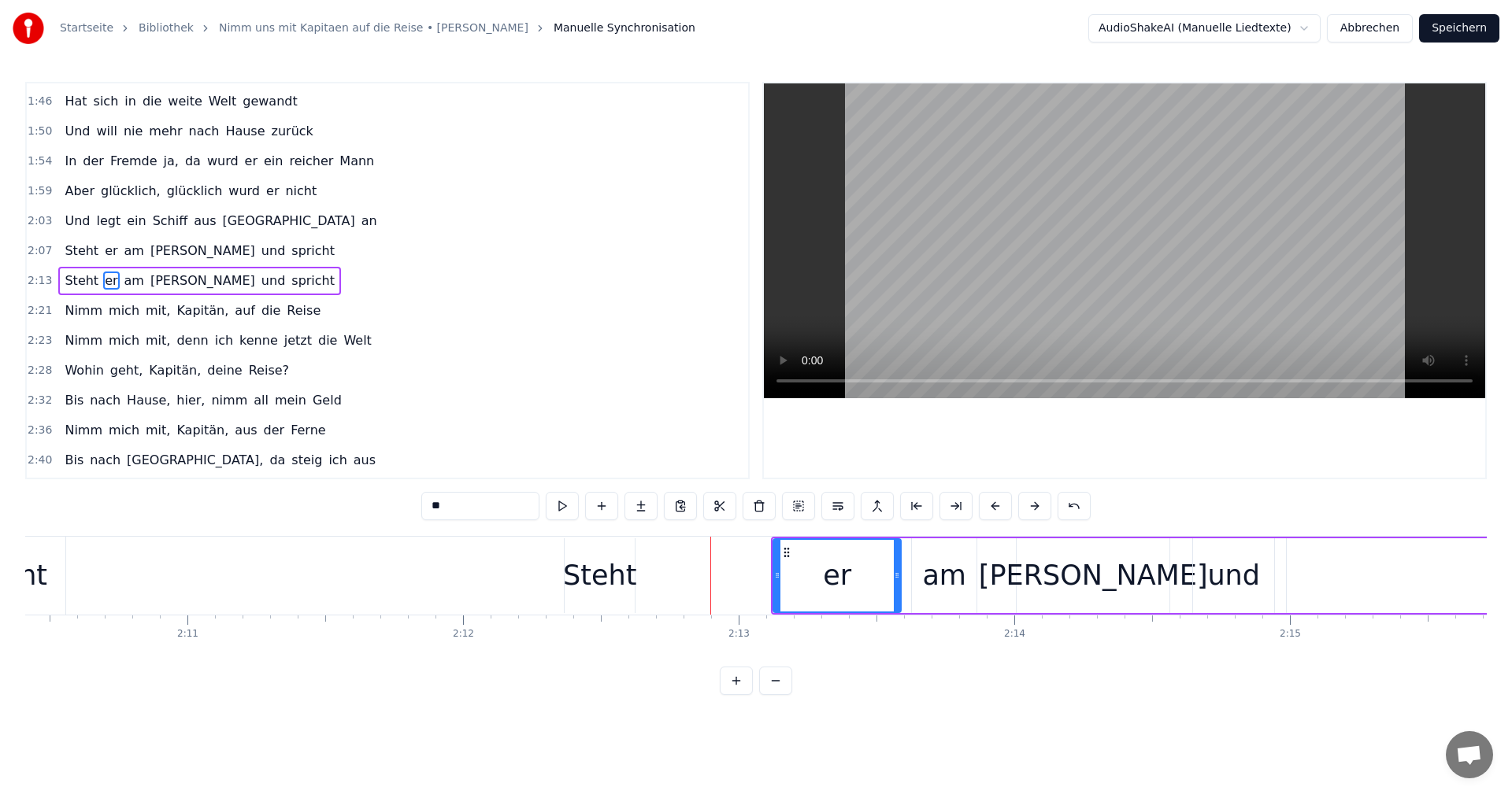
drag, startPoint x: 868, startPoint y: 574, endPoint x: 892, endPoint y: 579, distance: 24.5
click at [893, 579] on icon at bounding box center [896, 576] width 6 height 13
click at [941, 572] on div "am" at bounding box center [944, 575] width 44 height 42
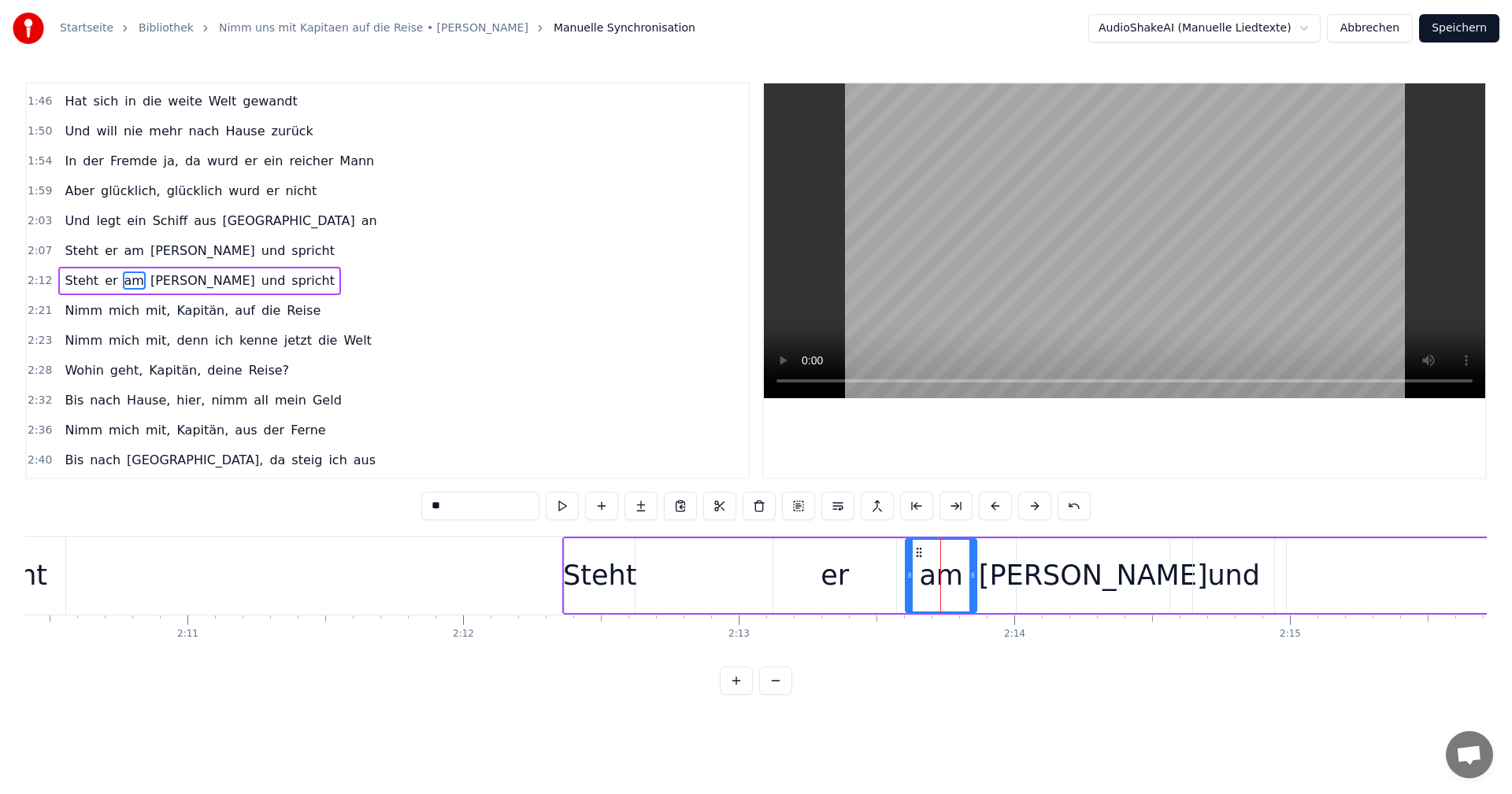
click at [907, 574] on icon at bounding box center [909, 576] width 6 height 13
click at [965, 571] on icon at bounding box center [967, 576] width 6 height 13
click at [1062, 571] on div "Kai" at bounding box center [1092, 575] width 153 height 75
type input "***"
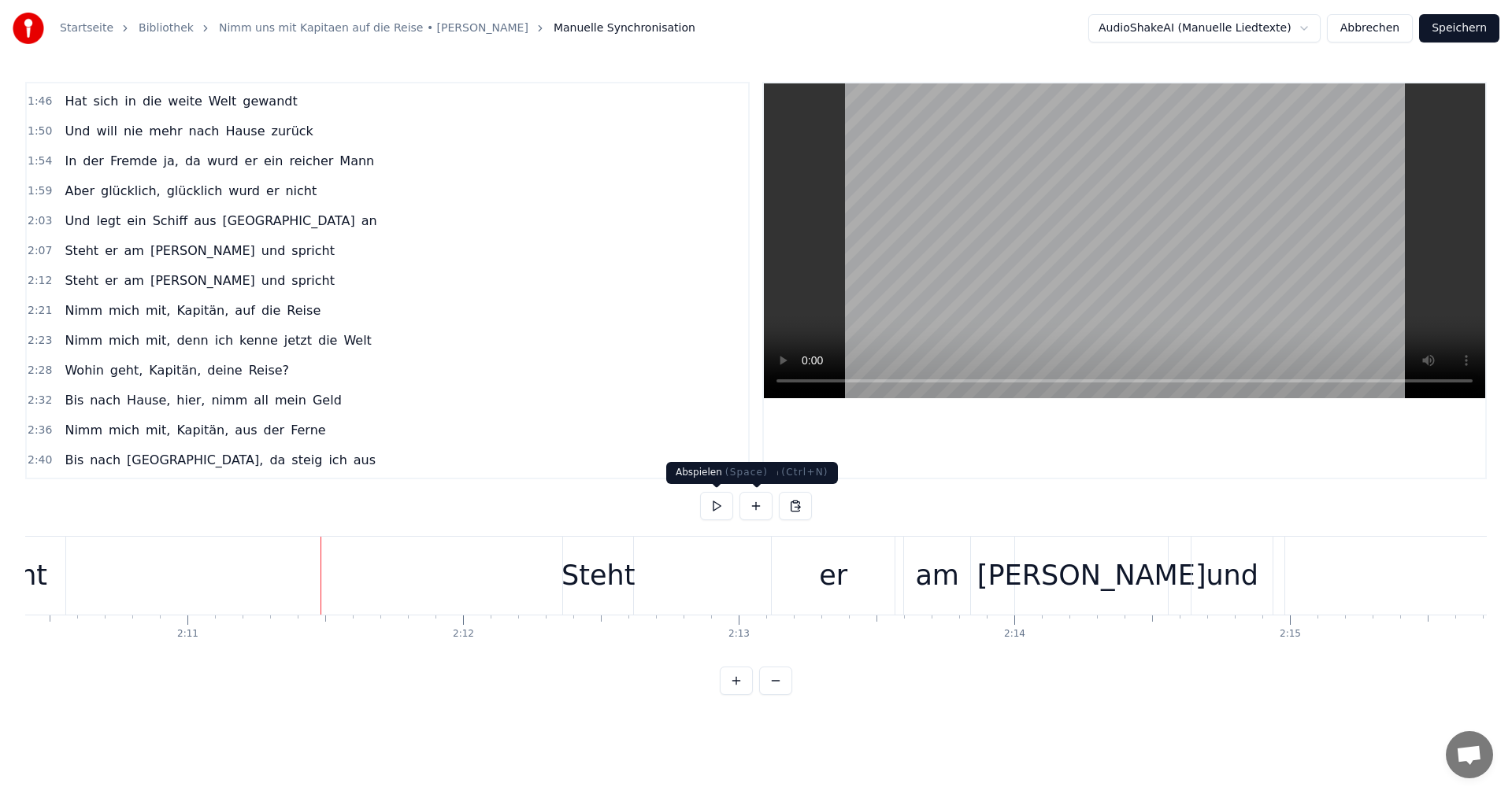
click at [714, 505] on button at bounding box center [717, 506] width 33 height 29
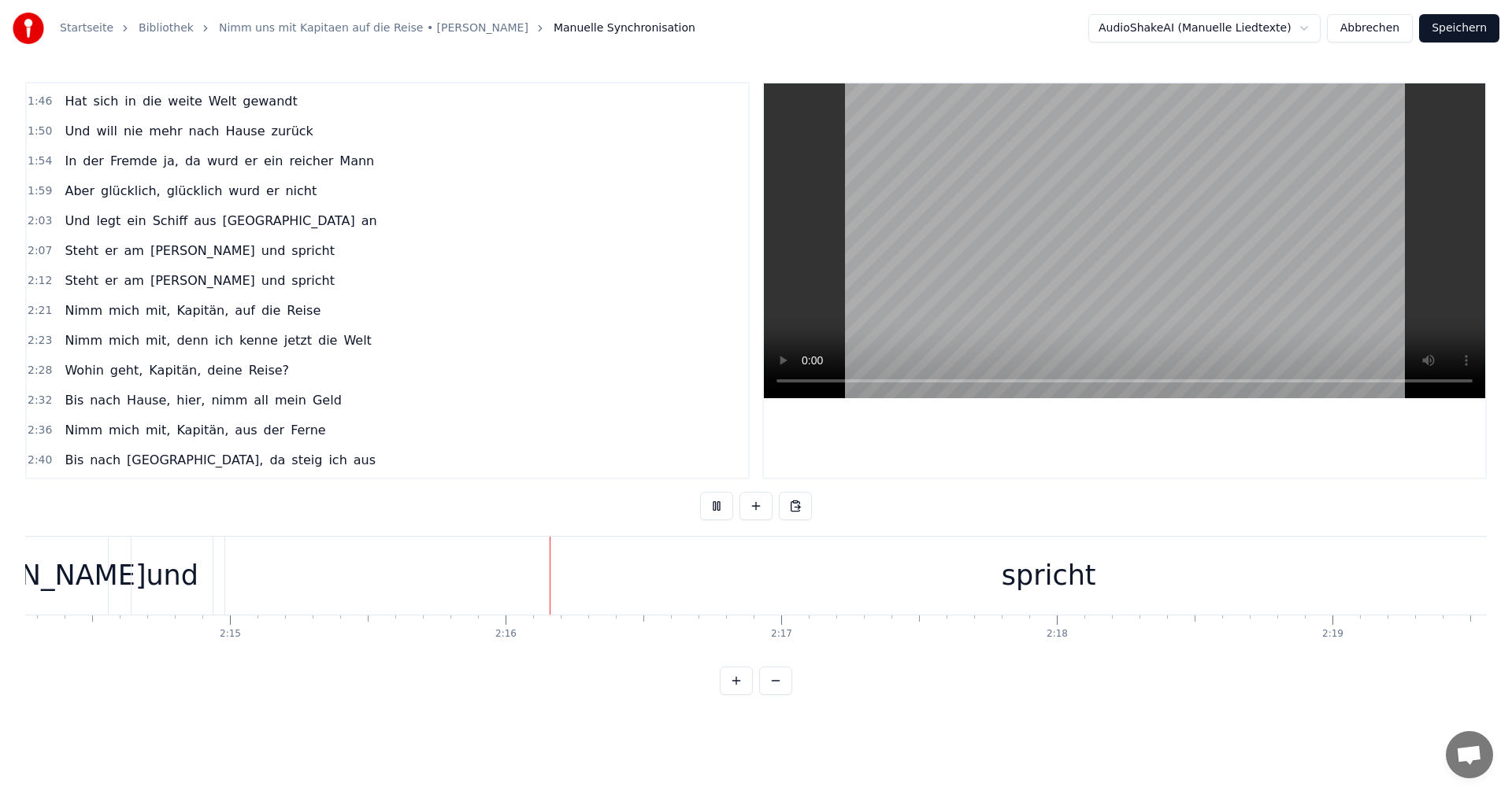
scroll to position [0, 37298]
click at [714, 505] on button at bounding box center [717, 506] width 33 height 29
click at [734, 590] on div "spricht" at bounding box center [744, 575] width 94 height 42
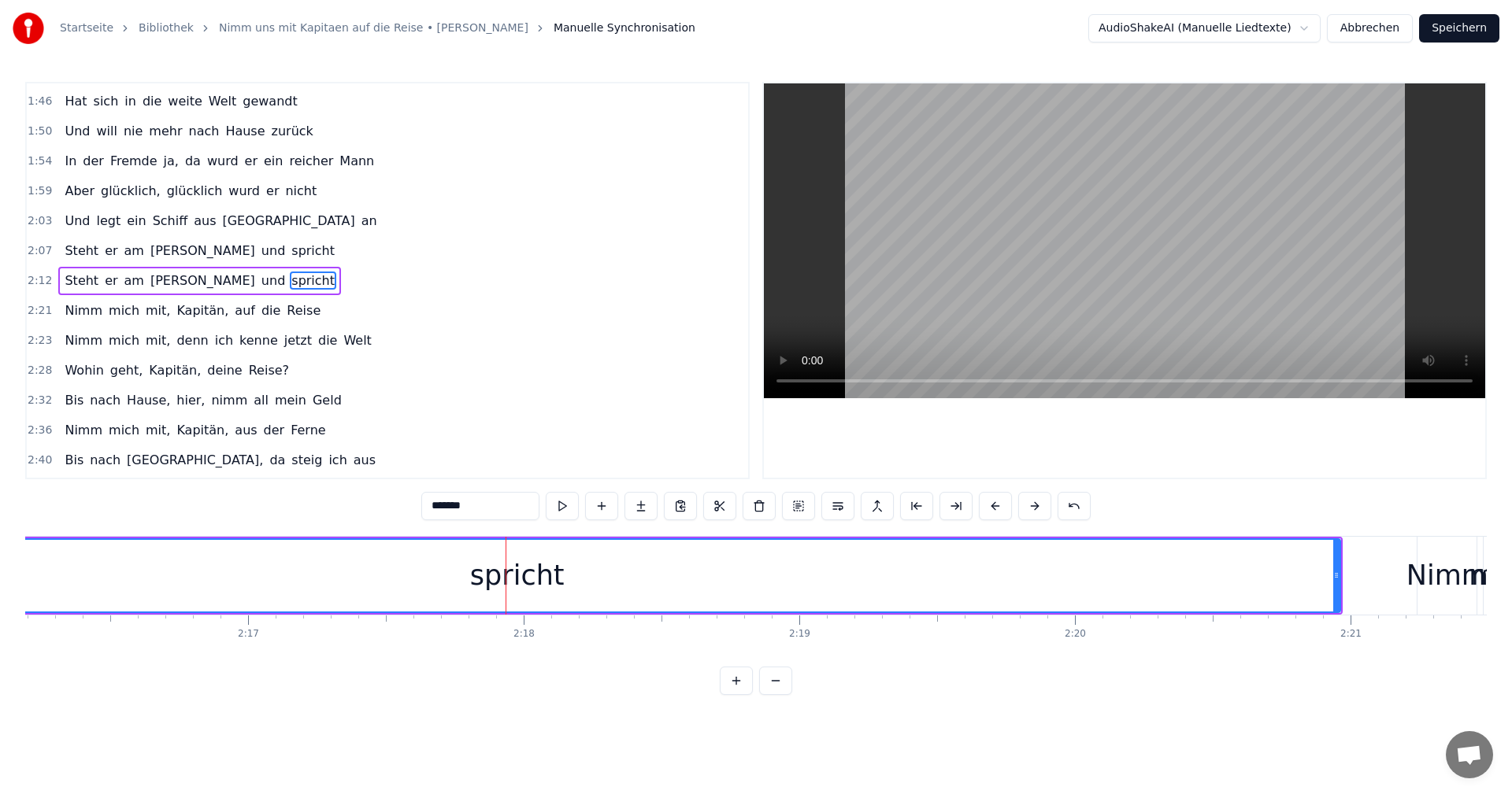
scroll to position [0, 37557]
click at [1307, 575] on icon at bounding box center [1305, 576] width 6 height 13
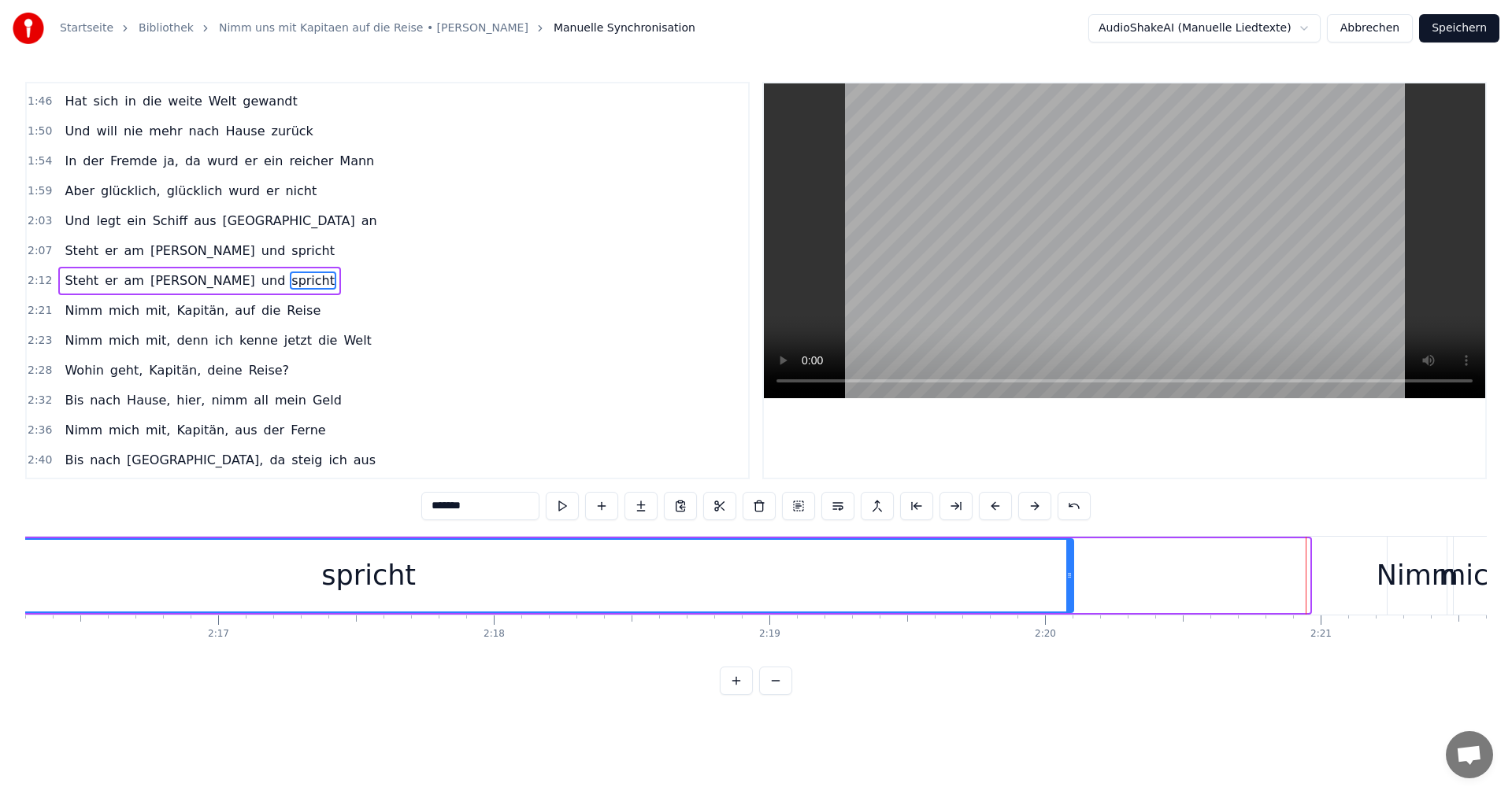
drag, startPoint x: 1307, startPoint y: 575, endPoint x: 1071, endPoint y: 576, distance: 236.0
click at [1071, 576] on icon at bounding box center [1069, 576] width 6 height 13
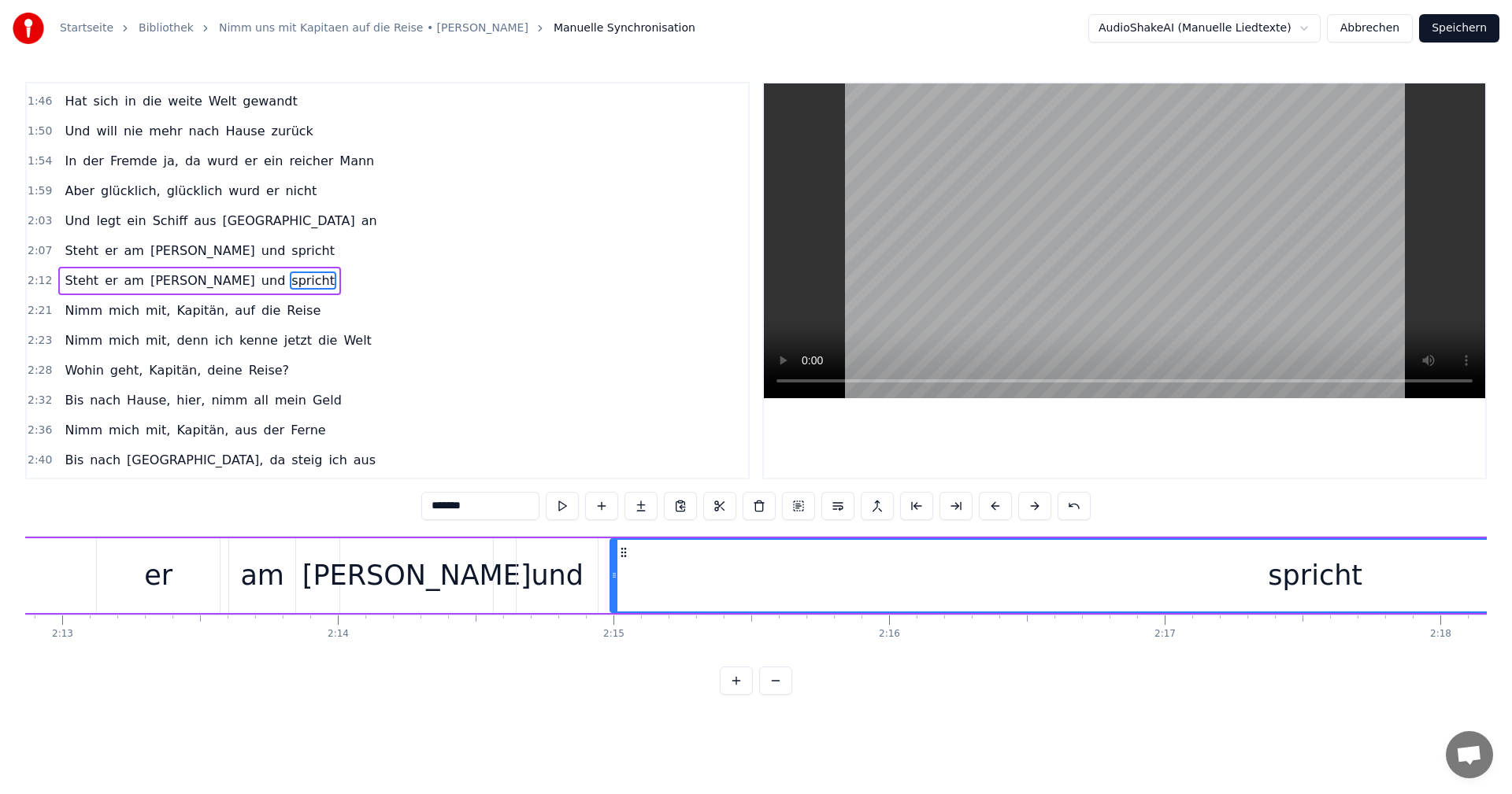
scroll to position [0, 36552]
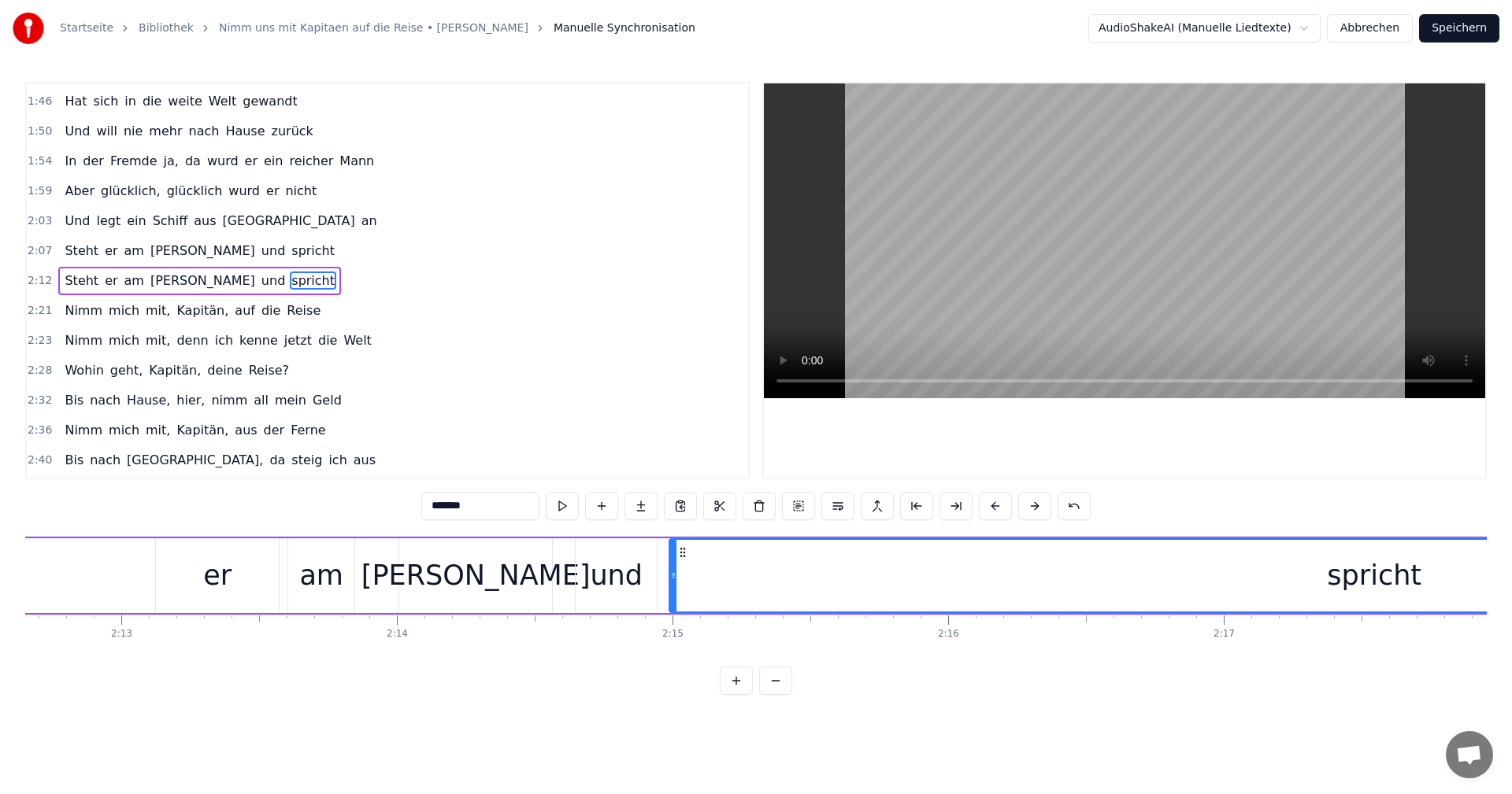
click at [379, 525] on div "0:01 Meine Heimat an der Waterkant 0:05 Sieben Meilen von der See 0:09 Stand im…" at bounding box center [756, 388] width 1461 height 613
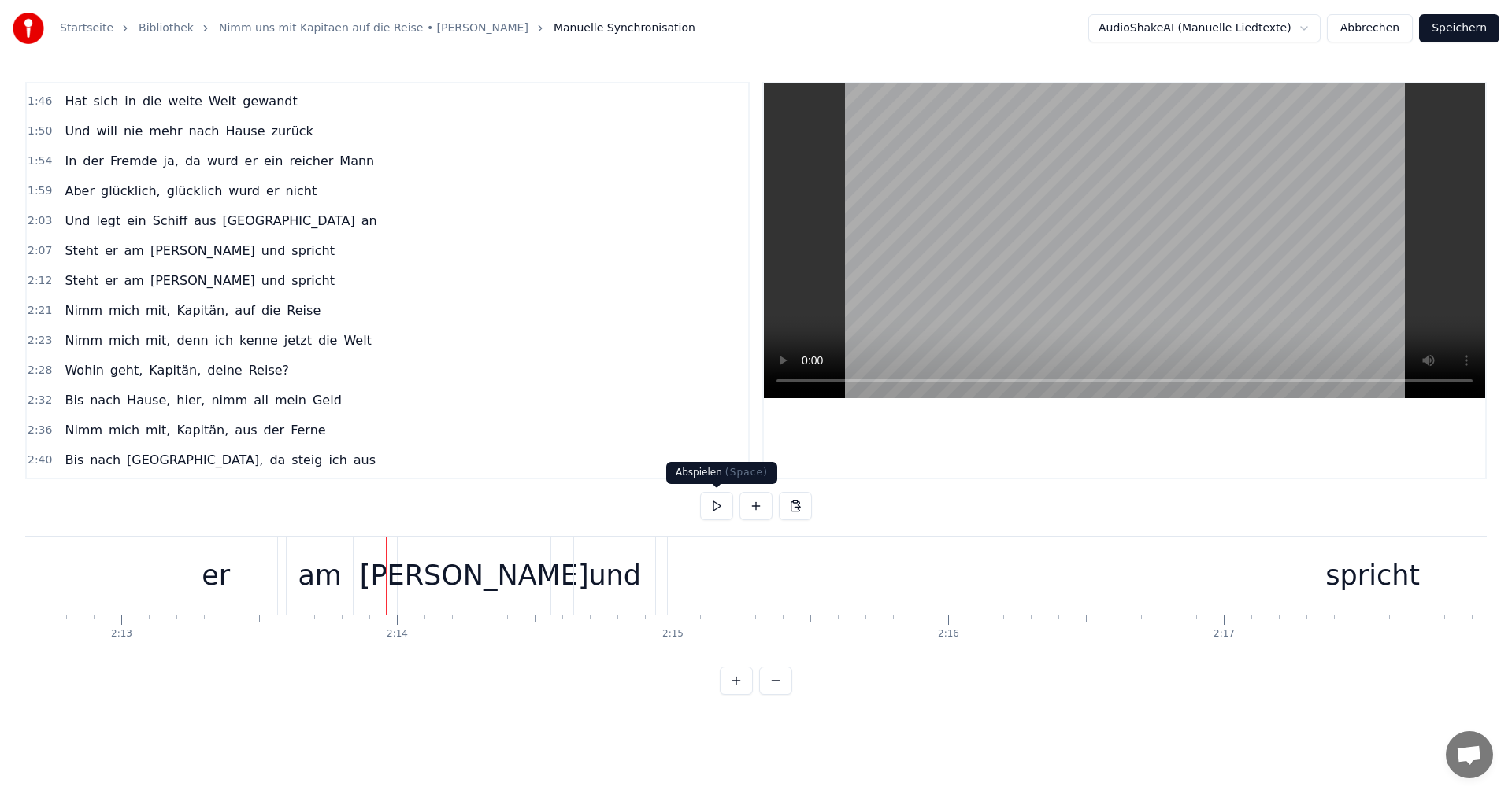
click at [726, 509] on button at bounding box center [717, 506] width 33 height 29
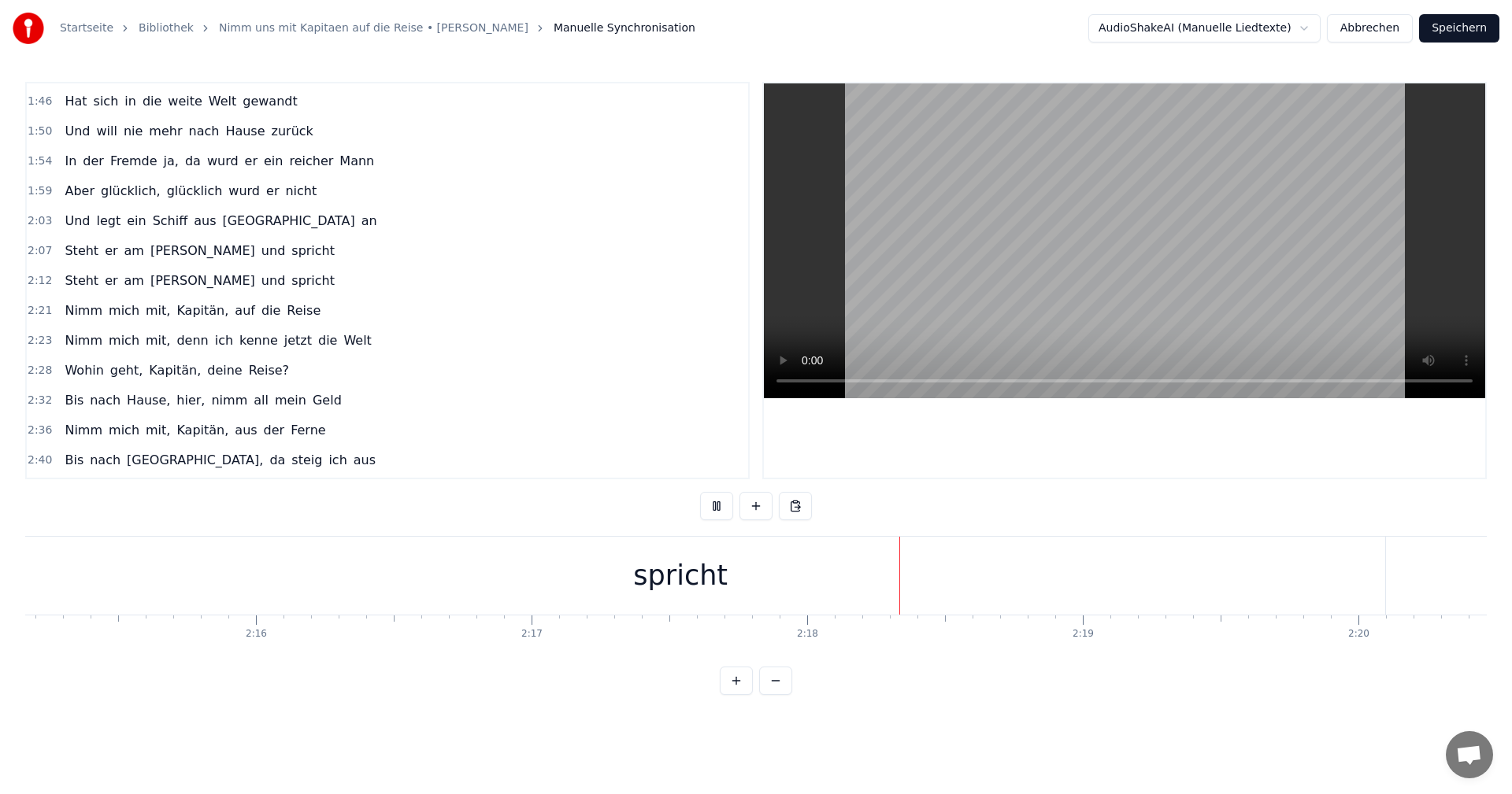
click at [718, 505] on button at bounding box center [717, 506] width 33 height 29
click at [888, 580] on div "spricht" at bounding box center [663, 576] width 1409 height 78
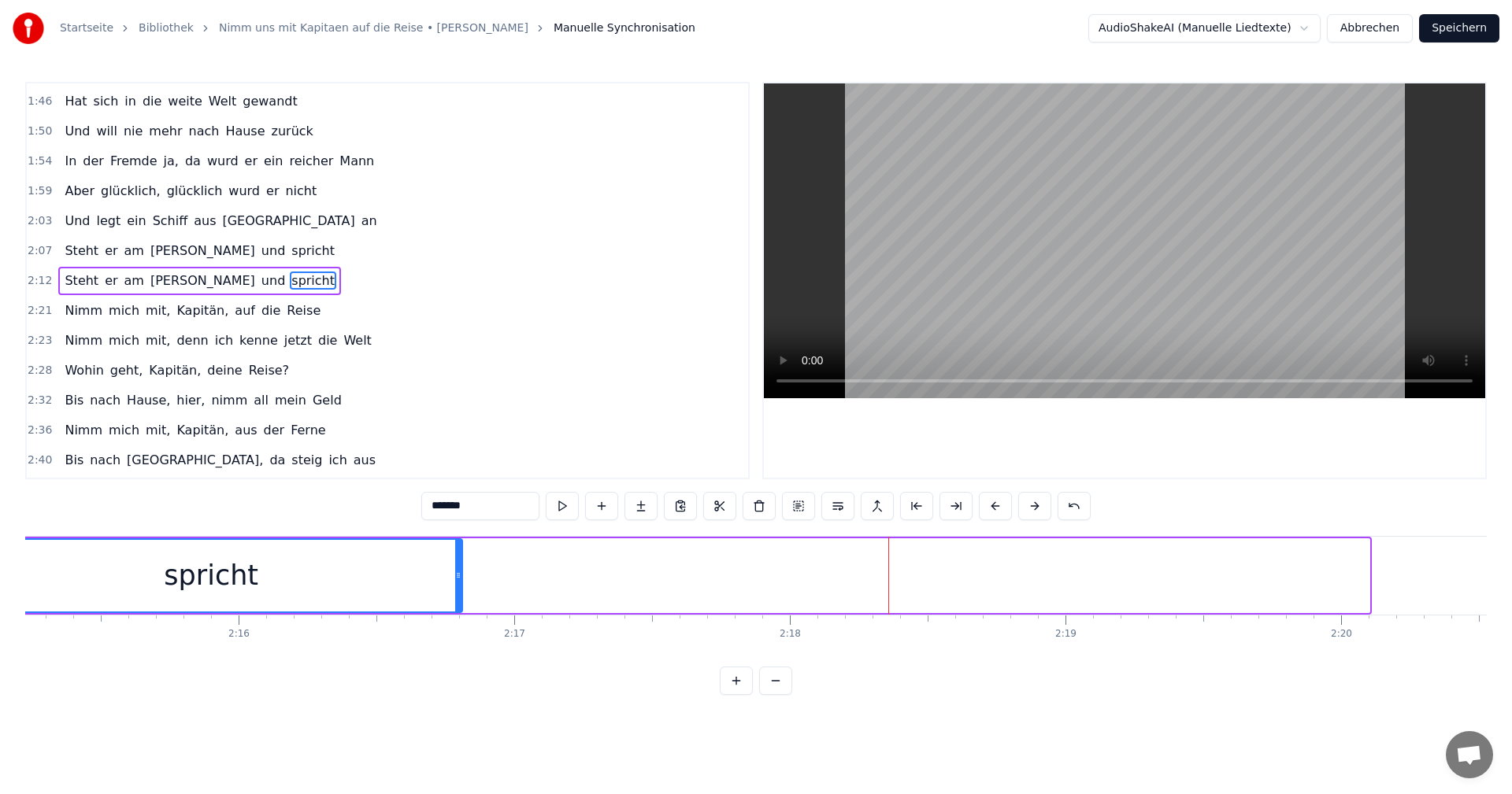
drag, startPoint x: 1366, startPoint y: 576, endPoint x: 459, endPoint y: 531, distance: 908.1
click at [459, 531] on div "0:01 Meine Heimat an der Waterkant 0:05 Sieben Meilen von der See 0:09 Stand im…" at bounding box center [756, 388] width 1461 height 613
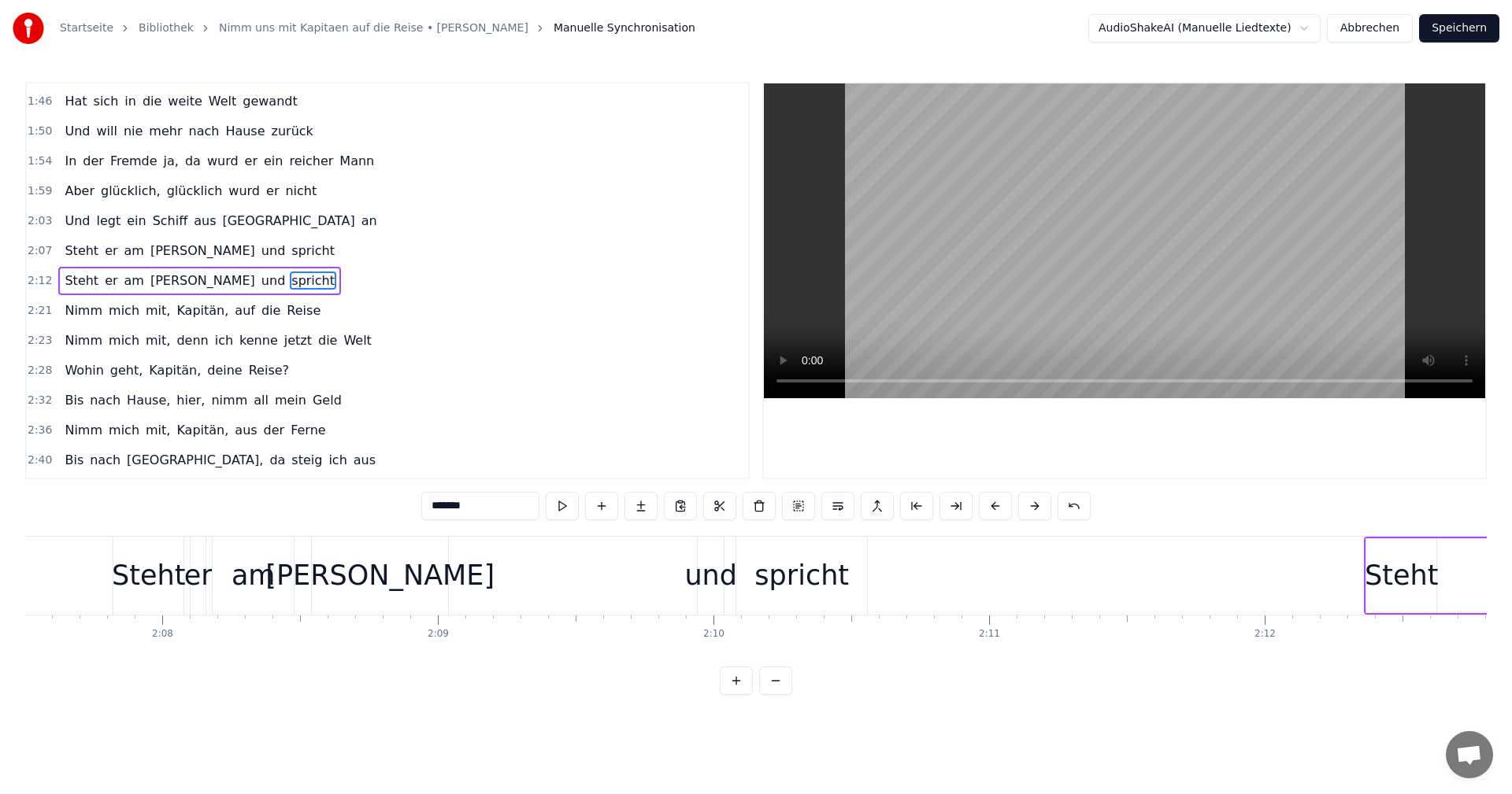
scroll to position [0, 35222]
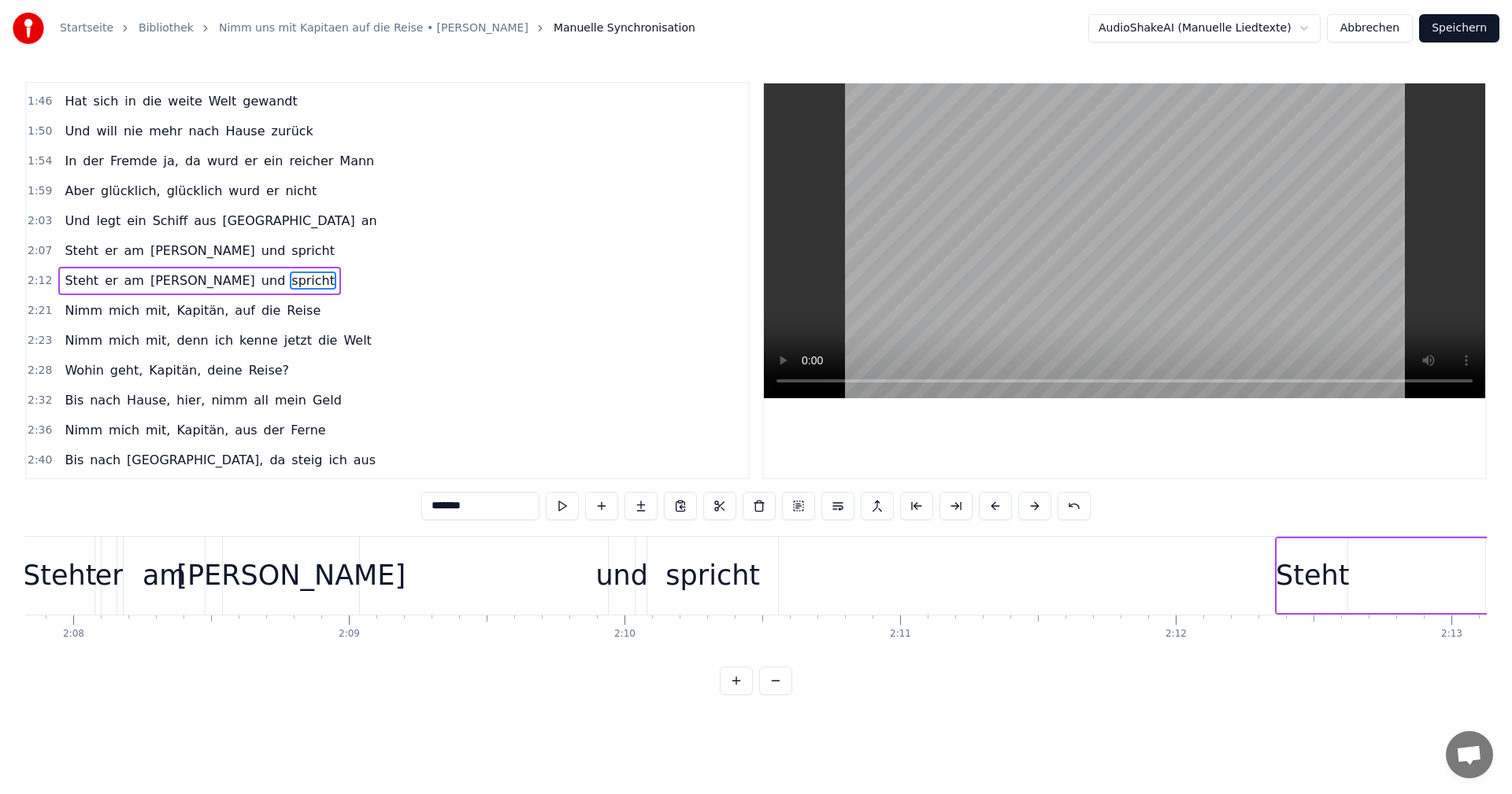
click at [263, 533] on div "0:01 Meine Heimat an der Waterkant 0:05 Sieben Meilen von der See 0:09 Stand im…" at bounding box center [756, 388] width 1461 height 613
click at [215, 538] on div "Steht er am Kai und spricht" at bounding box center [403, 576] width 758 height 78
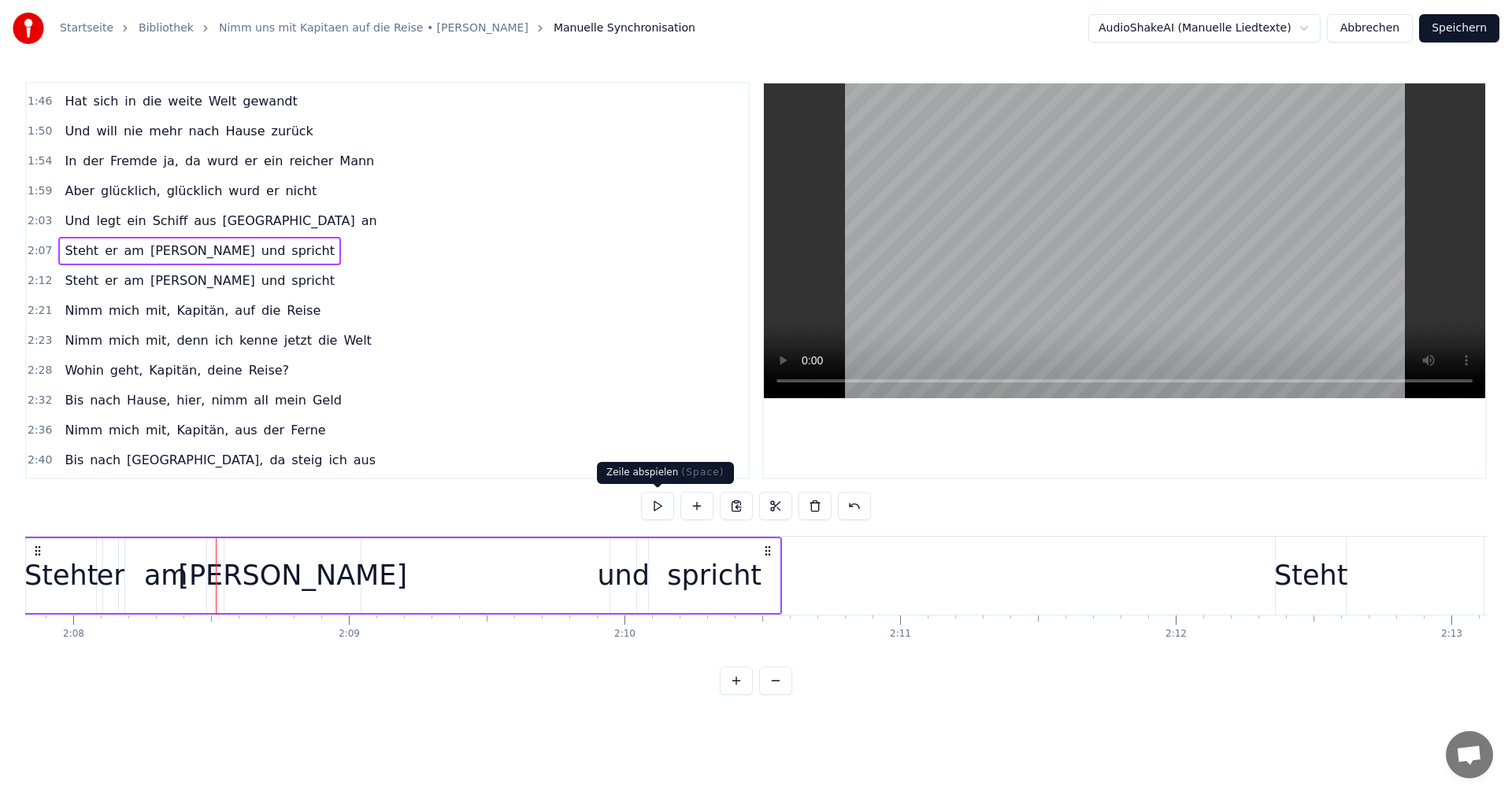
click at [650, 505] on button at bounding box center [658, 506] width 33 height 29
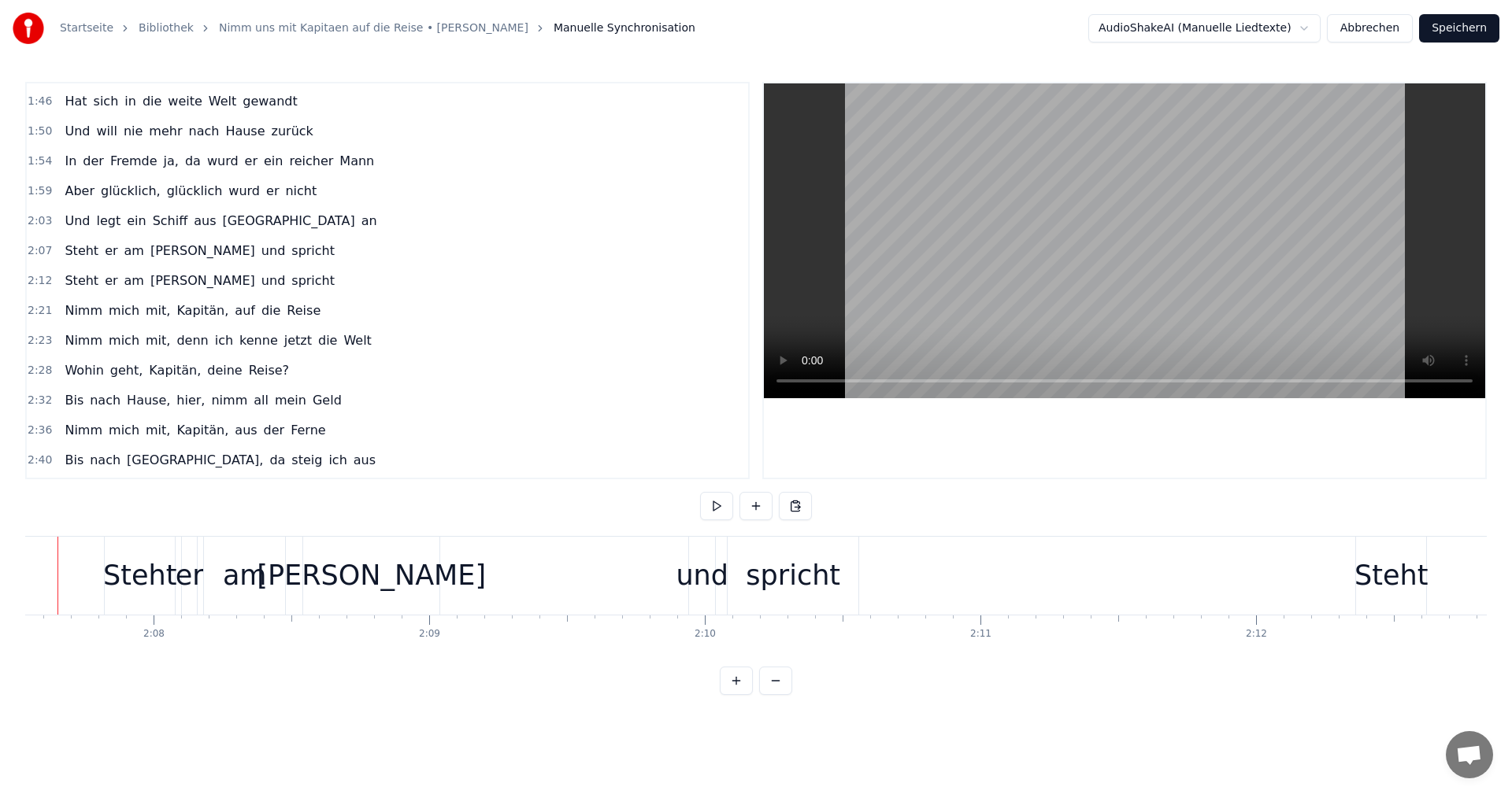
scroll to position [0, 35095]
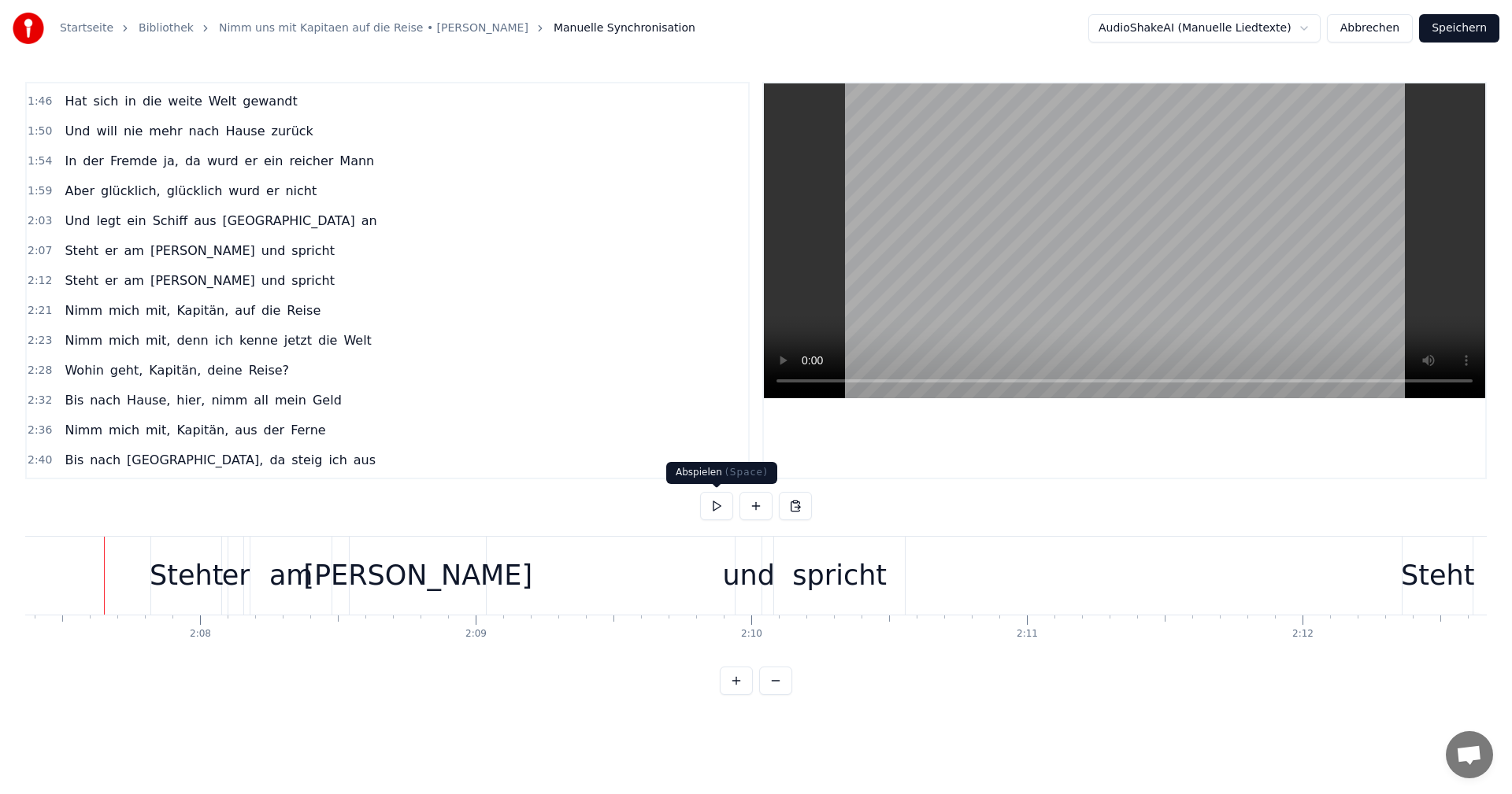
click at [712, 507] on button at bounding box center [717, 506] width 33 height 29
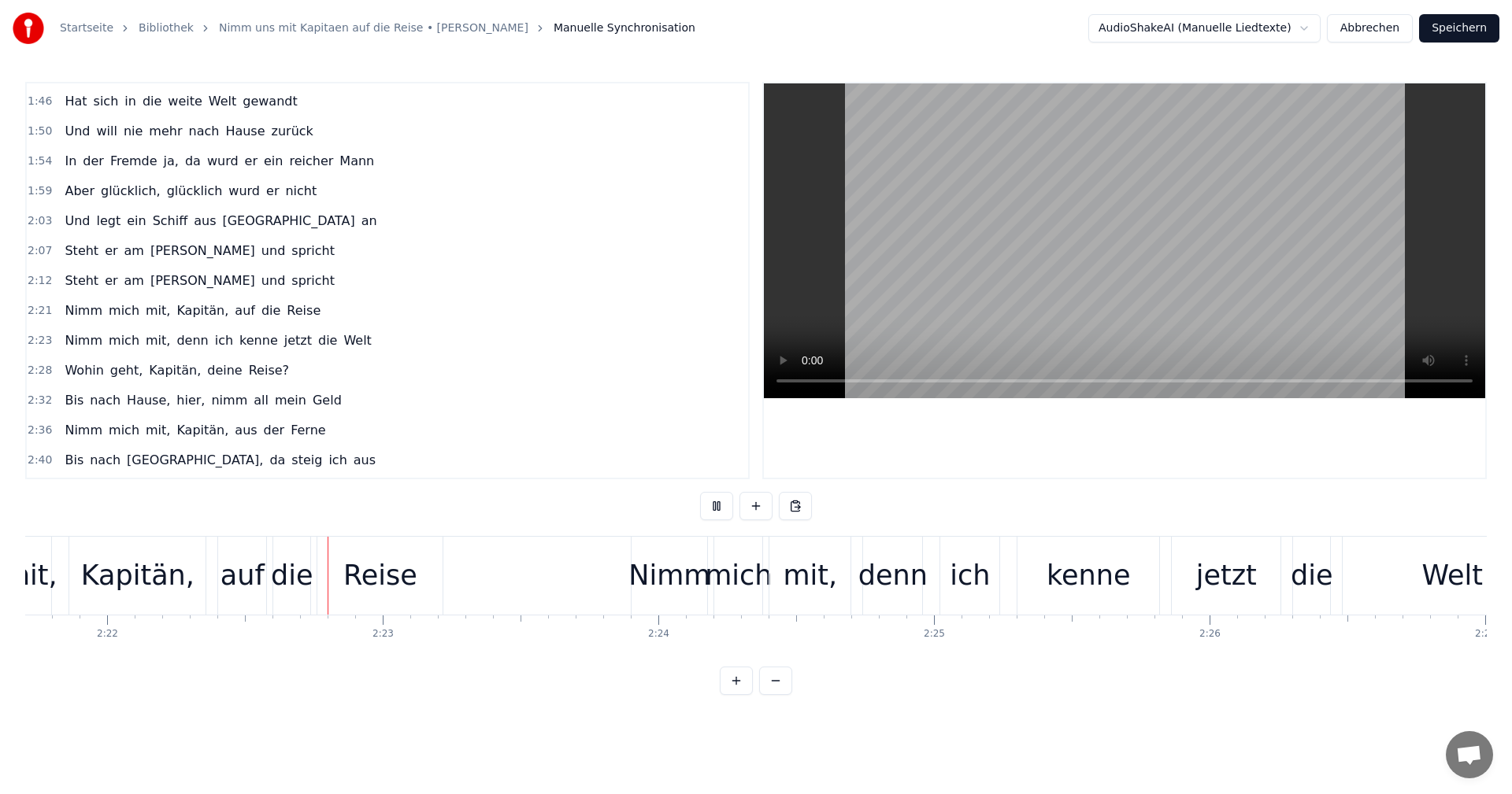
scroll to position [0, 39101]
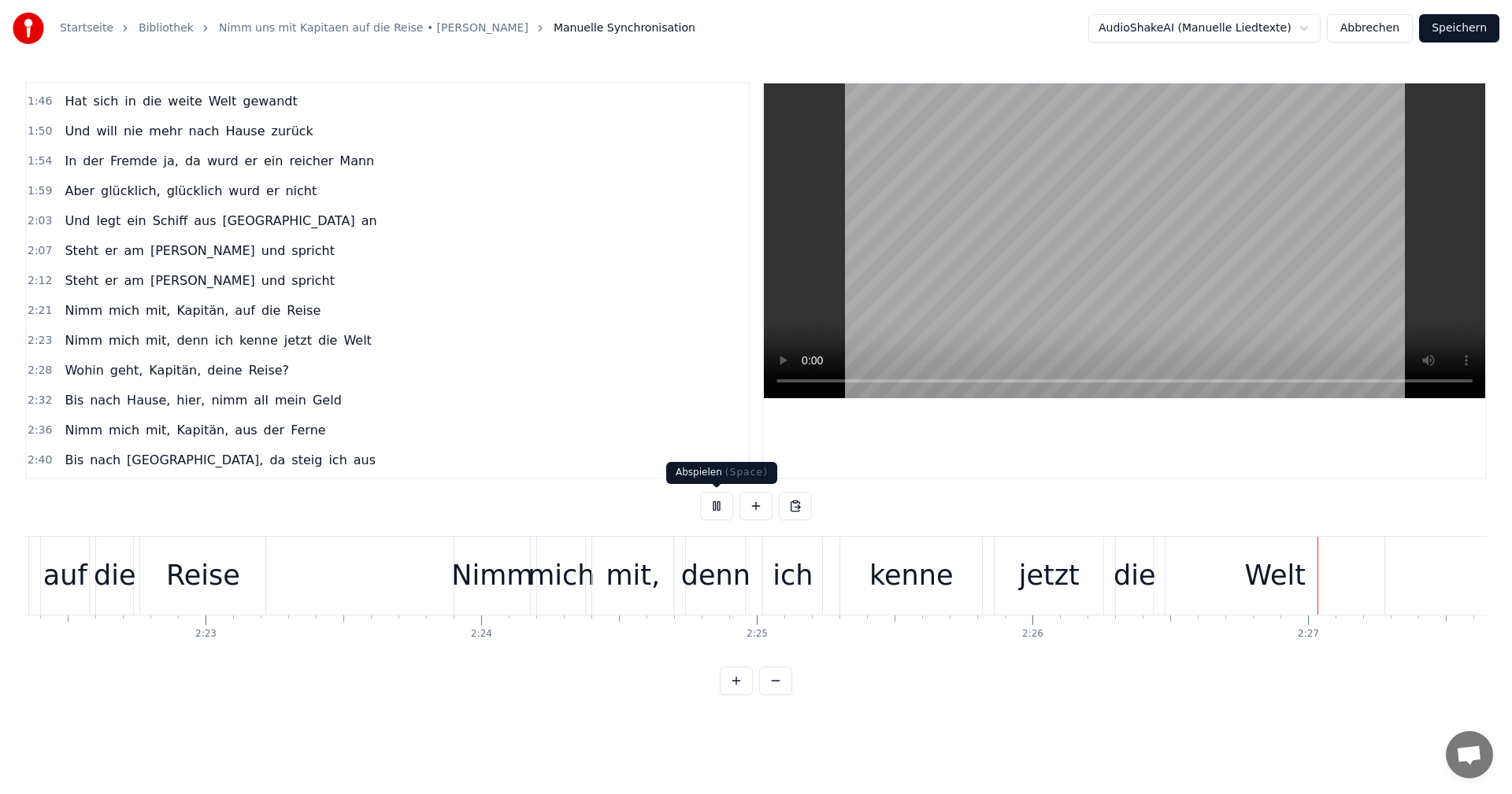
click at [715, 501] on button at bounding box center [717, 506] width 33 height 29
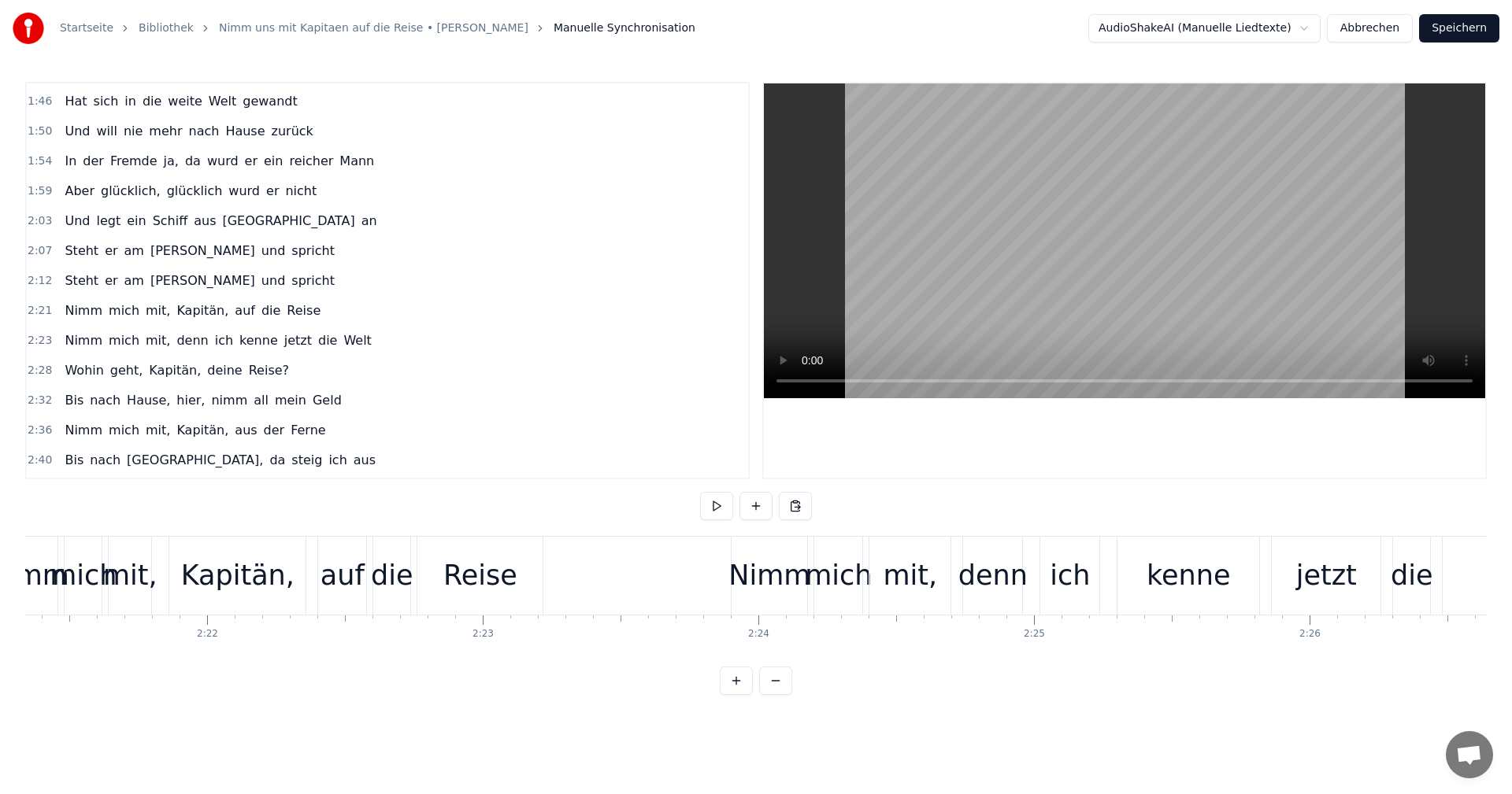
scroll to position [0, 38916]
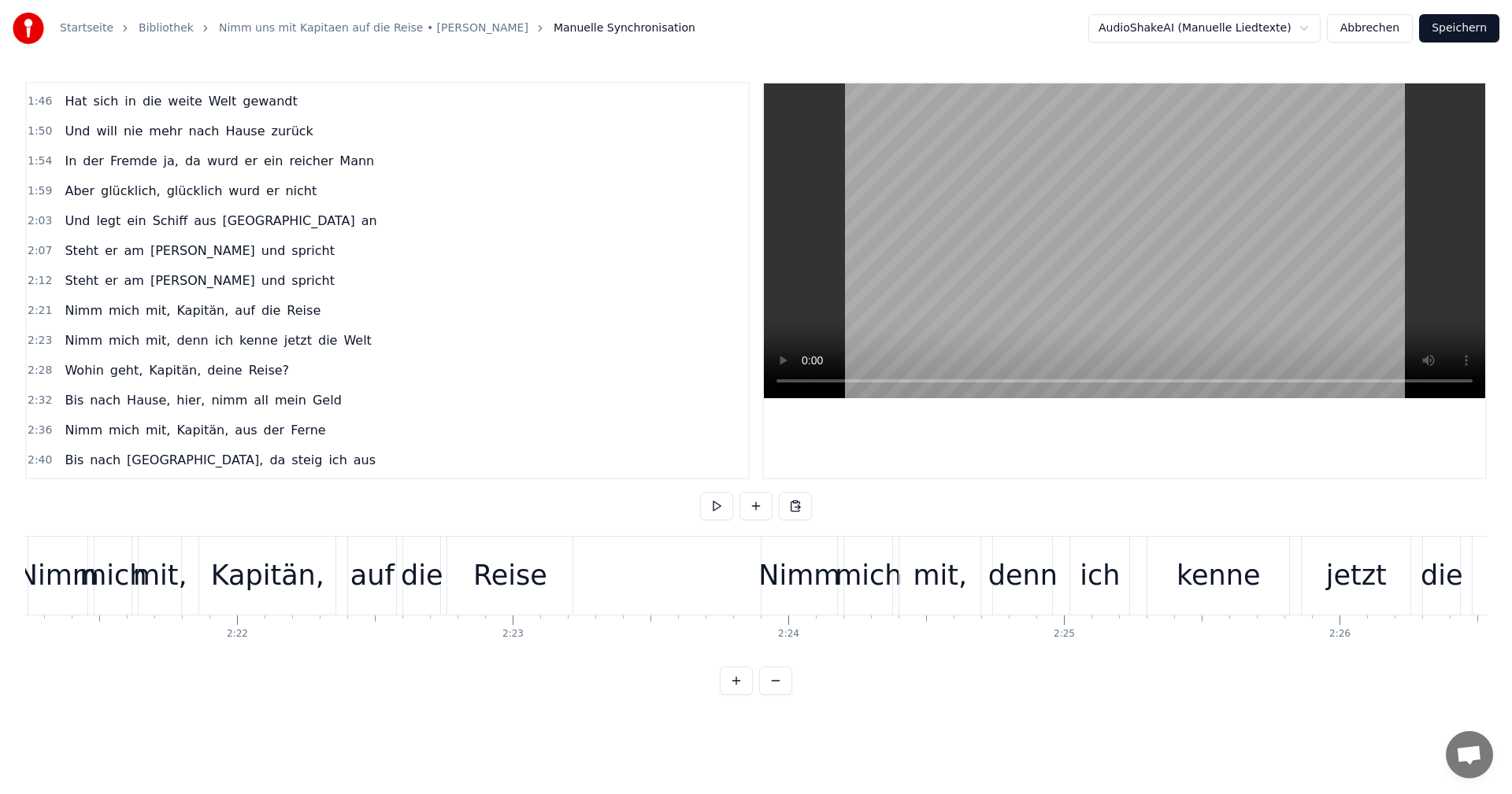
click at [808, 582] on div "Nimm" at bounding box center [799, 575] width 82 height 42
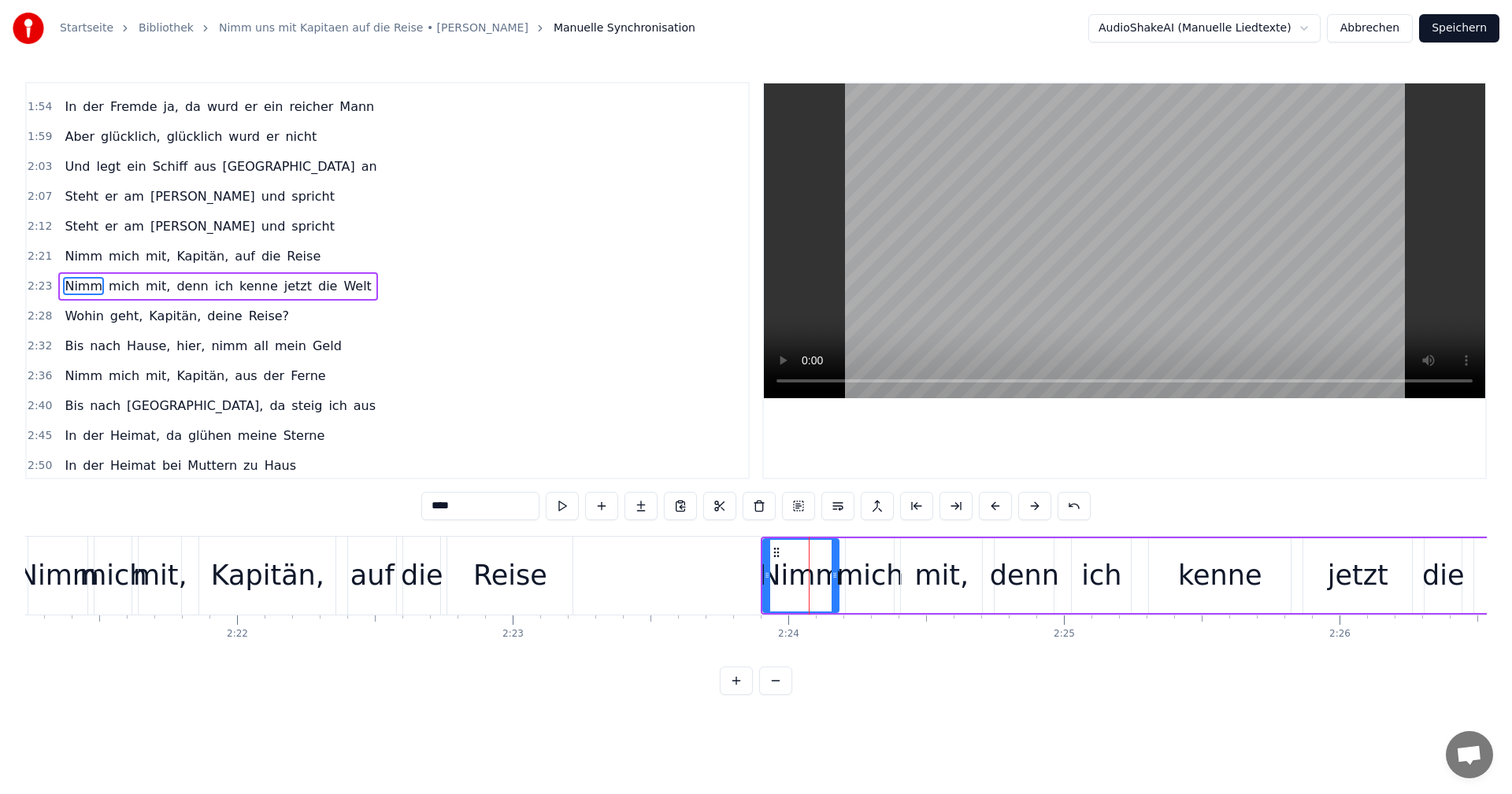
scroll to position [685, 0]
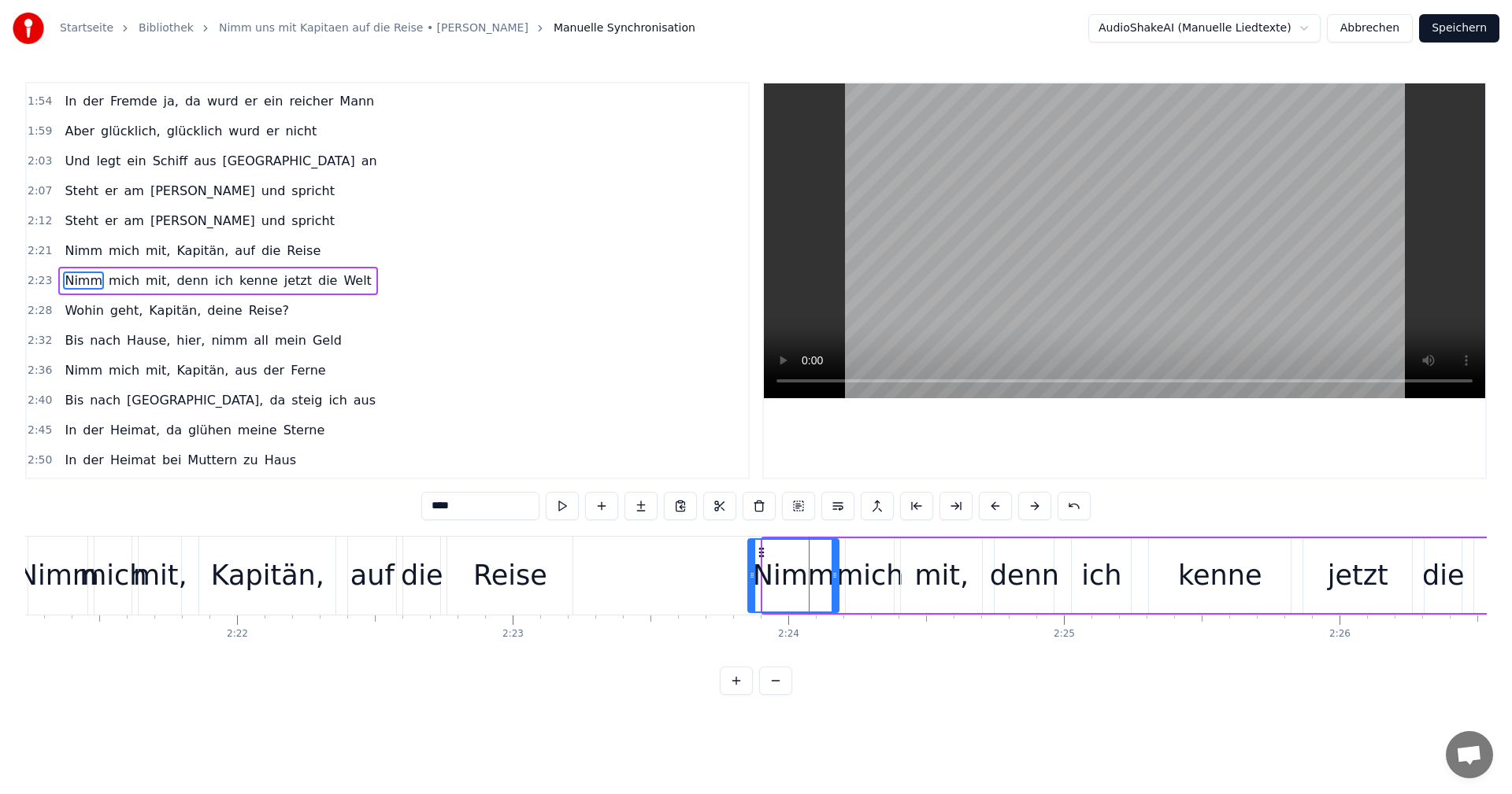
drag, startPoint x: 767, startPoint y: 574, endPoint x: 755, endPoint y: 580, distance: 13.4
click at [752, 577] on icon at bounding box center [752, 576] width 6 height 13
drag, startPoint x: 833, startPoint y: 574, endPoint x: 825, endPoint y: 577, distance: 8.5
click at [825, 577] on icon at bounding box center [826, 576] width 6 height 13
click at [850, 576] on div "mich" at bounding box center [869, 575] width 67 height 42
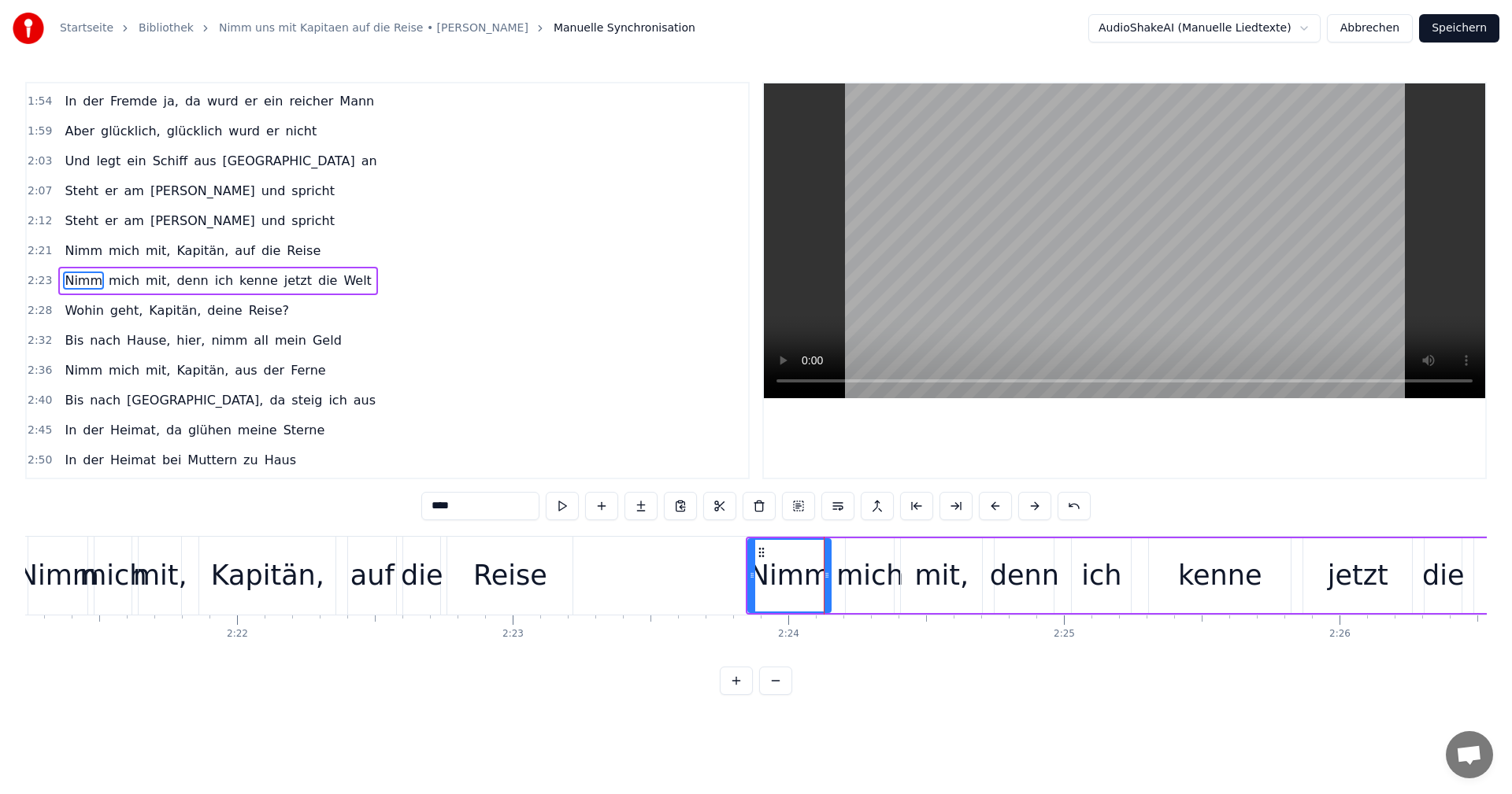
type input "****"
click at [848, 574] on div at bounding box center [848, 576] width 1 height 78
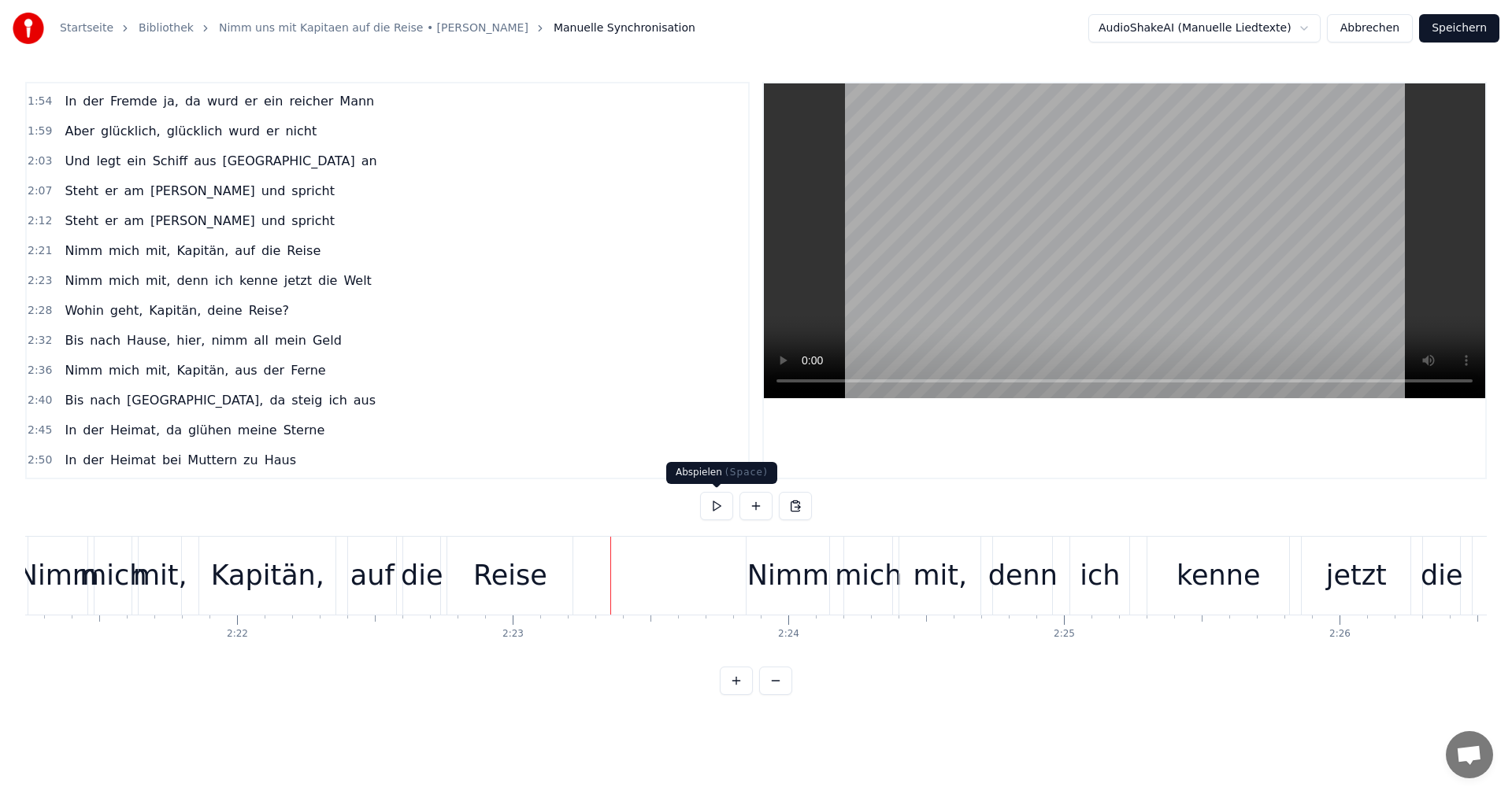
click at [724, 509] on button at bounding box center [717, 506] width 33 height 29
click at [721, 508] on button at bounding box center [717, 506] width 33 height 29
click at [613, 533] on div "0:01 Meine Heimat an der Waterkant 0:05 Sieben Meilen von der See 0:09 Stand im…" at bounding box center [756, 388] width 1461 height 613
click at [718, 507] on button at bounding box center [717, 506] width 33 height 29
click at [713, 506] on button at bounding box center [717, 506] width 33 height 29
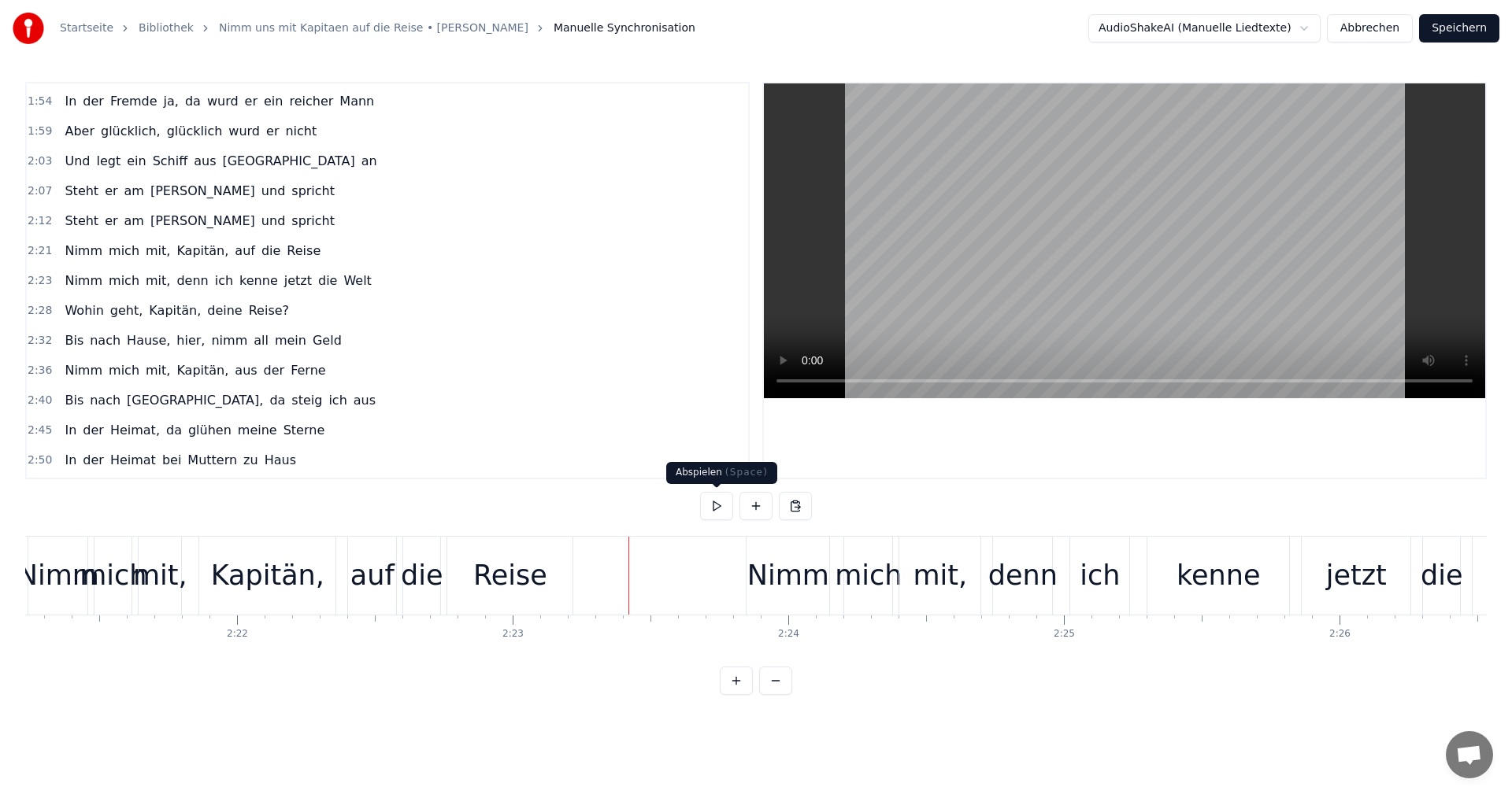
click at [718, 504] on button at bounding box center [717, 506] width 33 height 29
click at [844, 585] on div "mich" at bounding box center [867, 575] width 67 height 42
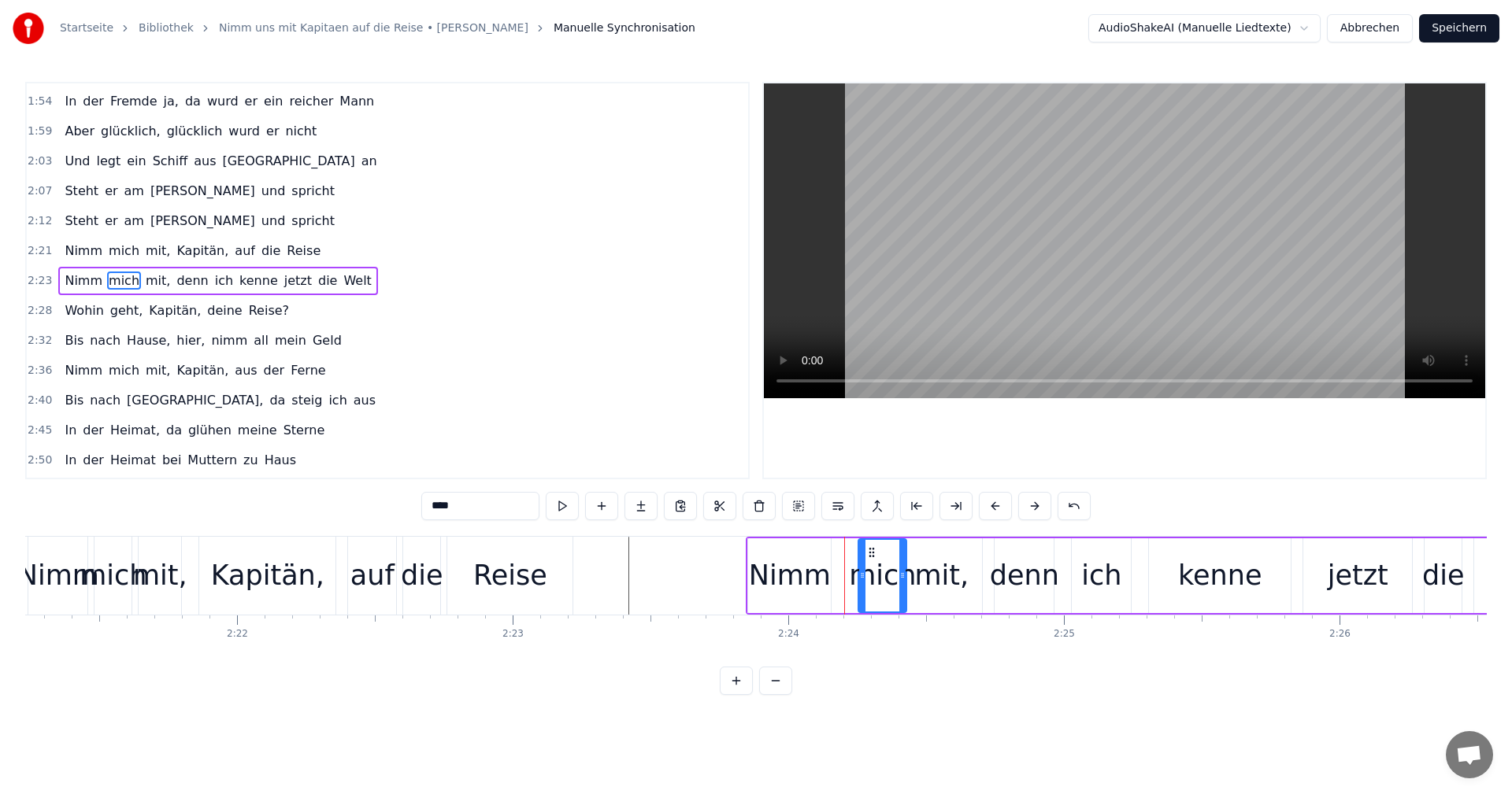
drag, startPoint x: 856, startPoint y: 554, endPoint x: 868, endPoint y: 556, distance: 12.2
click at [870, 554] on icon at bounding box center [872, 553] width 13 height 13
click at [815, 568] on div "Nimm" at bounding box center [790, 575] width 82 height 42
type input "****"
drag, startPoint x: 763, startPoint y: 554, endPoint x: 785, endPoint y: 552, distance: 22.1
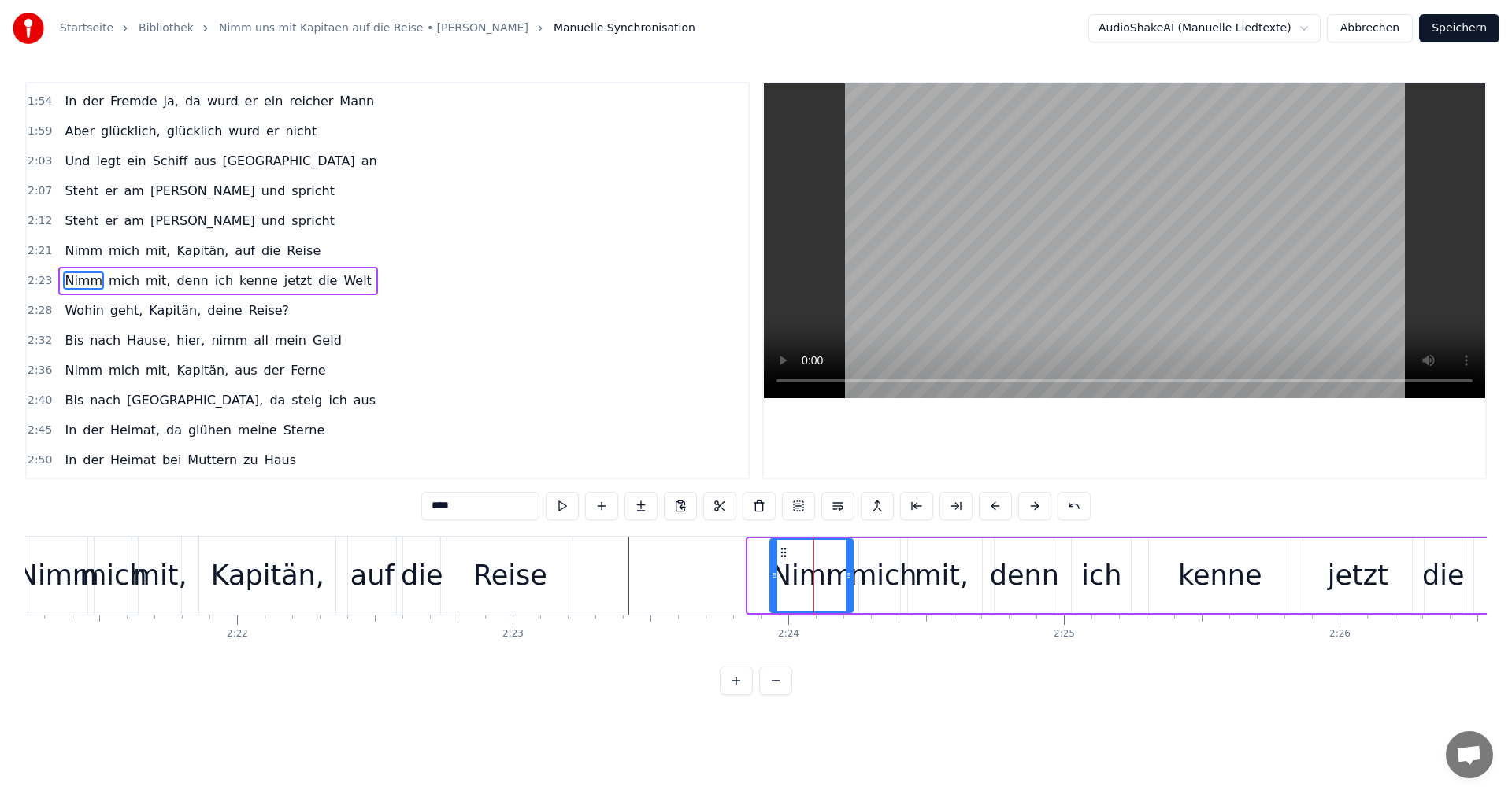
click at [785, 552] on icon at bounding box center [783, 553] width 13 height 13
drag, startPoint x: 774, startPoint y: 573, endPoint x: 812, endPoint y: 573, distance: 38.0
click at [812, 571] on icon at bounding box center [813, 576] width 6 height 13
click at [855, 576] on icon at bounding box center [852, 576] width 6 height 13
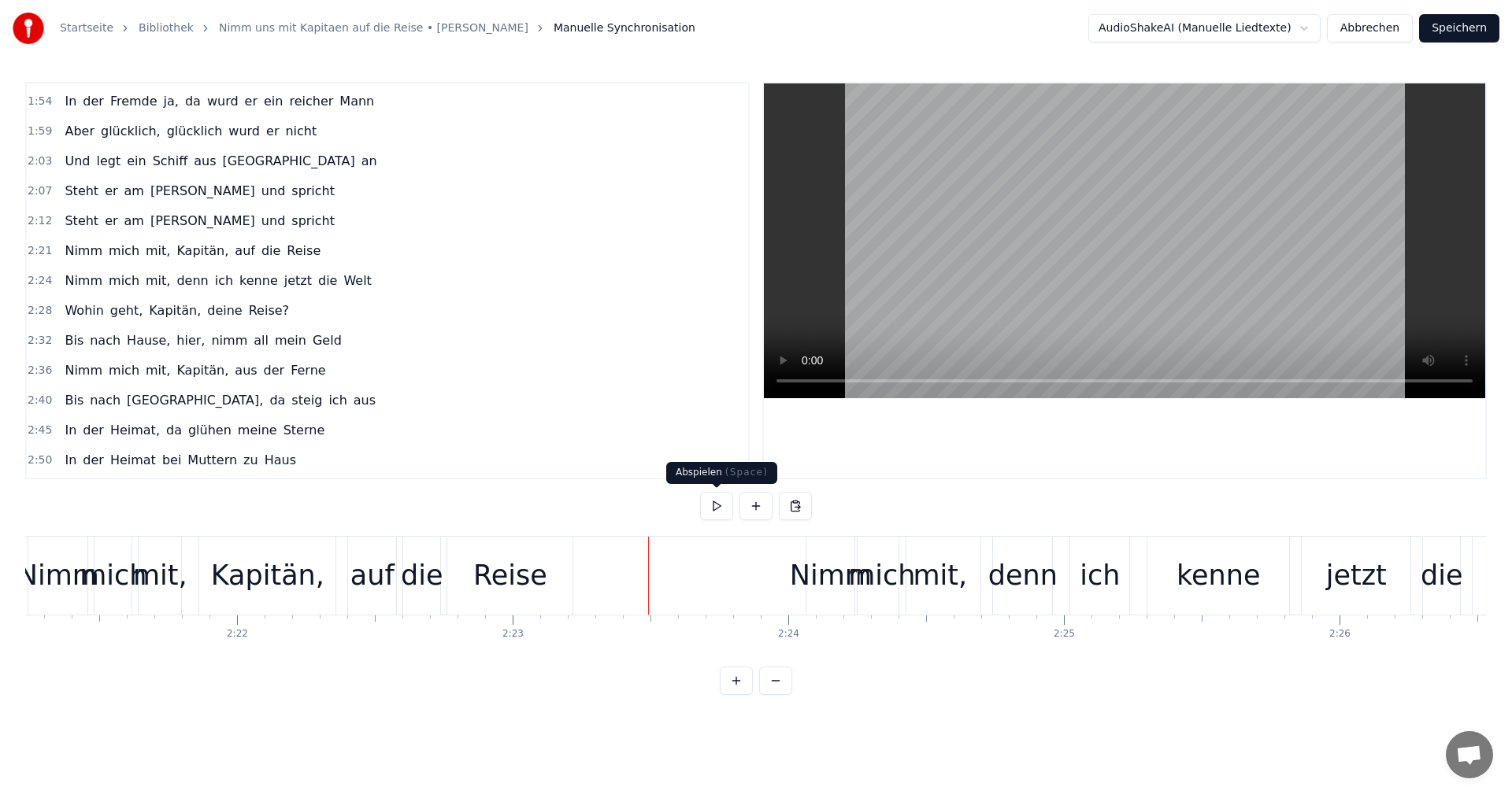
click at [719, 511] on button at bounding box center [717, 506] width 33 height 29
click at [723, 511] on button at bounding box center [717, 506] width 33 height 29
click at [823, 570] on div "Nimm" at bounding box center [830, 575] width 82 height 42
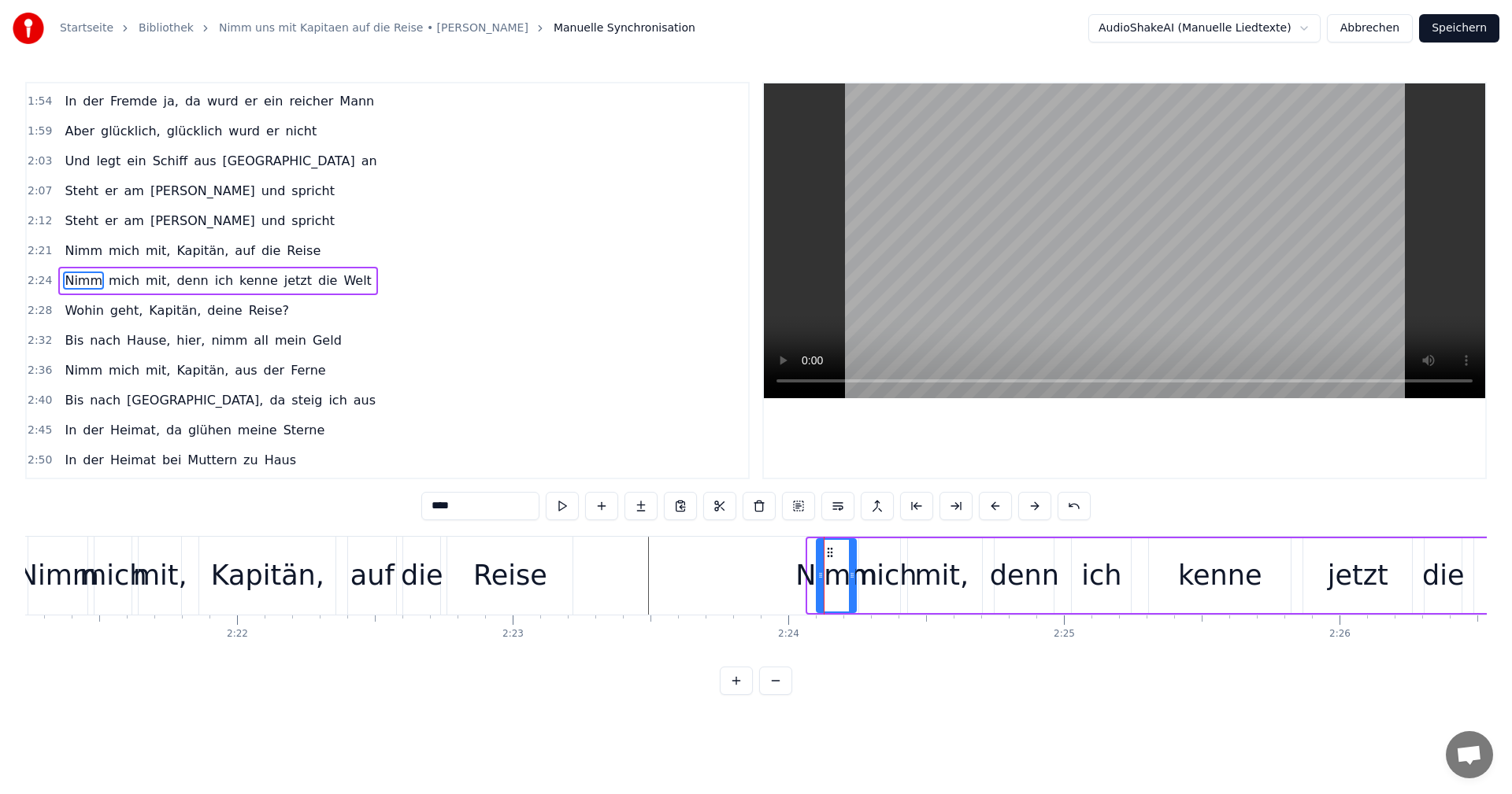
drag, startPoint x: 811, startPoint y: 574, endPoint x: 827, endPoint y: 572, distance: 16.1
click at [818, 570] on icon at bounding box center [820, 576] width 6 height 13
click at [855, 570] on icon at bounding box center [852, 576] width 6 height 13
drag, startPoint x: 853, startPoint y: 574, endPoint x: 861, endPoint y: 572, distance: 8.2
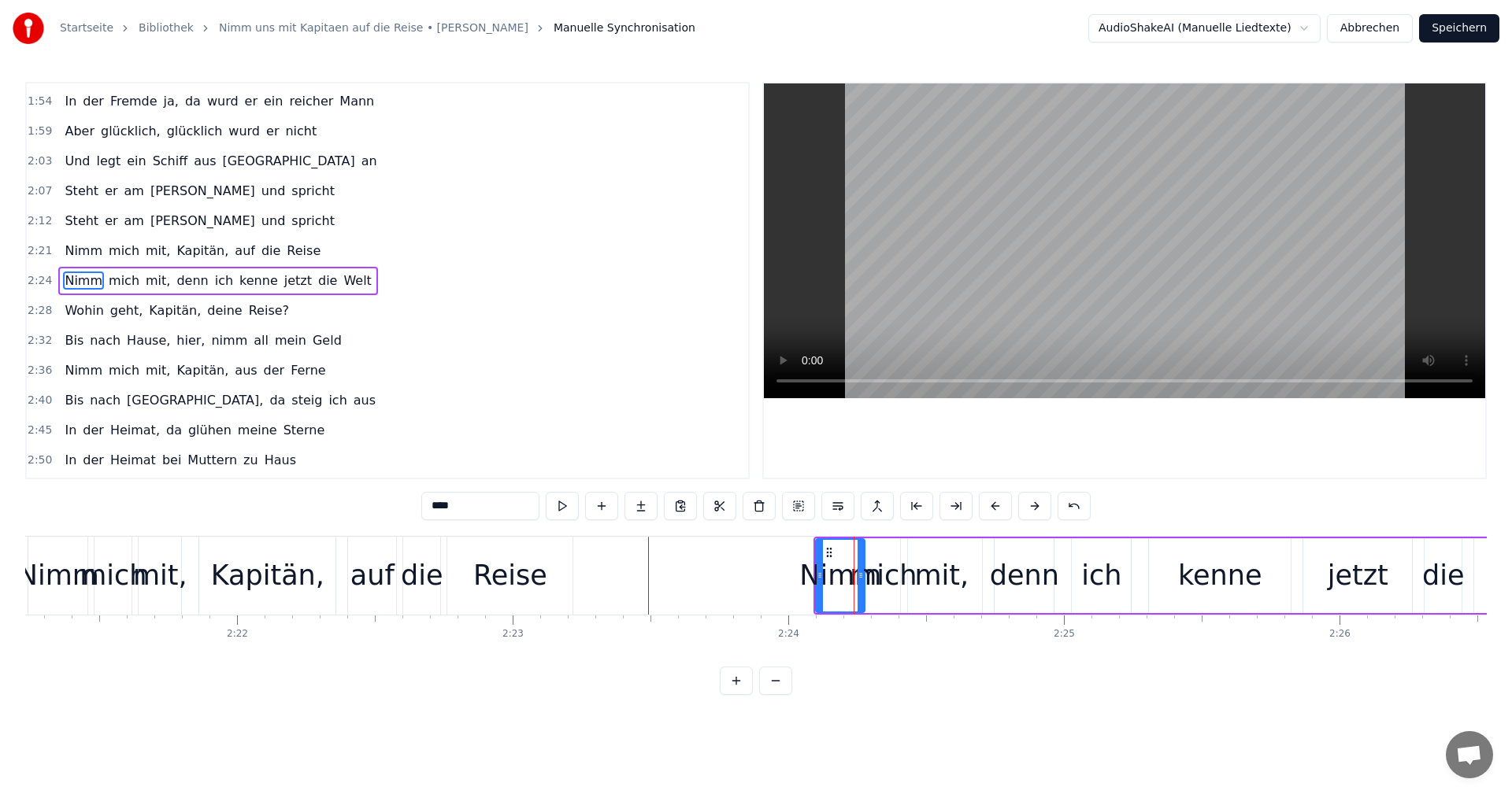
click at [861, 572] on icon at bounding box center [860, 576] width 6 height 13
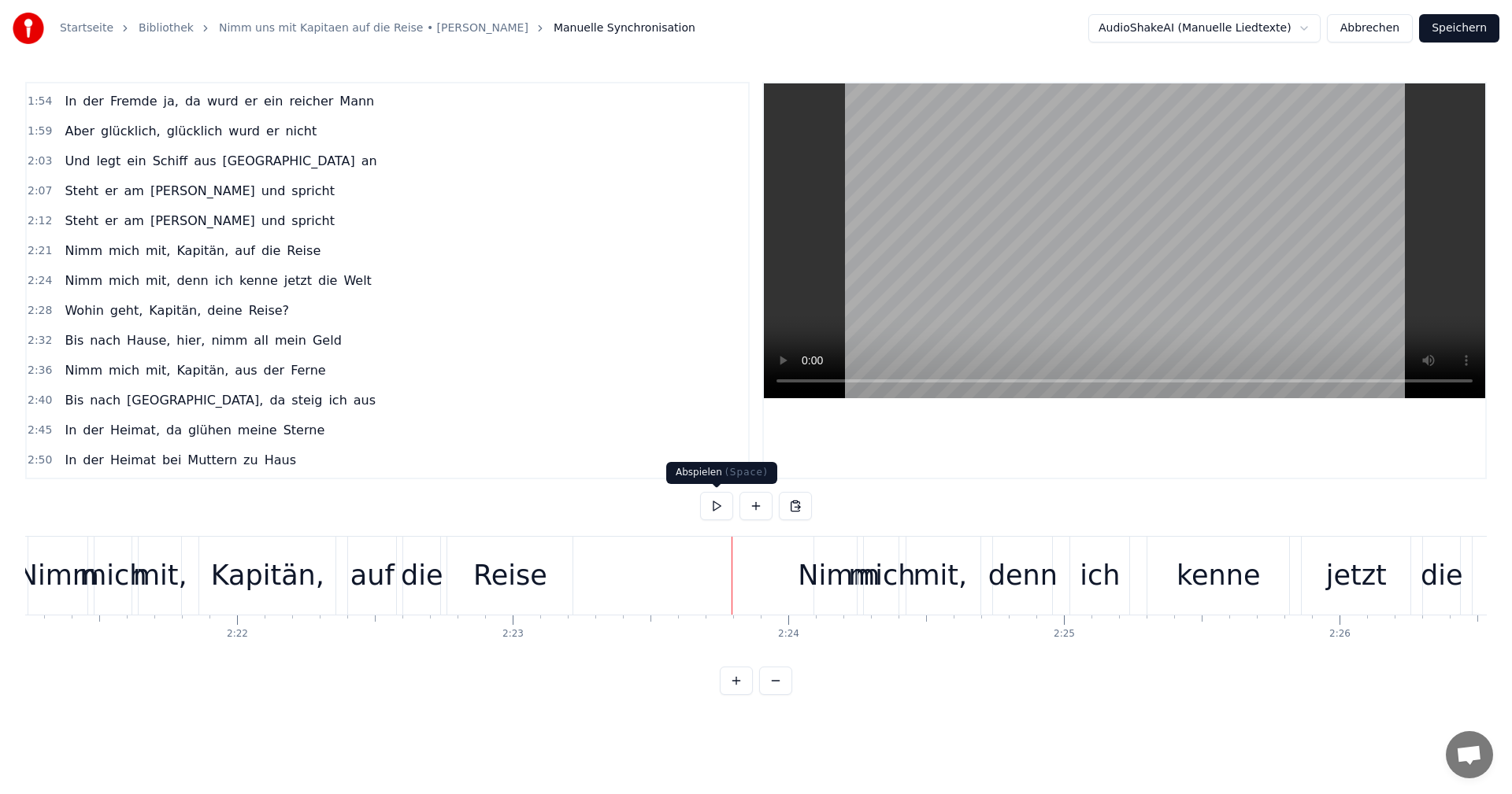
click at [707, 508] on button at bounding box center [717, 506] width 33 height 29
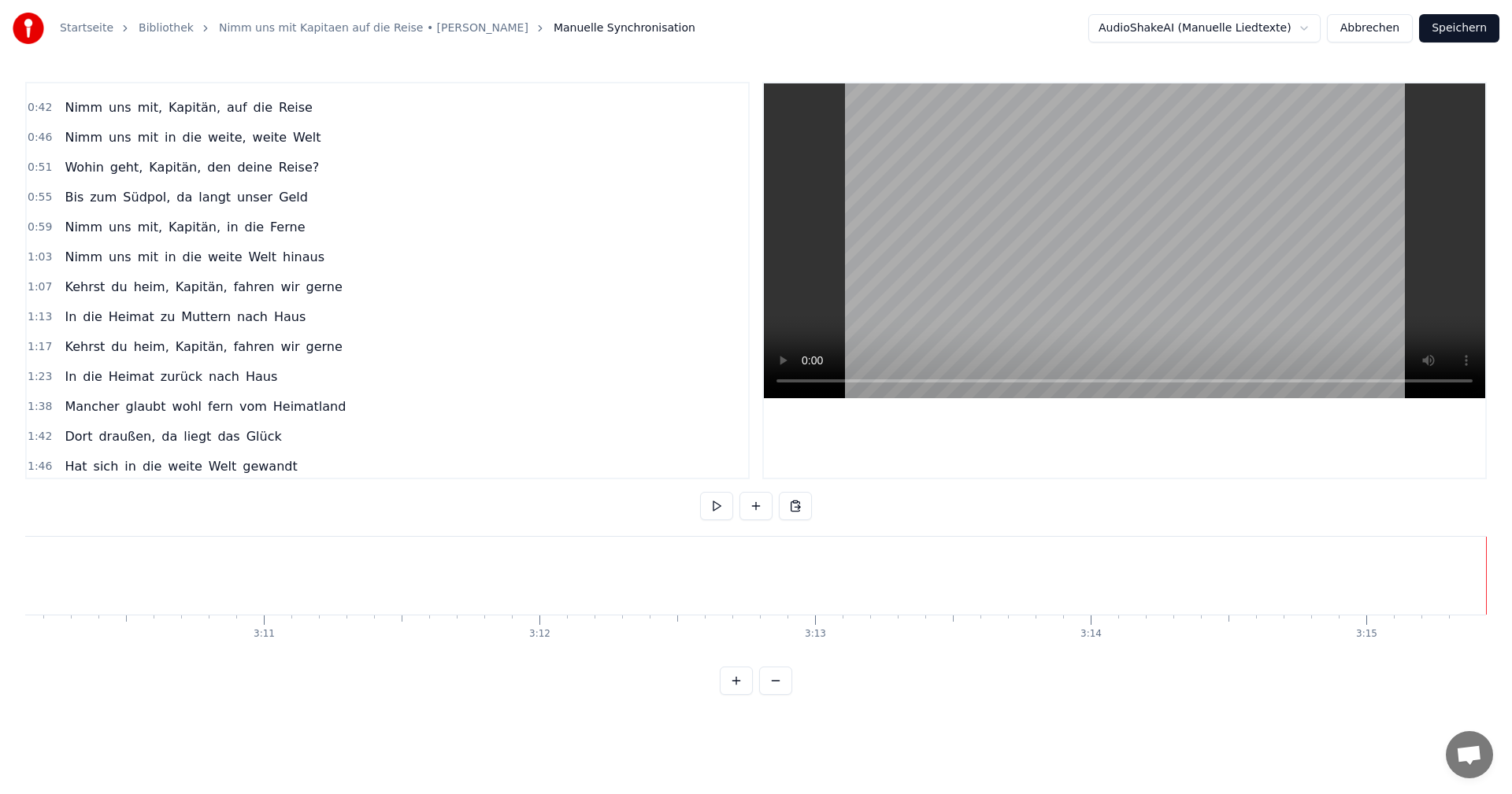
scroll to position [0, 0]
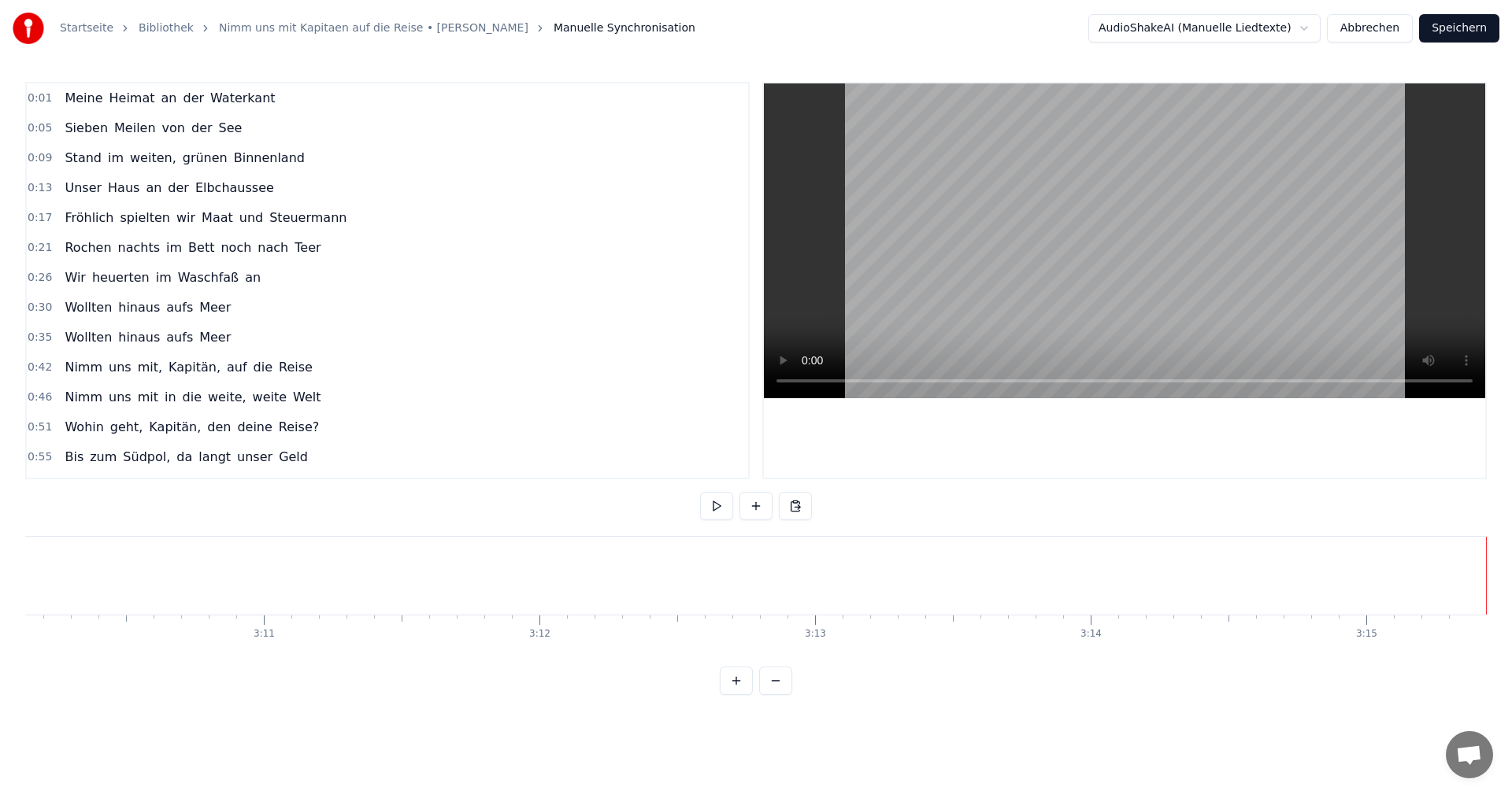
click at [278, 98] on div "0:01 Meine Heimat an der Waterkant" at bounding box center [387, 98] width 721 height 30
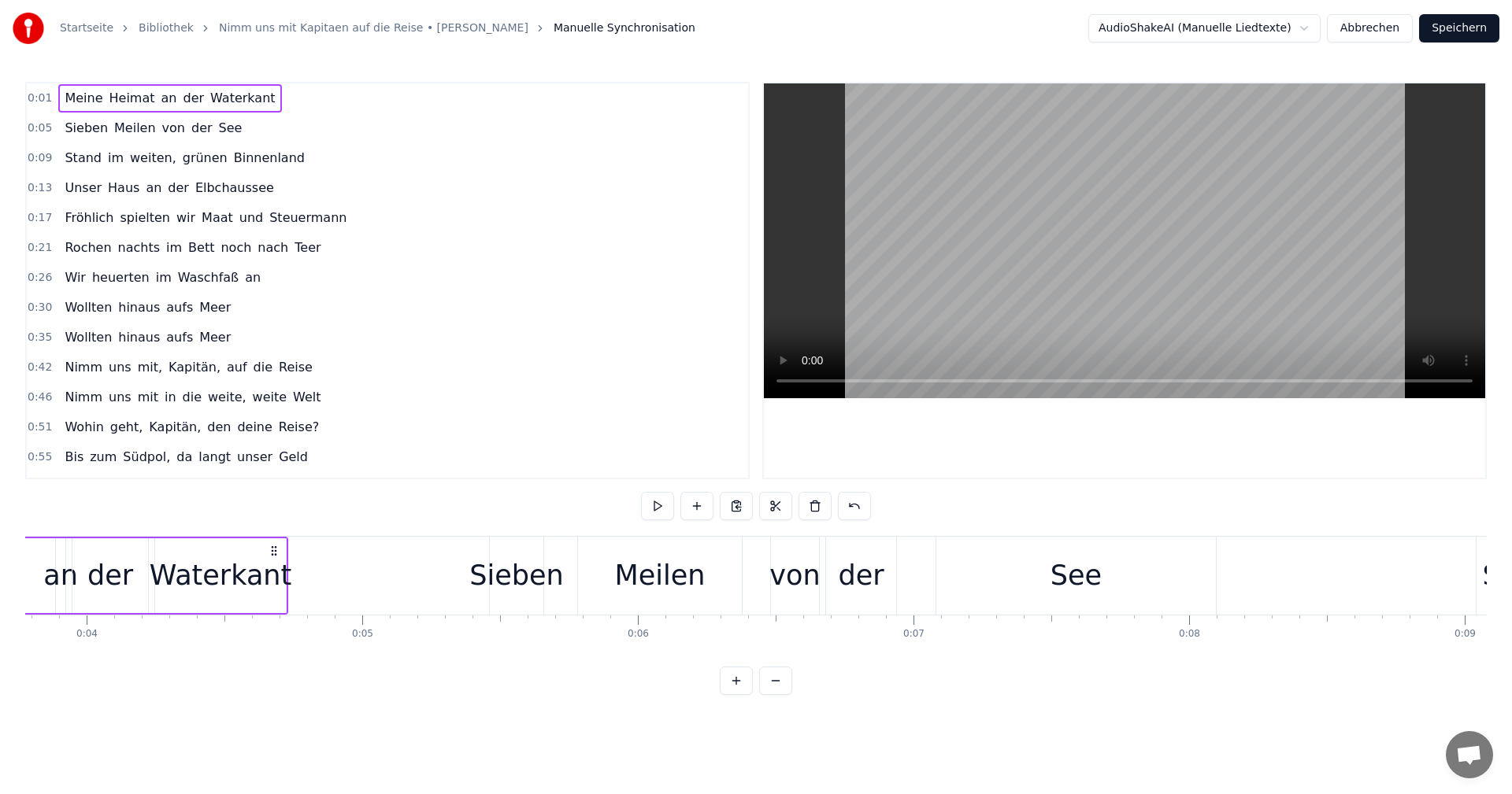
scroll to position [0, 428]
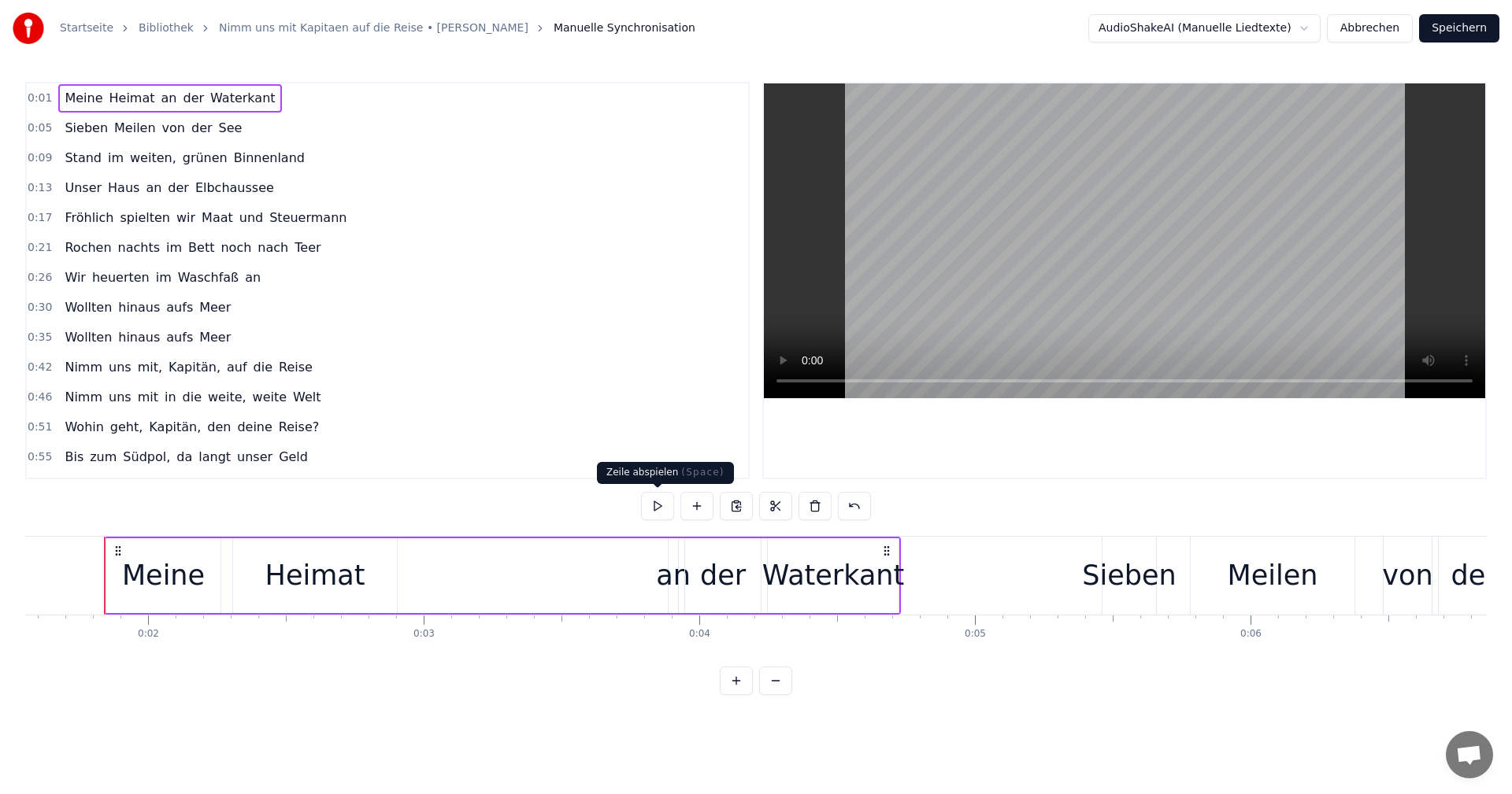
click at [658, 497] on button at bounding box center [658, 506] width 33 height 29
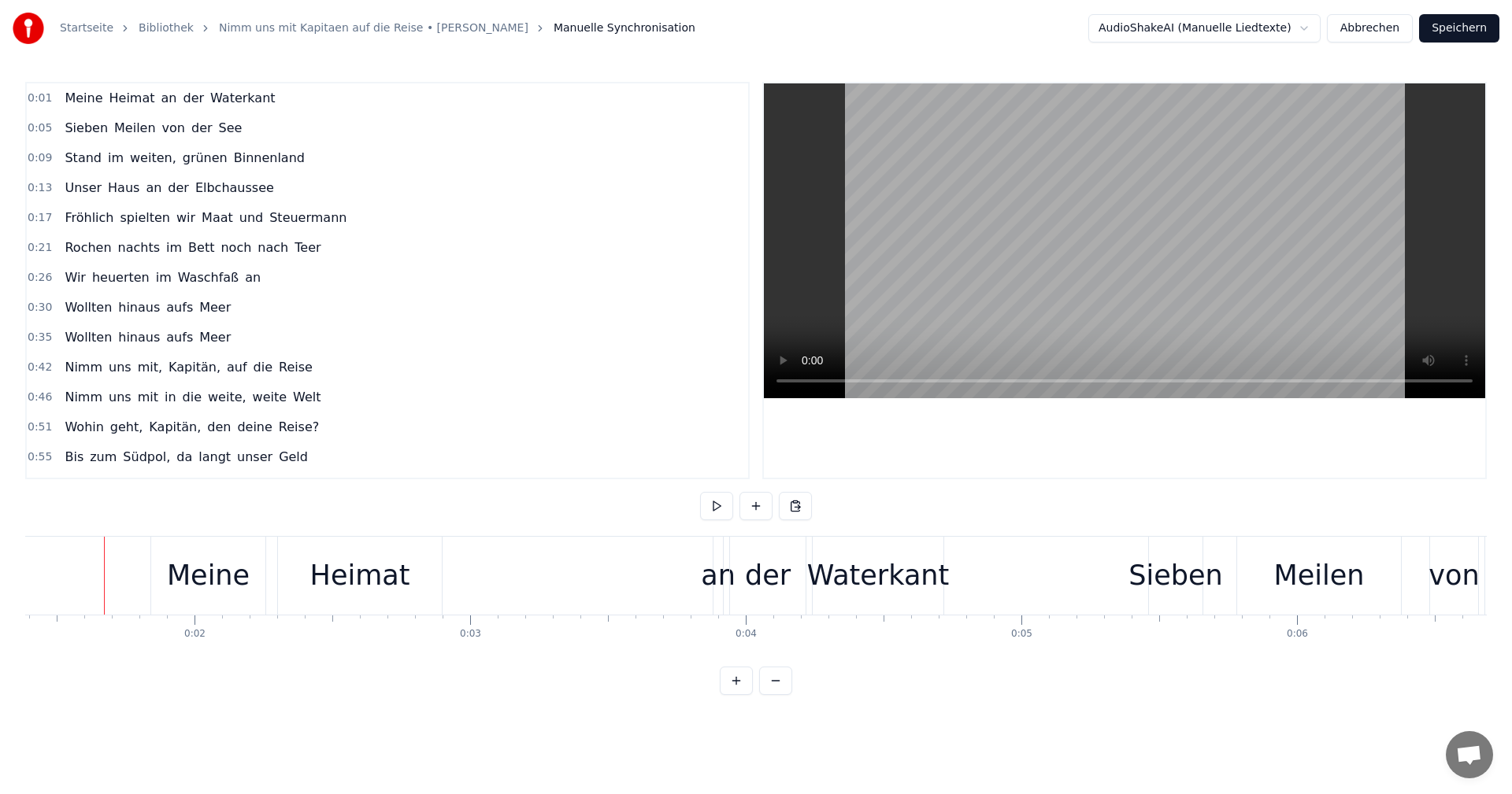
scroll to position [0, 381]
click at [723, 504] on button at bounding box center [717, 506] width 33 height 29
click at [719, 502] on button at bounding box center [717, 506] width 33 height 29
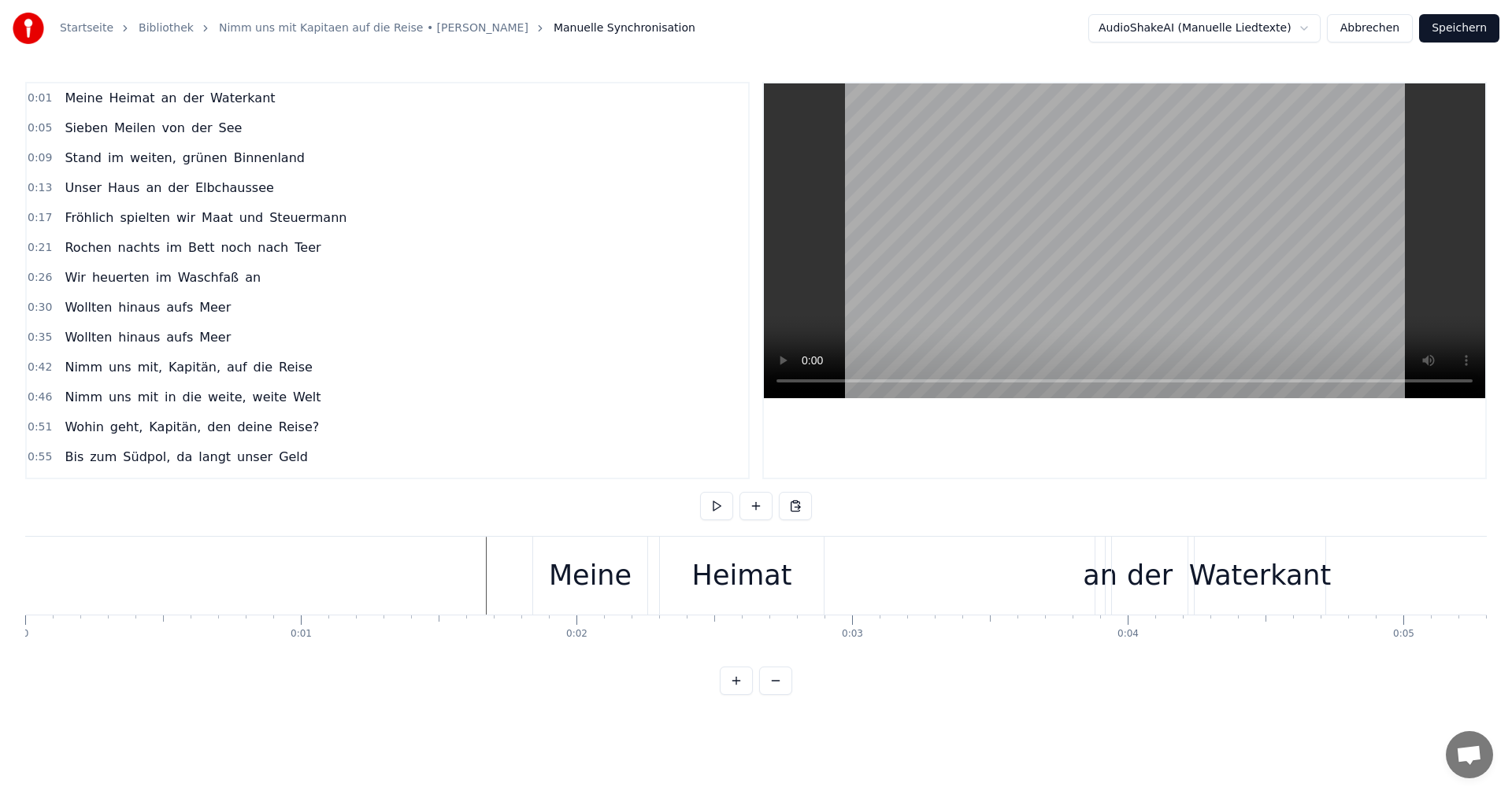
click at [723, 506] on button at bounding box center [717, 506] width 33 height 29
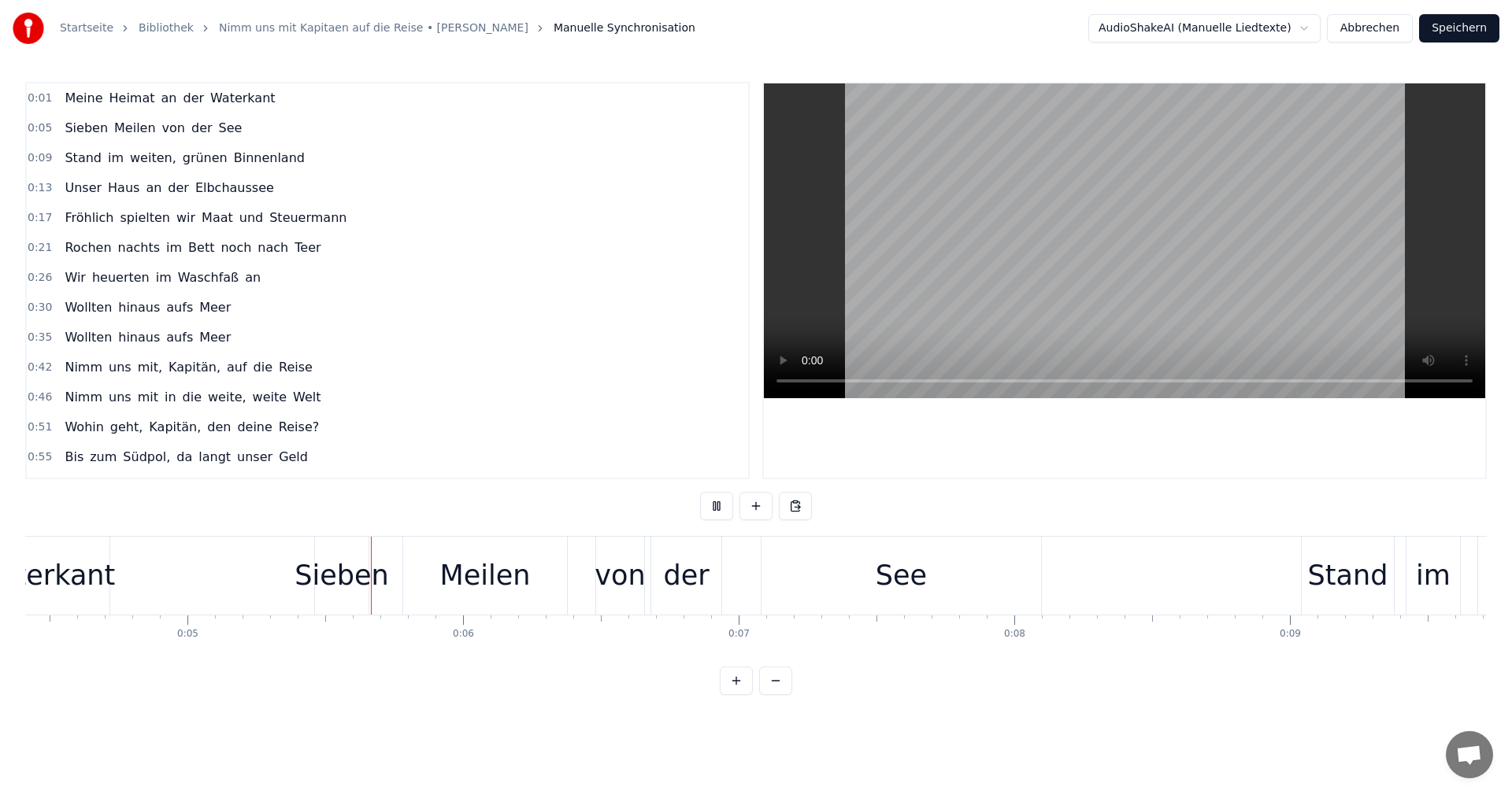
click at [1462, 24] on button "Speichern" at bounding box center [1458, 28] width 80 height 29
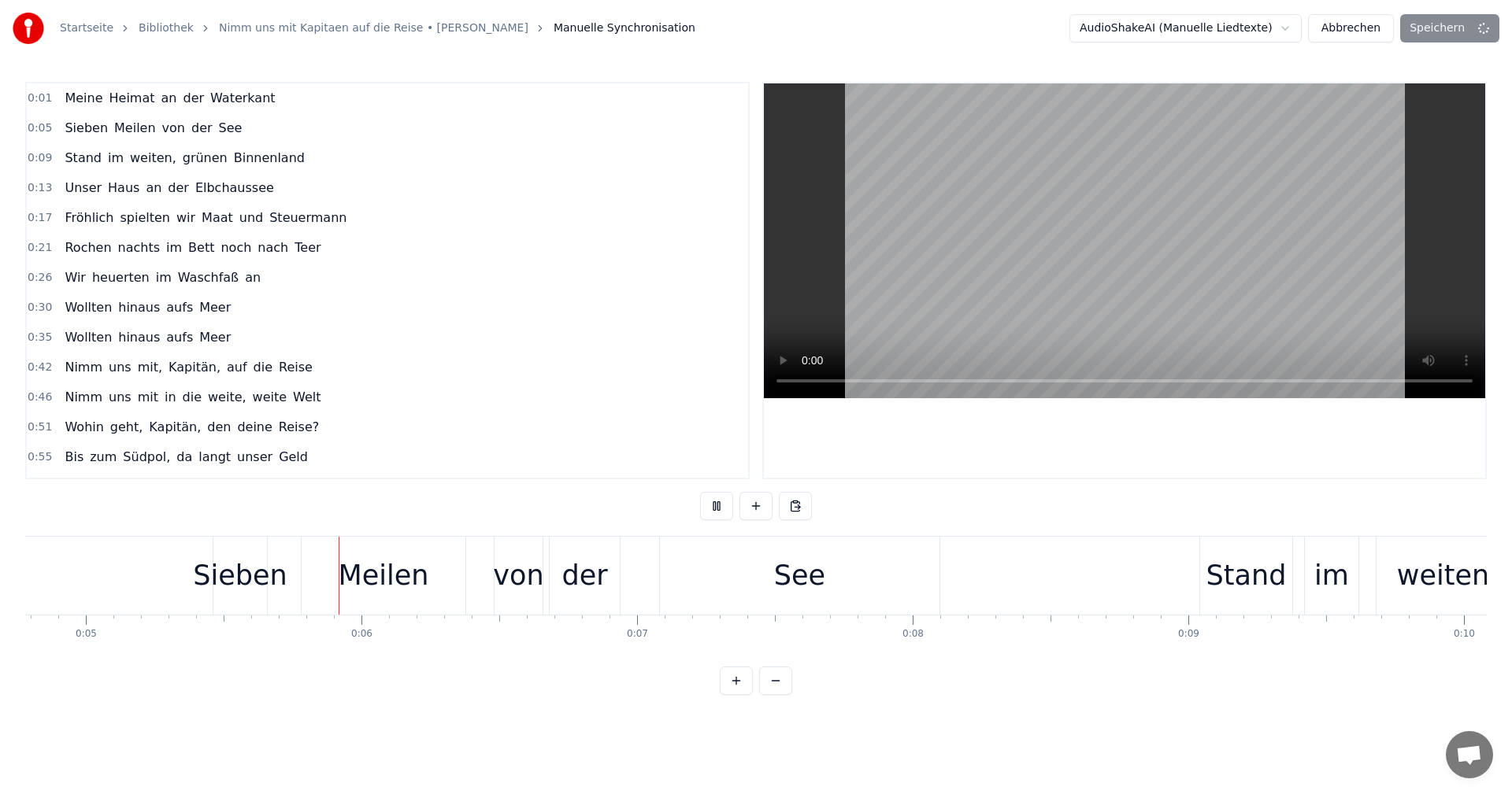
scroll to position [0, 1368]
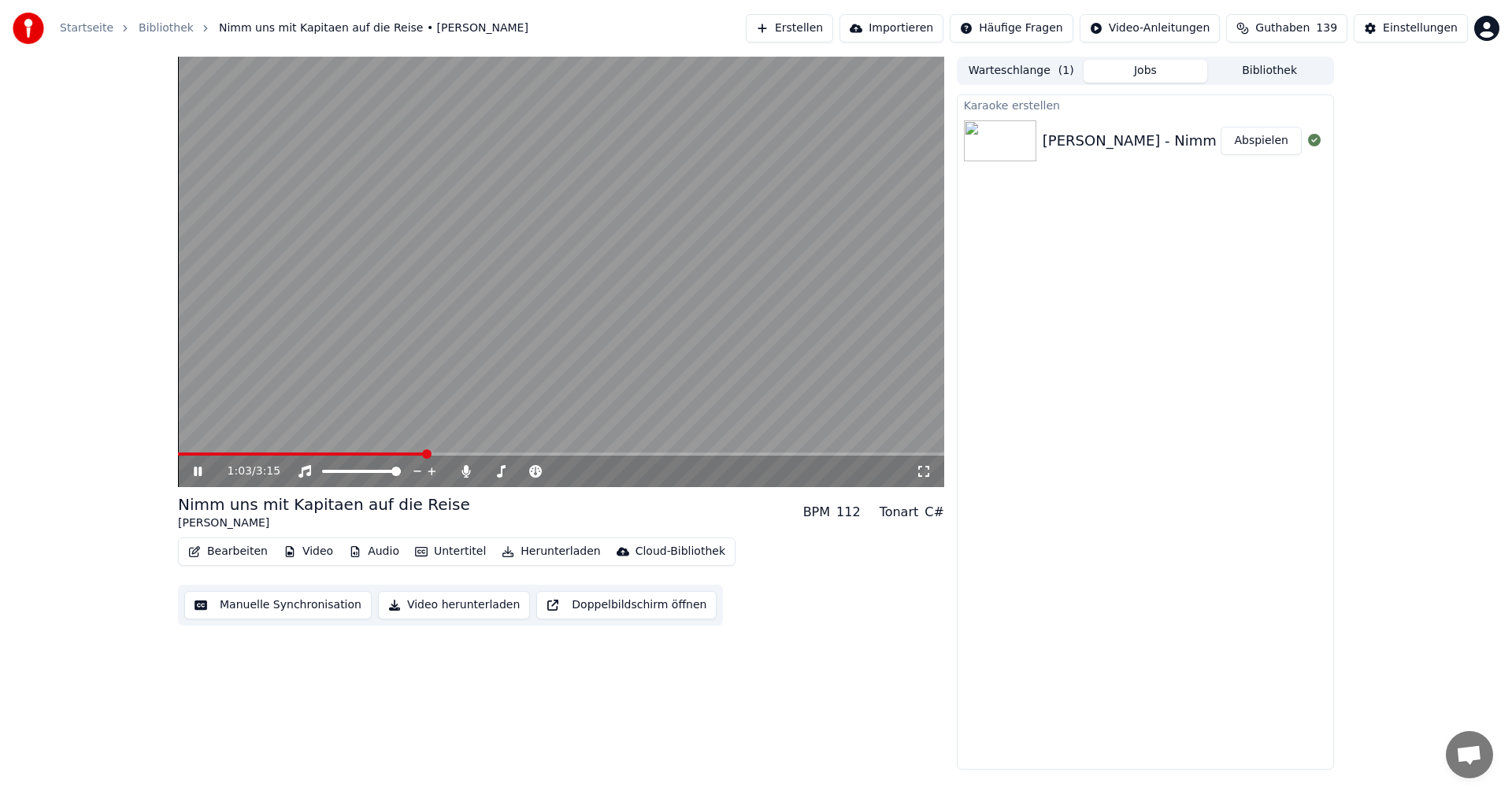
click at [199, 473] on icon at bounding box center [209, 471] width 37 height 13
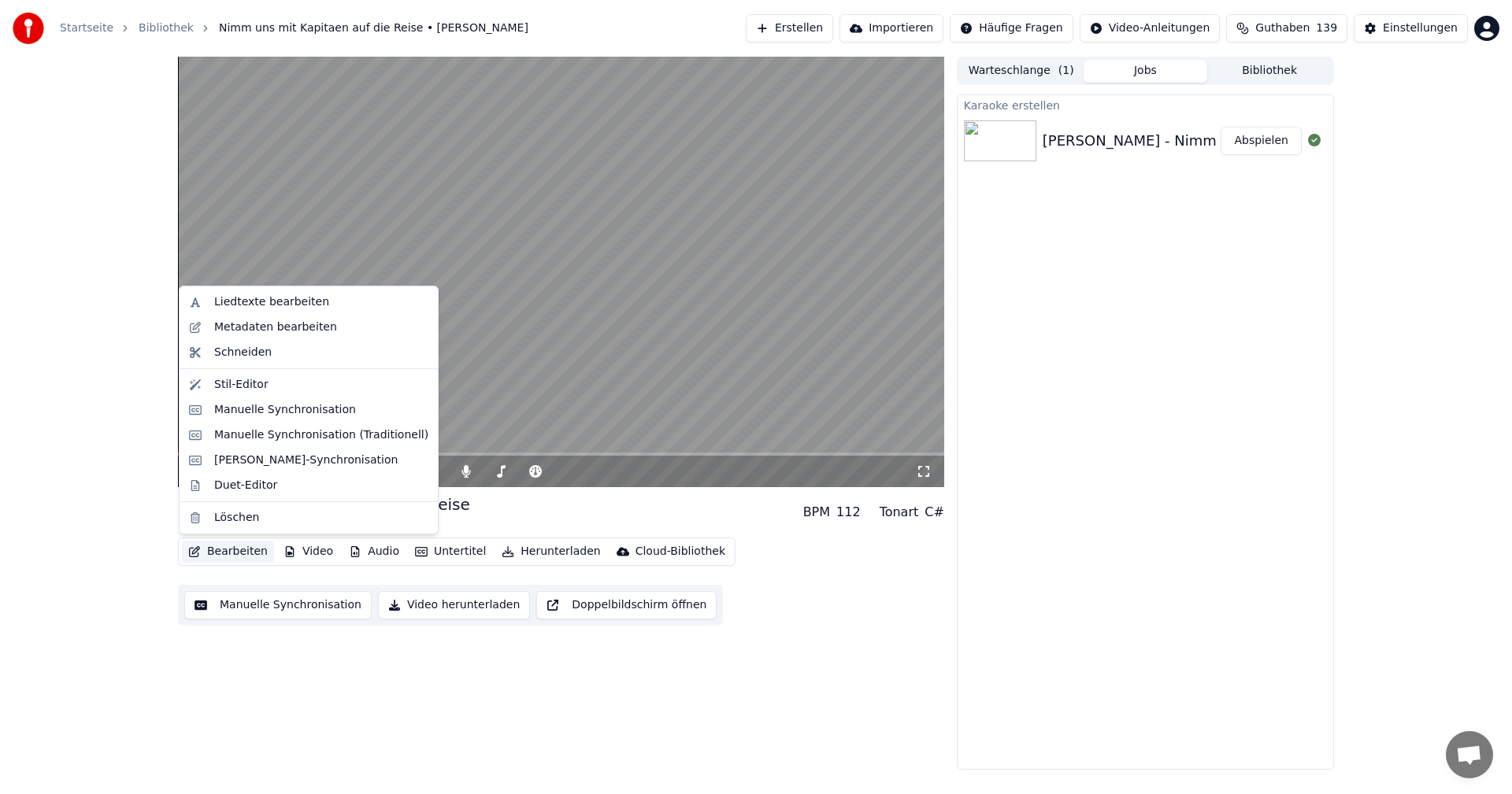
click at [234, 556] on button "Bearbeiten" at bounding box center [228, 552] width 92 height 22
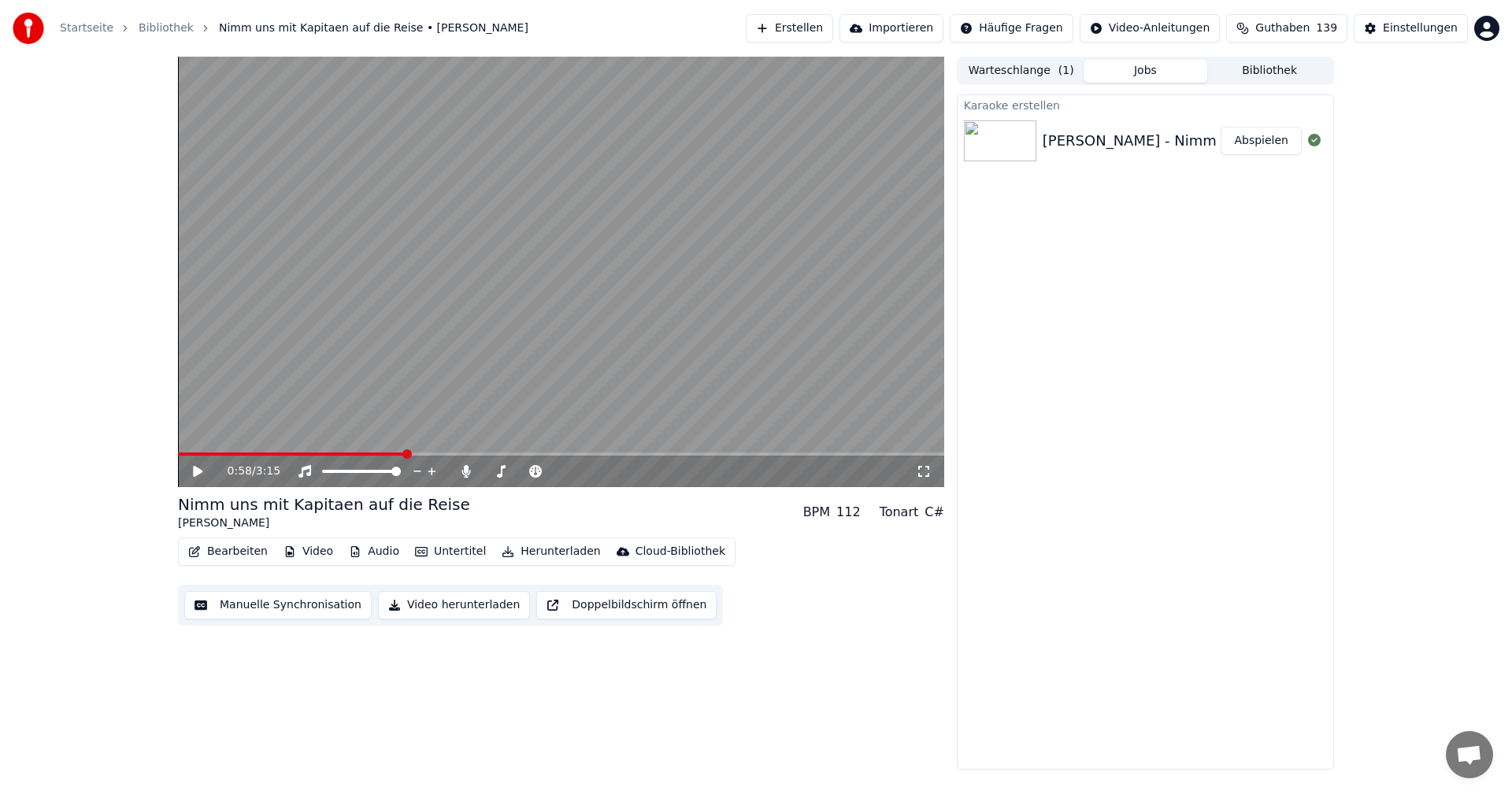
click at [404, 454] on span at bounding box center [407, 454] width 9 height 9
click at [195, 469] on icon at bounding box center [198, 471] width 9 height 11
click at [385, 449] on span at bounding box center [388, 454] width 9 height 9
click at [194, 473] on icon at bounding box center [197, 471] width 8 height 9
click at [393, 454] on span at bounding box center [395, 454] width 9 height 9
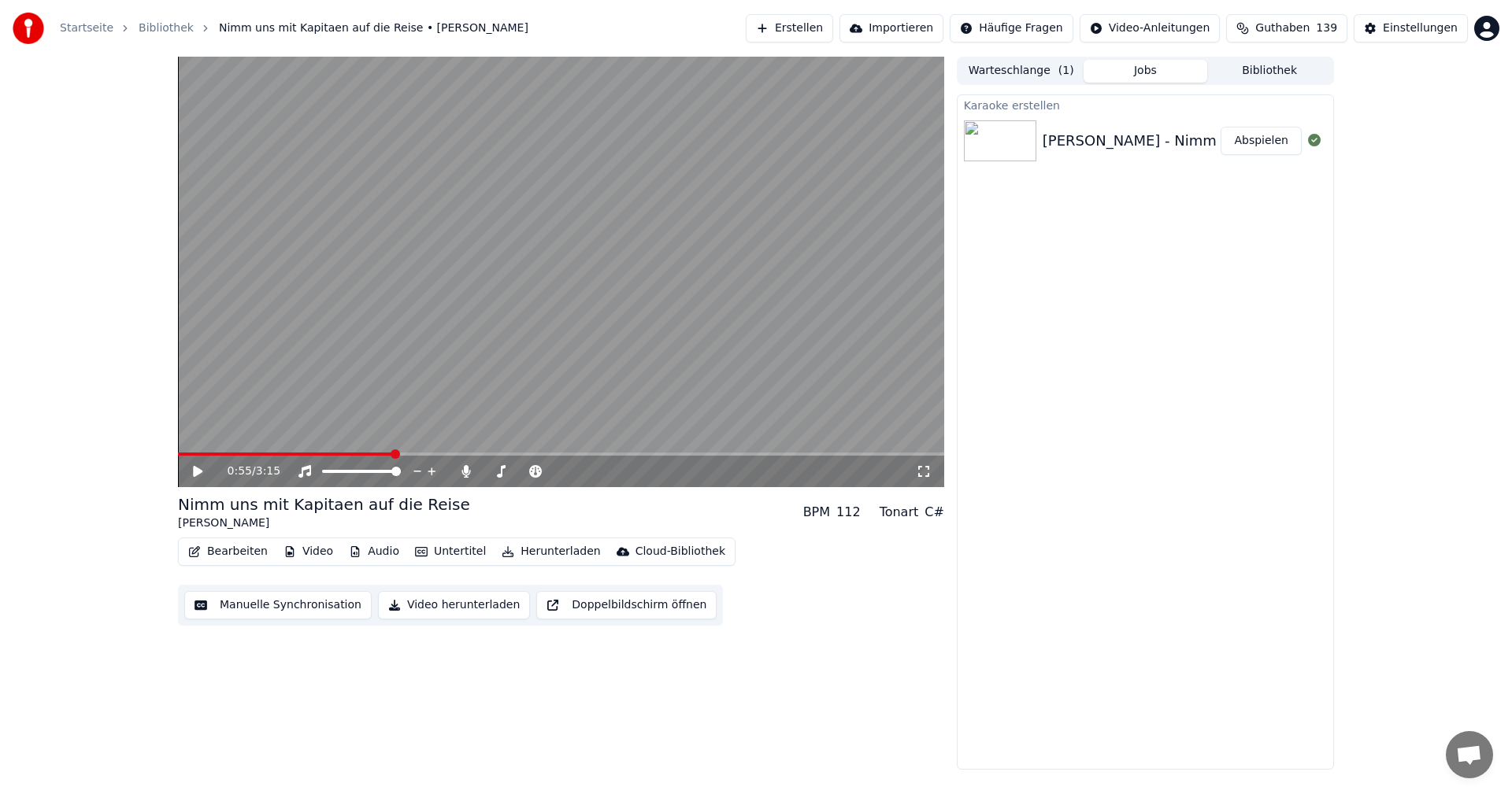
click at [201, 469] on icon at bounding box center [209, 471] width 37 height 13
click at [201, 467] on icon at bounding box center [209, 471] width 37 height 13
click at [194, 475] on icon at bounding box center [197, 471] width 8 height 9
click at [308, 775] on div "Startseite Bibliothek Nimm uns mit Kapitaen auf die Reise • Hans Albers Erstell…" at bounding box center [756, 397] width 1512 height 794
